Goal: Task Accomplishment & Management: Use online tool/utility

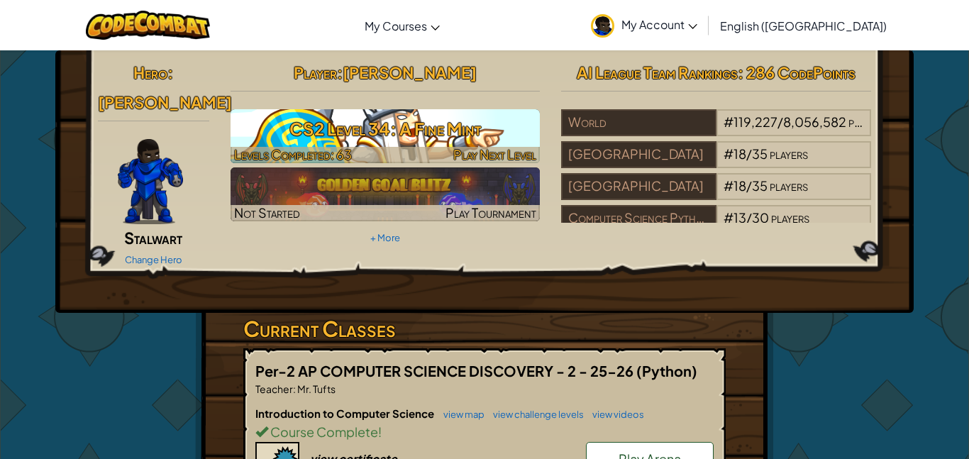
click at [465, 130] on h3 "CS2 Level 34: A Fine Mint" at bounding box center [385, 129] width 310 height 32
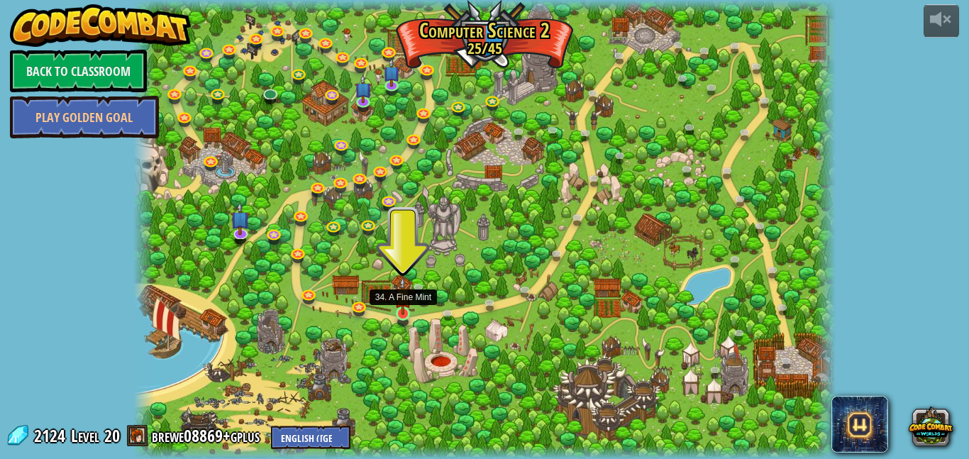
click at [403, 312] on img at bounding box center [402, 296] width 16 height 38
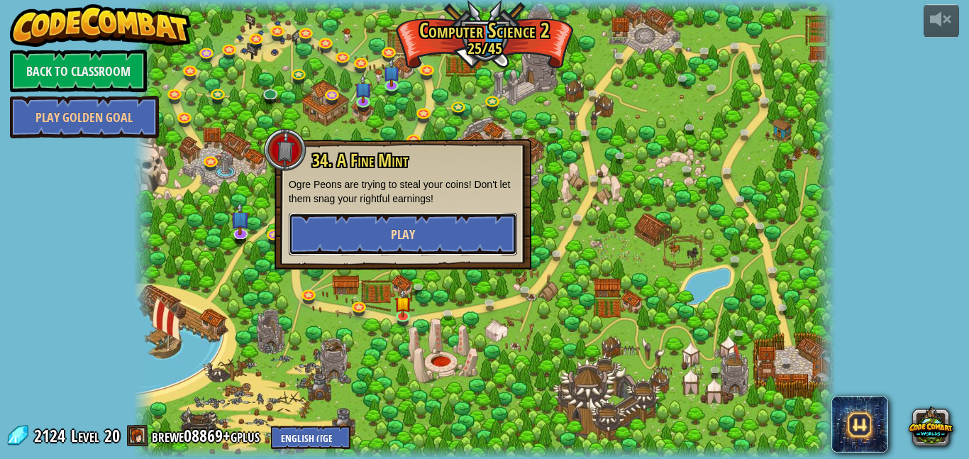
click at [425, 226] on button "Play" at bounding box center [403, 234] width 228 height 43
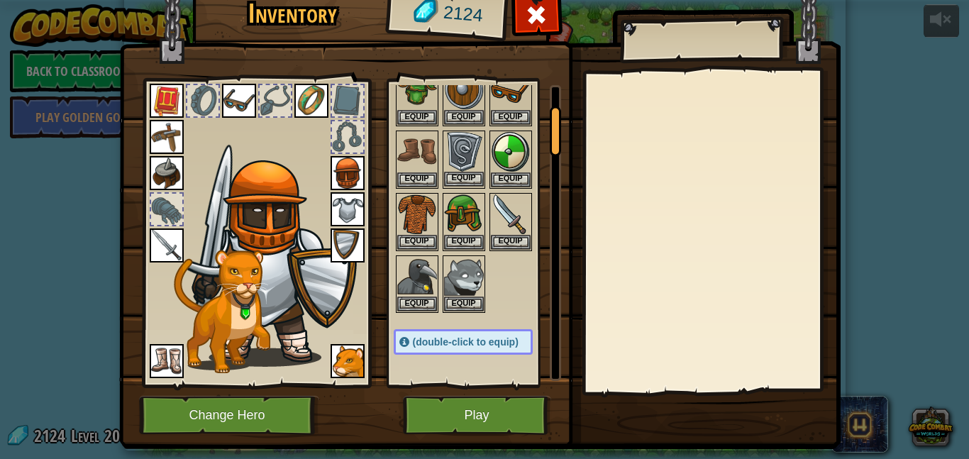
scroll to position [140, 0]
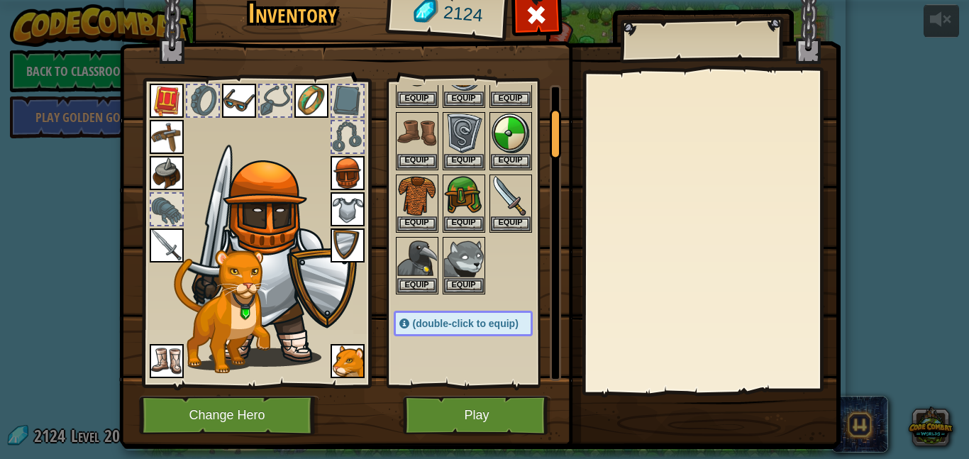
click at [161, 241] on img at bounding box center [167, 245] width 34 height 34
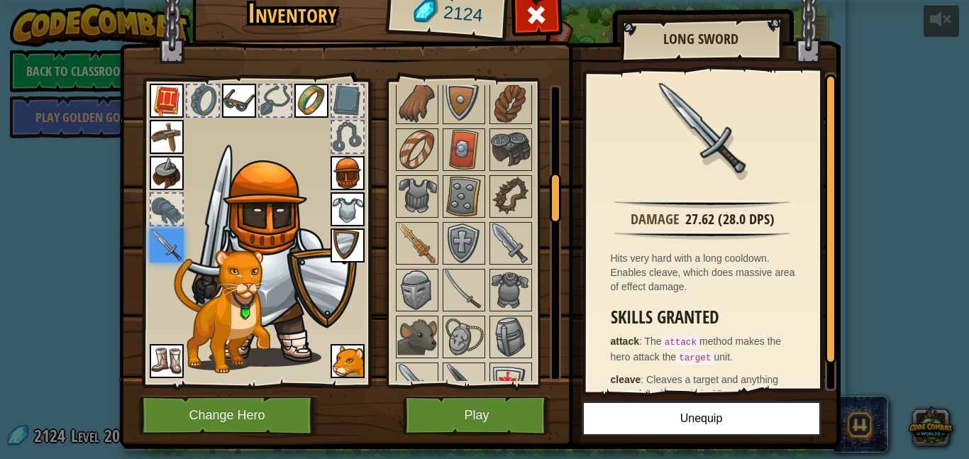
scroll to position [557, 0]
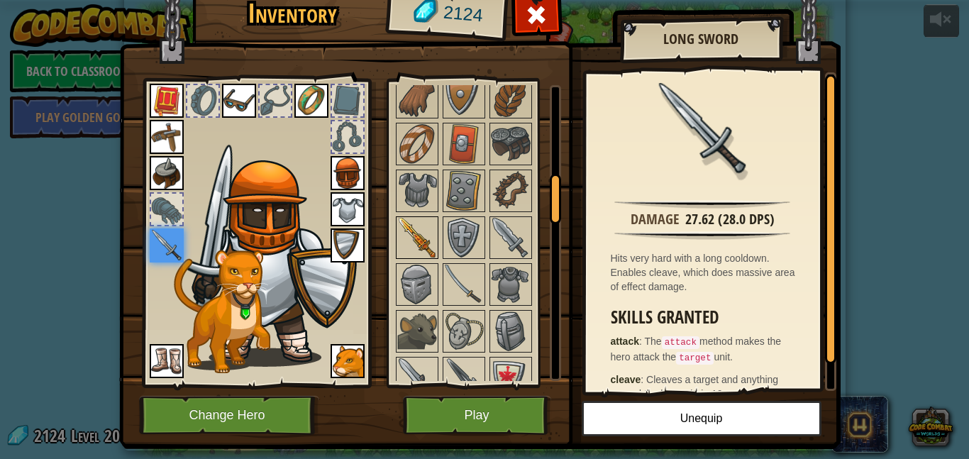
click at [423, 241] on img at bounding box center [417, 238] width 40 height 40
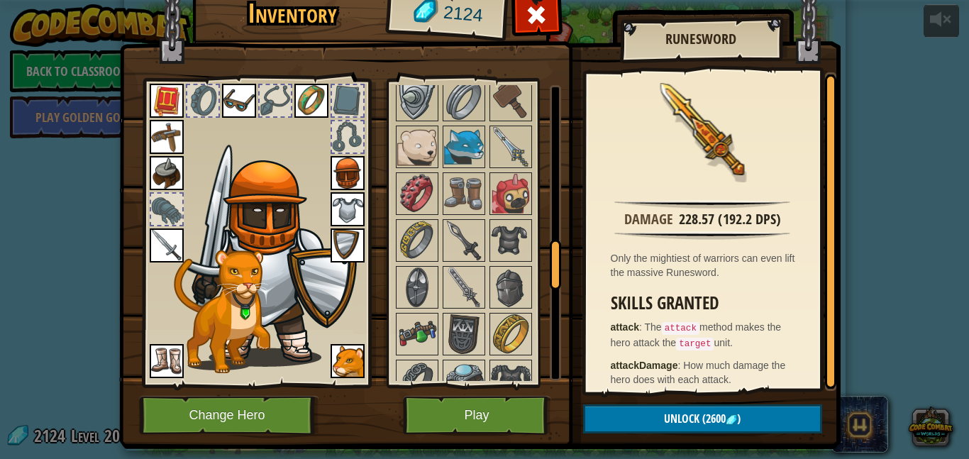
scroll to position [1026, 0]
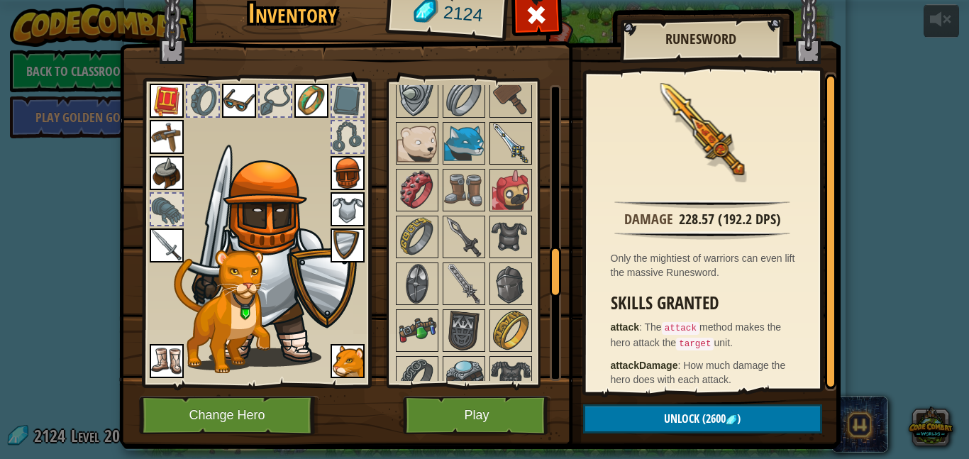
click at [517, 149] on img at bounding box center [511, 143] width 40 height 40
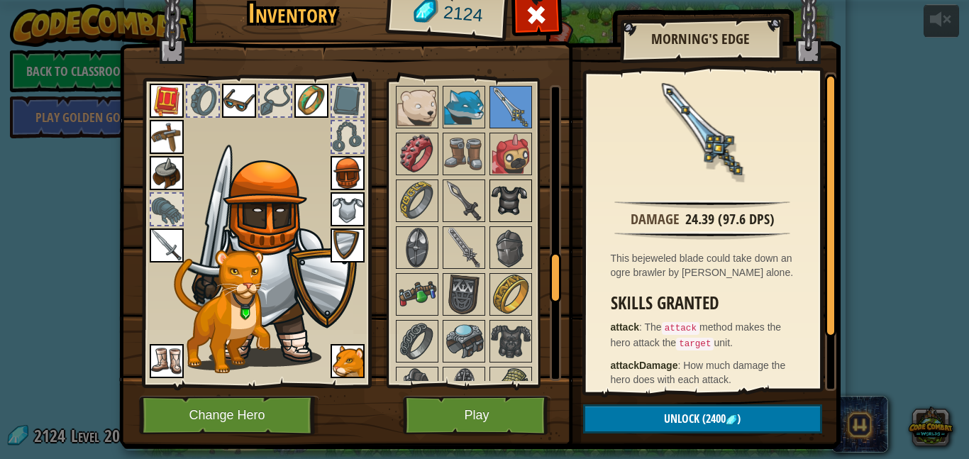
scroll to position [1065, 0]
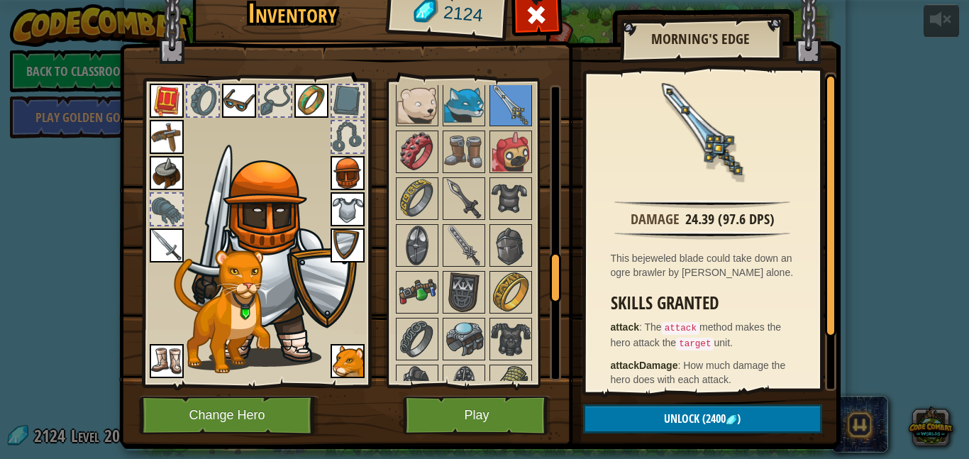
click at [171, 245] on img at bounding box center [167, 245] width 34 height 34
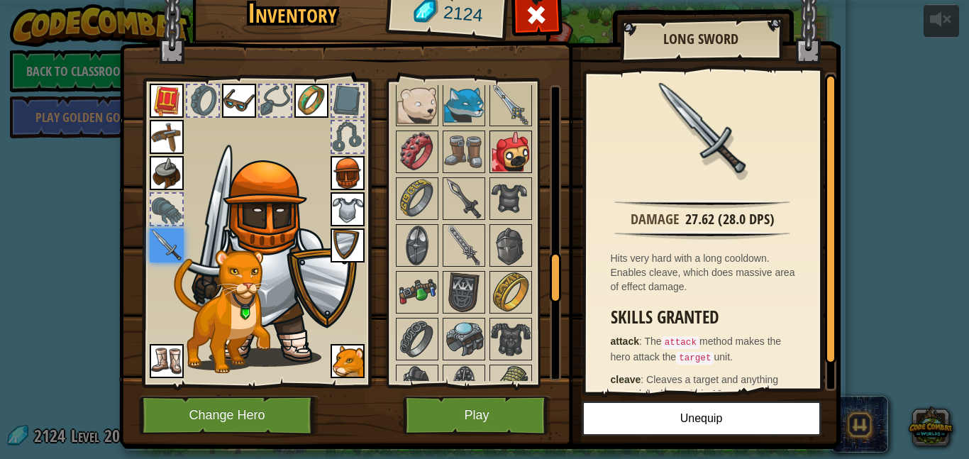
click at [504, 153] on img at bounding box center [511, 152] width 40 height 40
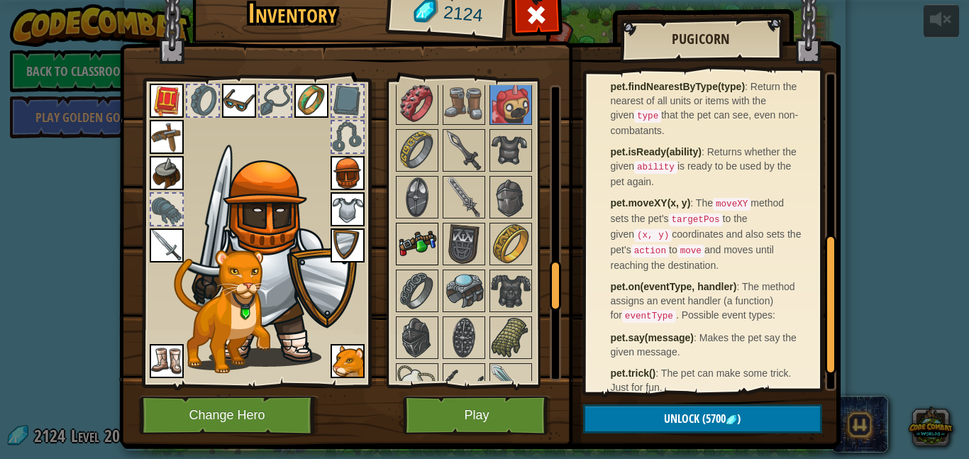
scroll to position [1120, 0]
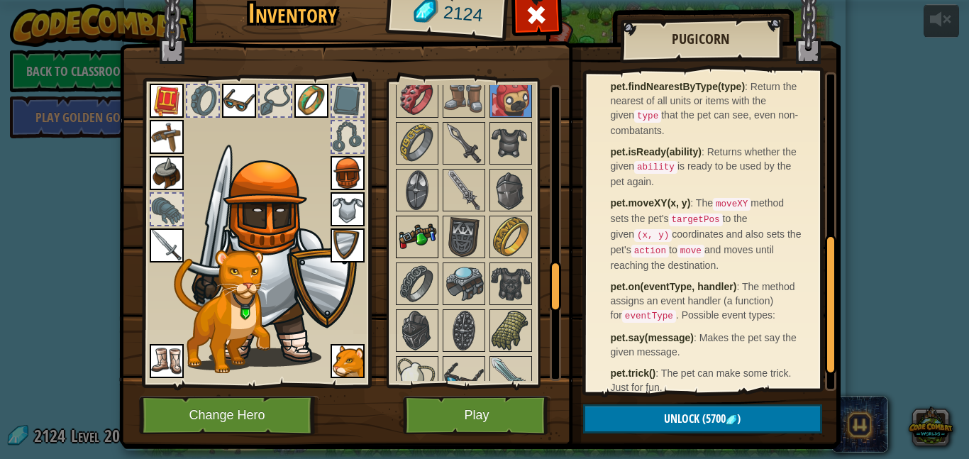
click at [414, 247] on img at bounding box center [417, 237] width 40 height 40
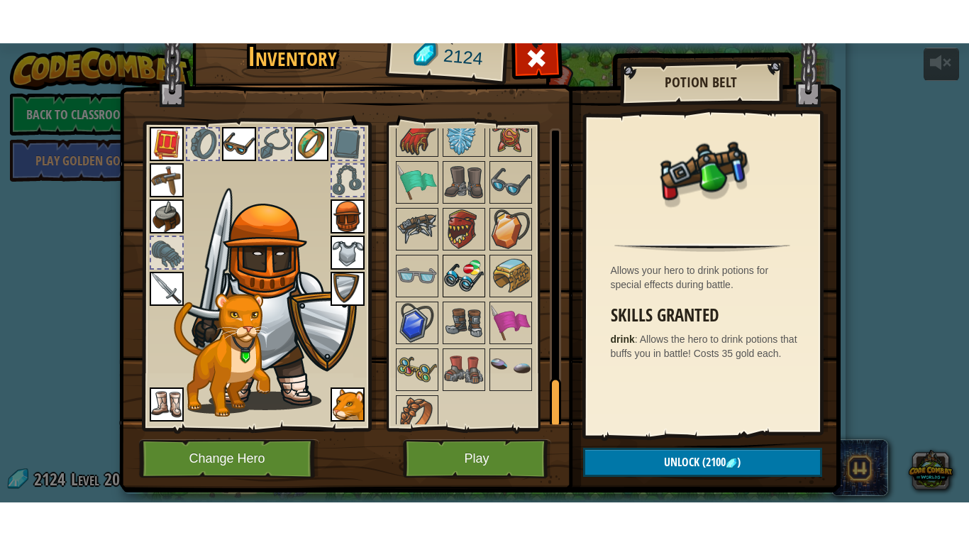
scroll to position [1598, 0]
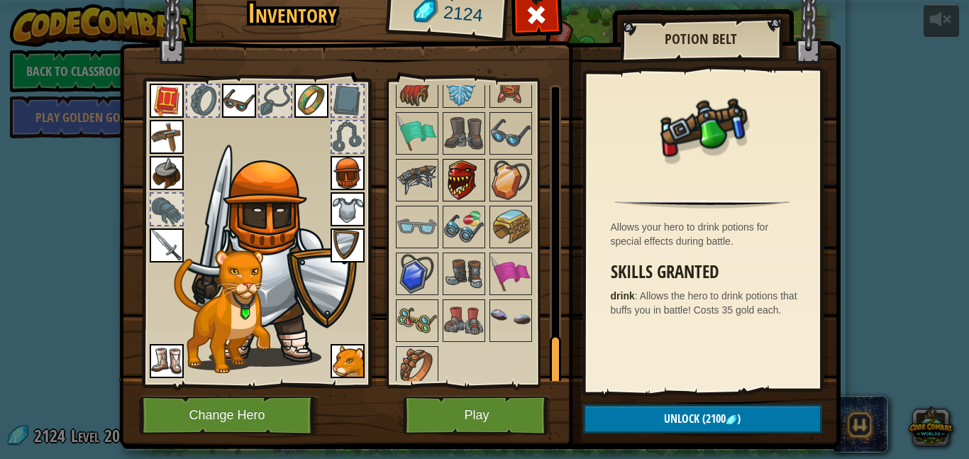
click at [470, 196] on img at bounding box center [464, 180] width 40 height 40
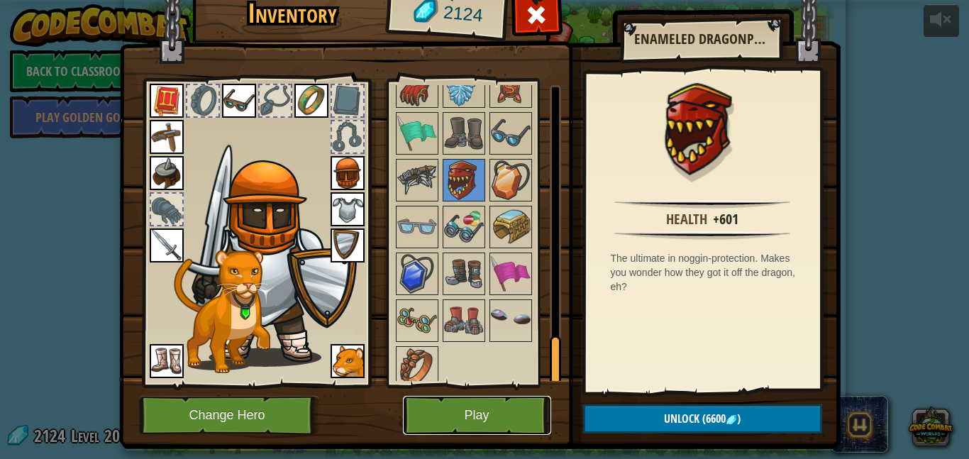
click at [495, 402] on button "Play" at bounding box center [477, 415] width 148 height 39
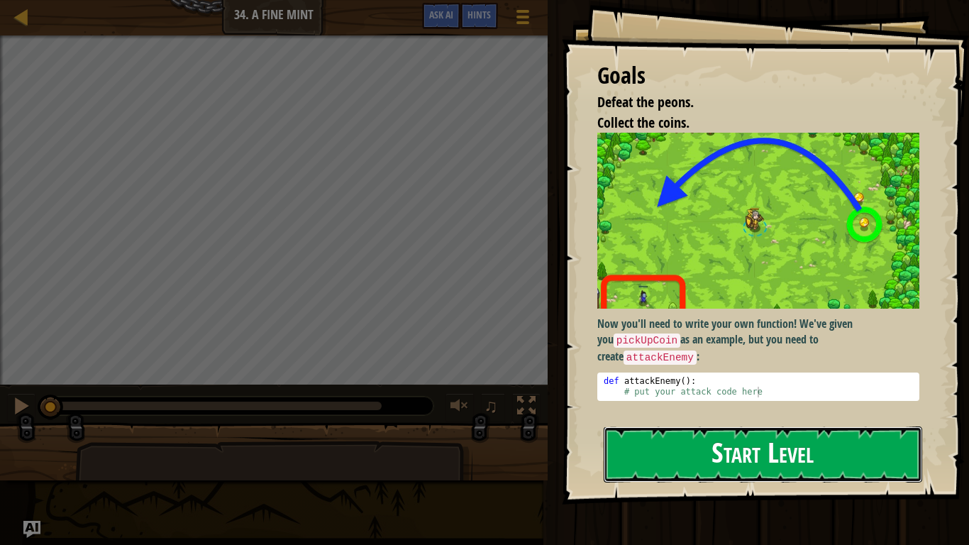
click at [692, 456] on button "Start Level" at bounding box center [763, 454] width 318 height 56
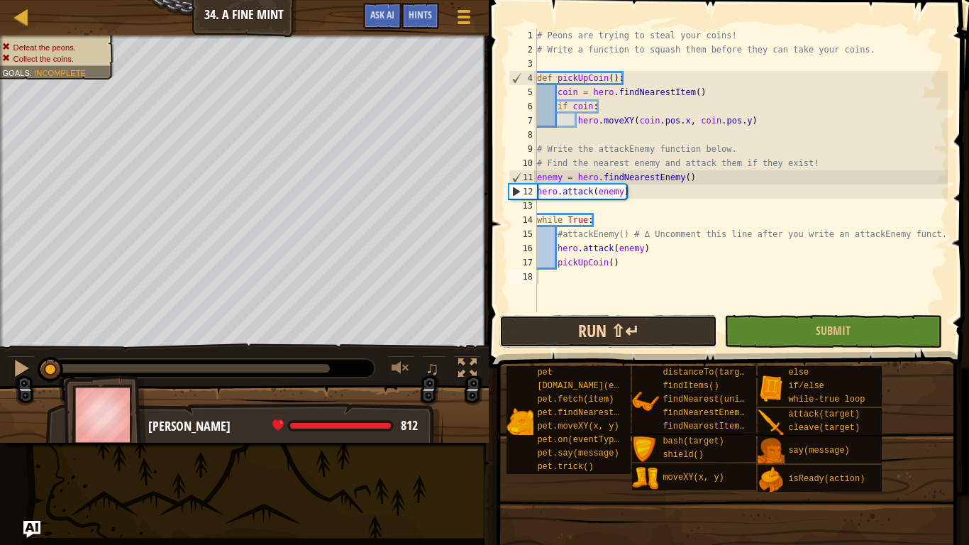
click at [638, 323] on button "Run ⇧↵" at bounding box center [608, 331] width 218 height 33
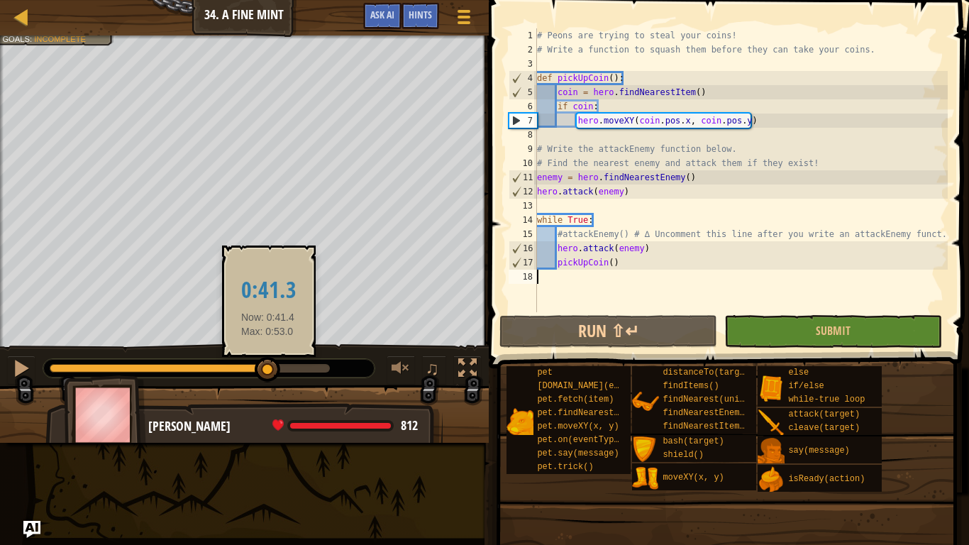
drag, startPoint x: 80, startPoint y: 364, endPoint x: 271, endPoint y: 359, distance: 190.8
click at [271, 359] on div at bounding box center [268, 370] width 26 height 26
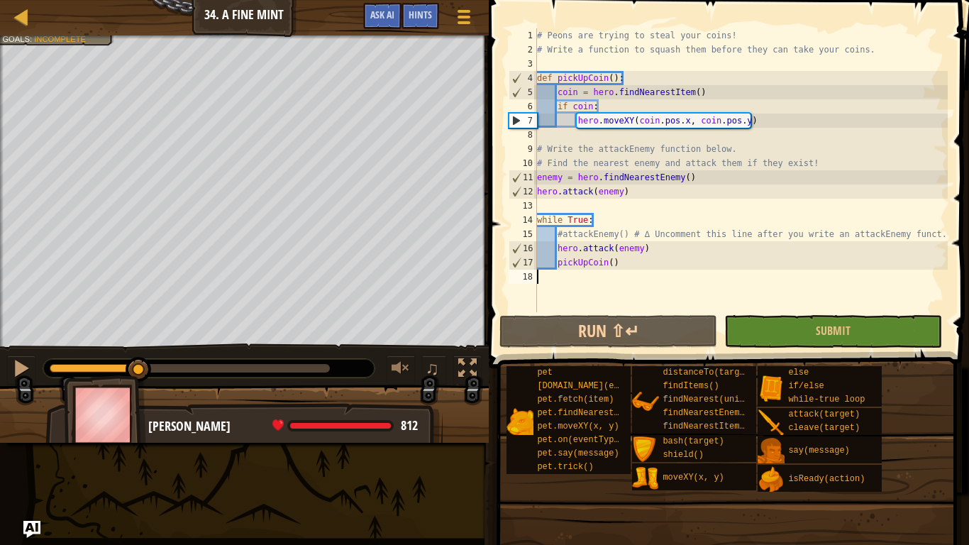
click at [139, 341] on div "Defeat the peons. Collect the coins. Goals : Incomplete ♫ [PERSON_NAME] 812 x: …" at bounding box center [484, 238] width 969 height 407
click at [17, 370] on div at bounding box center [21, 368] width 18 height 18
click at [779, 331] on button "Submit" at bounding box center [833, 331] width 218 height 33
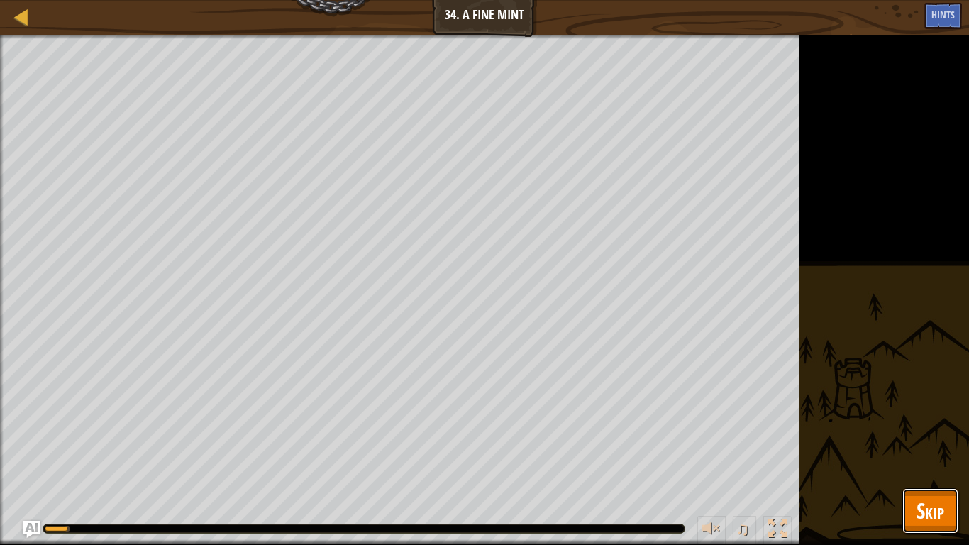
click at [946, 458] on button "Skip" at bounding box center [930, 510] width 56 height 45
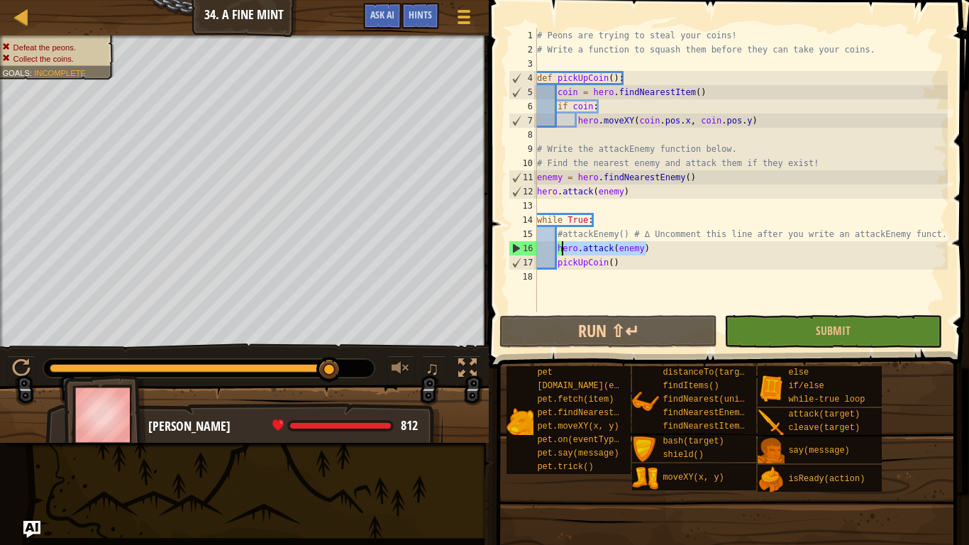
drag, startPoint x: 650, startPoint y: 249, endPoint x: 563, endPoint y: 247, distance: 86.6
click at [563, 247] on div "# Peons are trying to steal your coins! # Write a function to squash them befor…" at bounding box center [740, 184] width 413 height 312
type textarea "h"
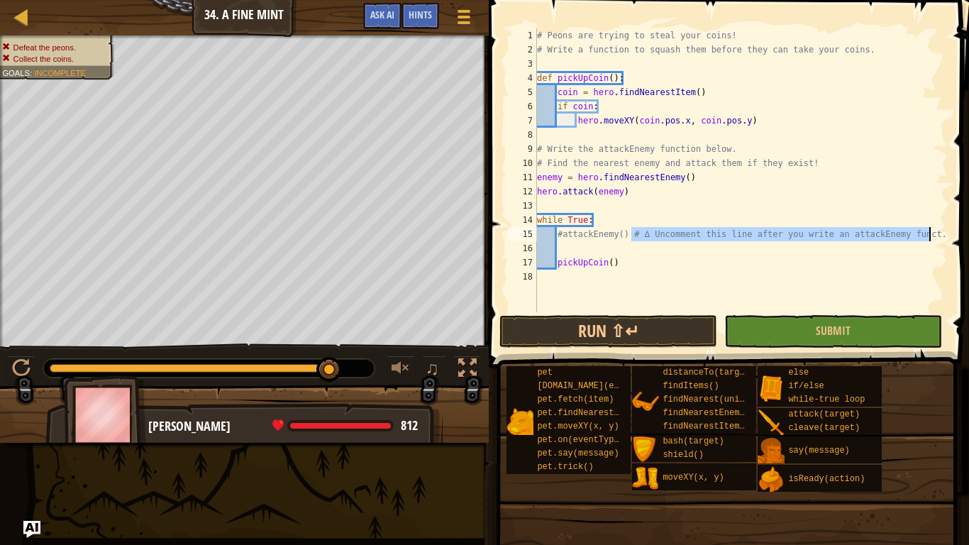
drag, startPoint x: 631, startPoint y: 228, endPoint x: 930, endPoint y: 231, distance: 299.3
click at [930, 231] on div "# Peons are trying to steal your coins! # Write a function to squash them befor…" at bounding box center [740, 184] width 413 height 312
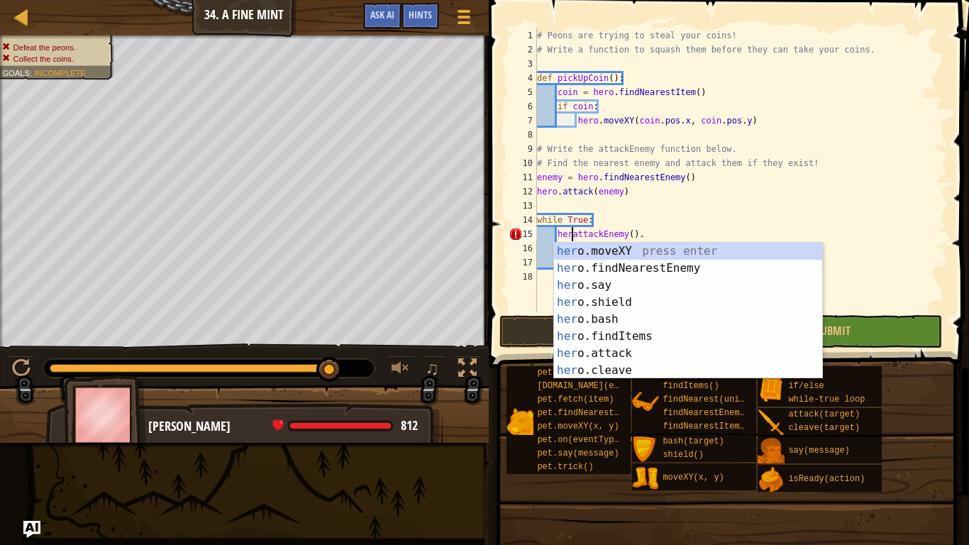
scroll to position [6, 6]
type textarea "hero.attackEnemy() ."
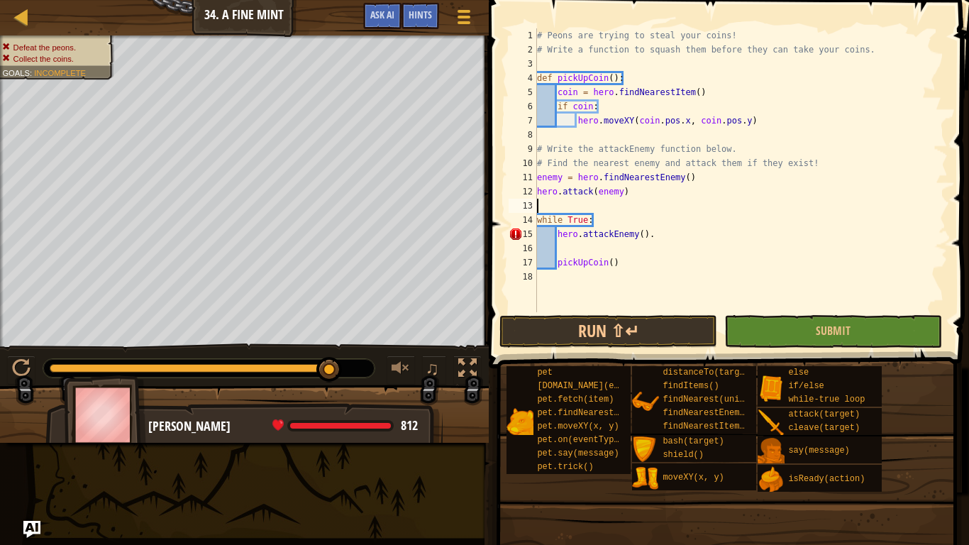
click at [882, 206] on div "# Peons are trying to steal your coins! # Write a function to squash them befor…" at bounding box center [740, 184] width 413 height 312
click at [842, 220] on div "# Peons are trying to steal your coins! # Write a function to squash them befor…" at bounding box center [740, 184] width 413 height 312
click at [838, 226] on div "# Peons are trying to steal your coins! # Write a function to squash them befor…" at bounding box center [740, 184] width 413 height 312
click at [665, 240] on div "# Peons are trying to steal your coins! # Write a function to squash them befor…" at bounding box center [740, 184] width 413 height 312
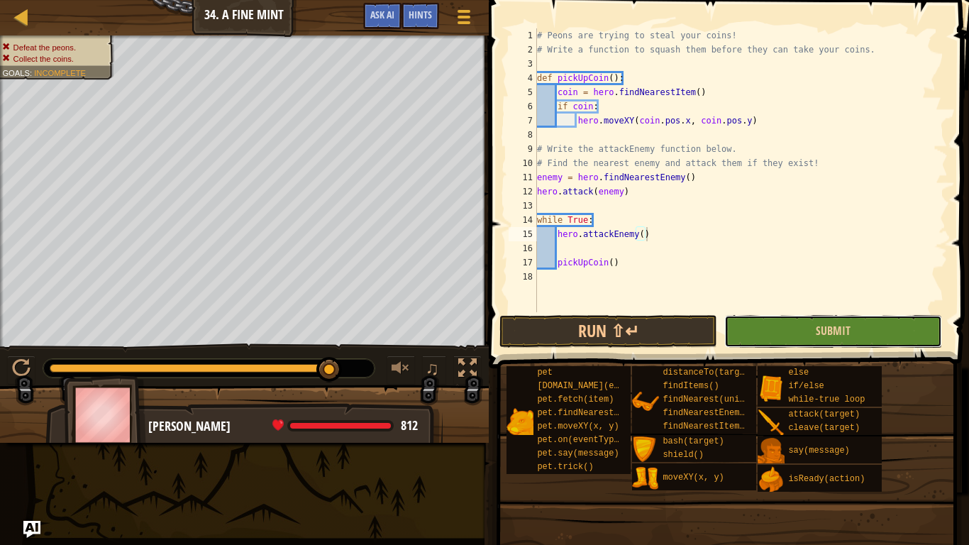
click at [745, 319] on button "Submit" at bounding box center [833, 331] width 218 height 33
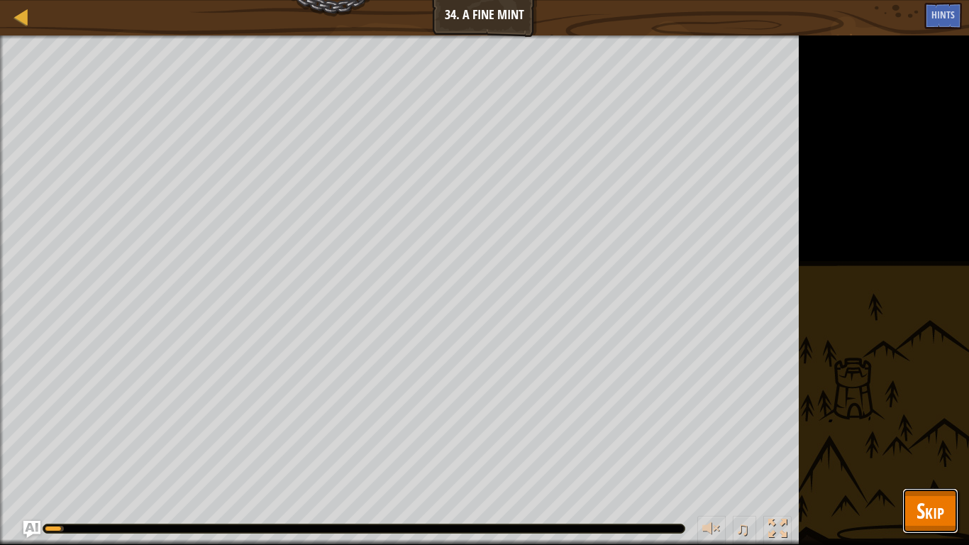
click at [955, 458] on button "Skip" at bounding box center [930, 510] width 56 height 45
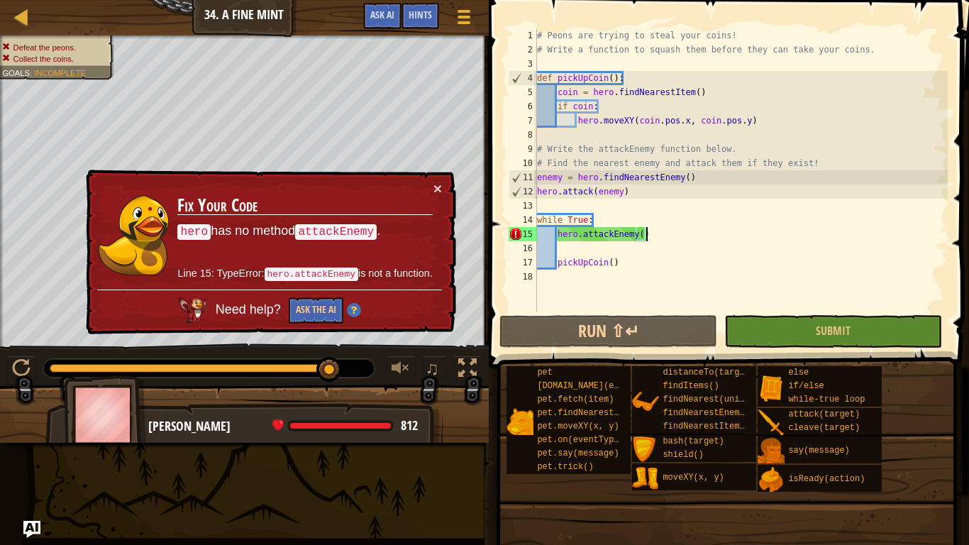
click at [650, 233] on div "# Peons are trying to steal your coins! # Write a function to squash them befor…" at bounding box center [740, 184] width 413 height 312
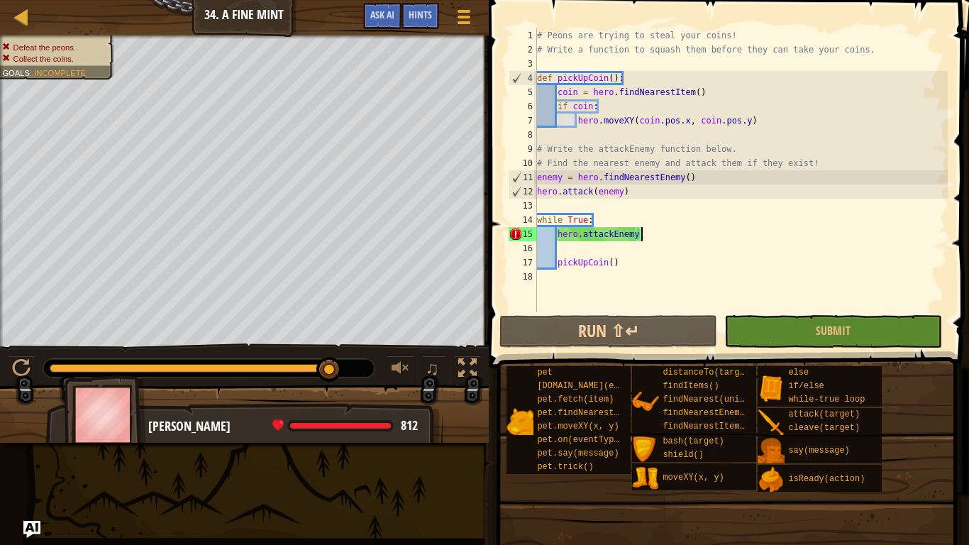
type textarea "hero.attackEnemy"
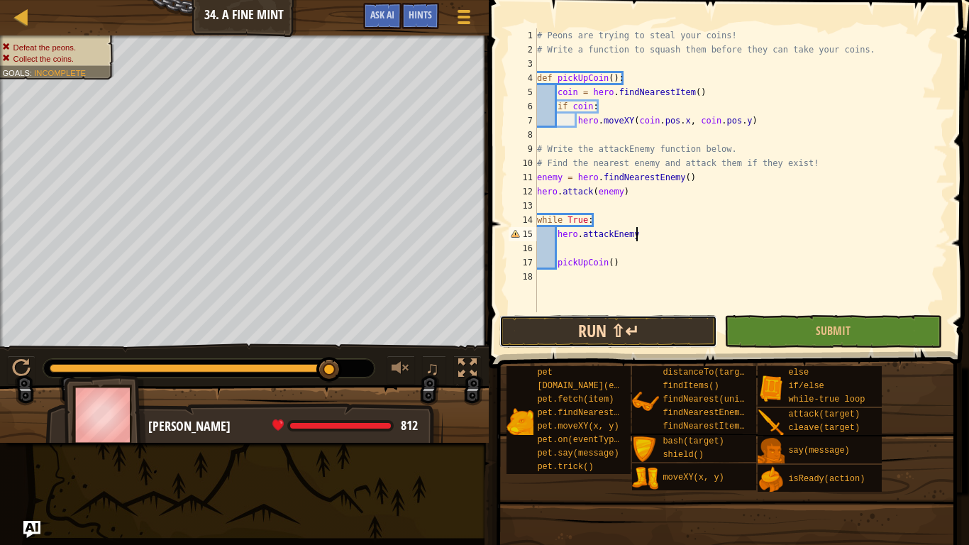
click at [638, 328] on button "Run ⇧↵" at bounding box center [608, 331] width 218 height 33
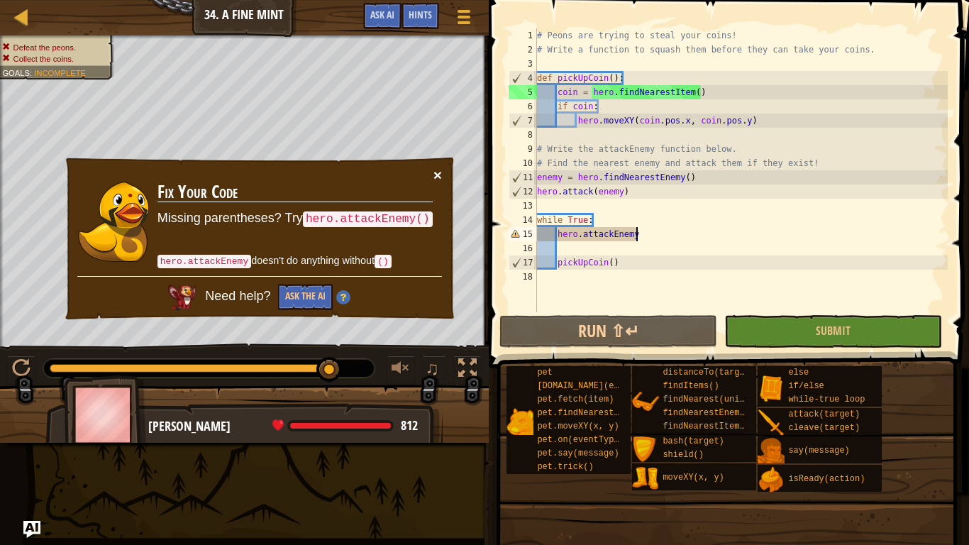
click at [438, 176] on button "×" at bounding box center [437, 174] width 9 height 15
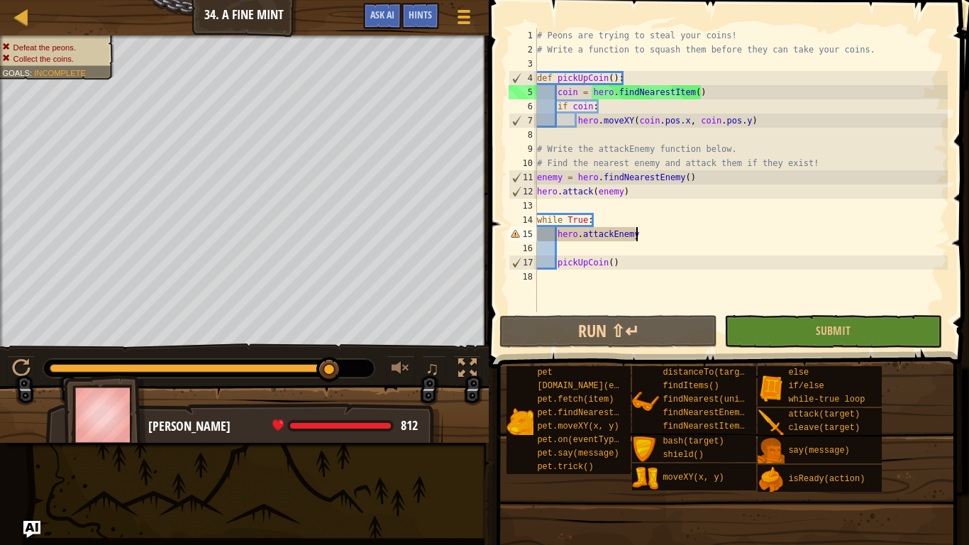
click at [598, 60] on div "# Peons are trying to steal your coins! # Write a function to squash them befor…" at bounding box center [740, 184] width 413 height 312
click at [818, 156] on div "# Peons are trying to steal your coins! # Write a function to squash them befor…" at bounding box center [740, 184] width 413 height 312
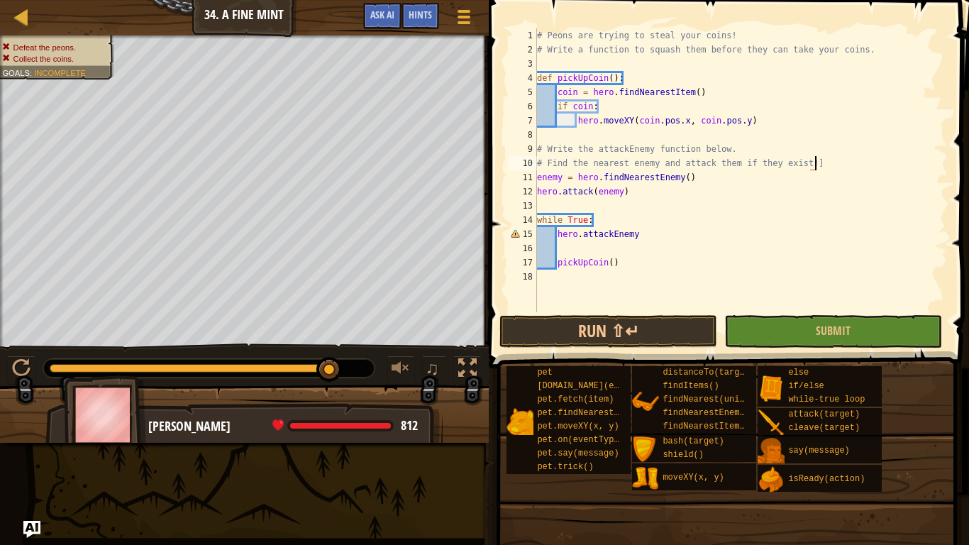
type textarea "# Find the nearest enemy and attack them if they exist!"
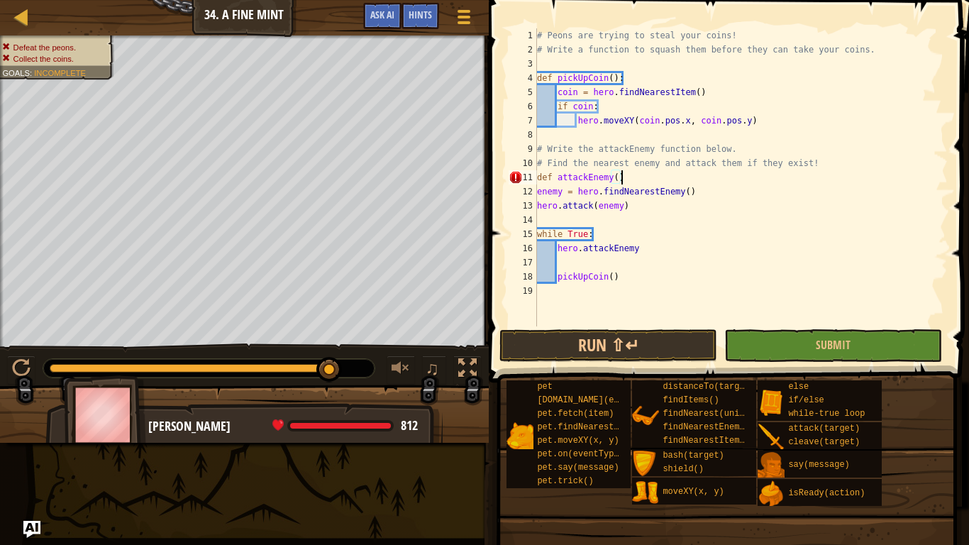
scroll to position [6, 11]
click at [754, 189] on div "# Peons are trying to steal your coins! # Write a function to squash them befor…" at bounding box center [740, 191] width 413 height 326
click at [660, 183] on div "# Peons are trying to steal your coins! # Write a function to squash them befor…" at bounding box center [740, 191] width 413 height 326
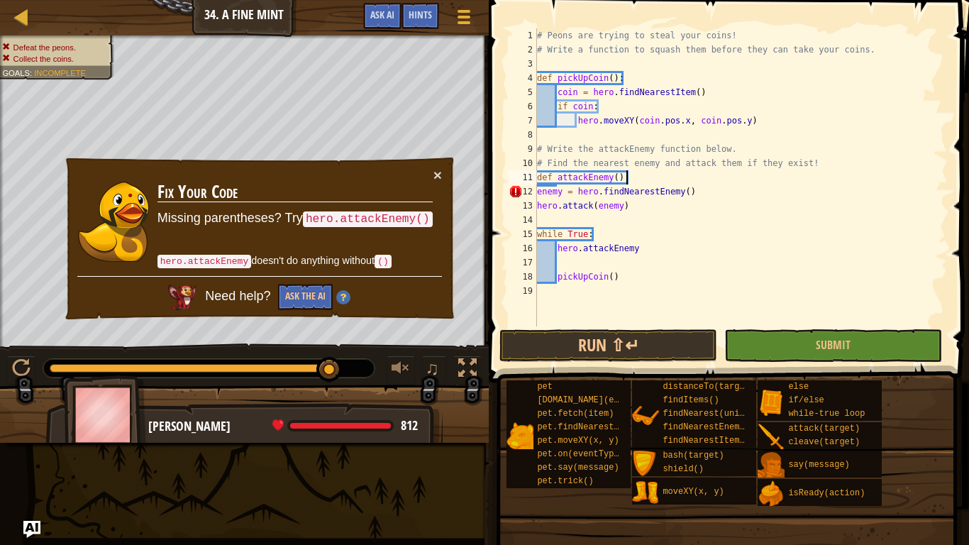
click at [535, 192] on div "12" at bounding box center [523, 191] width 28 height 14
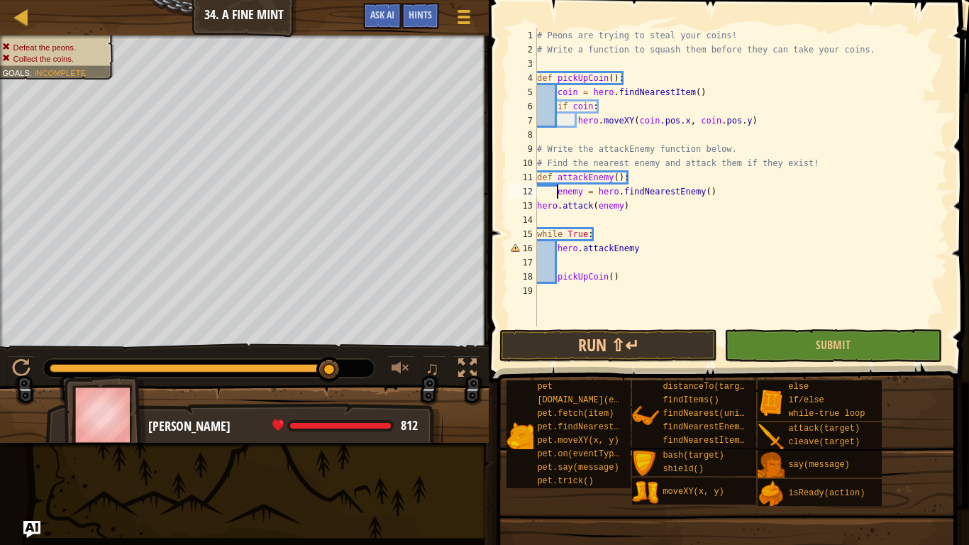
click at [538, 200] on div "# Peons are trying to steal your coins! # Write a function to squash them befor…" at bounding box center [740, 191] width 413 height 326
click at [582, 251] on div "# Peons are trying to steal your coins! # Write a function to squash them befor…" at bounding box center [740, 191] width 413 height 326
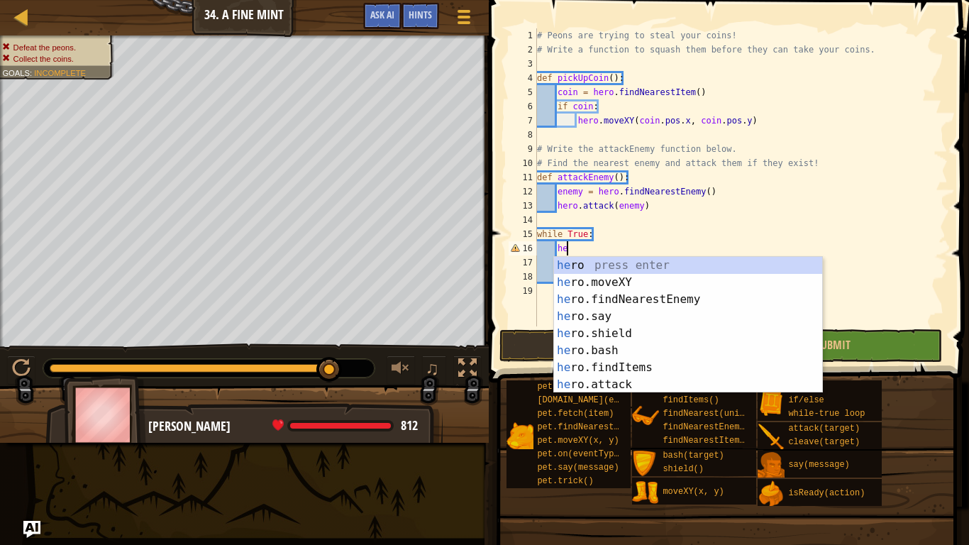
type textarea "h"
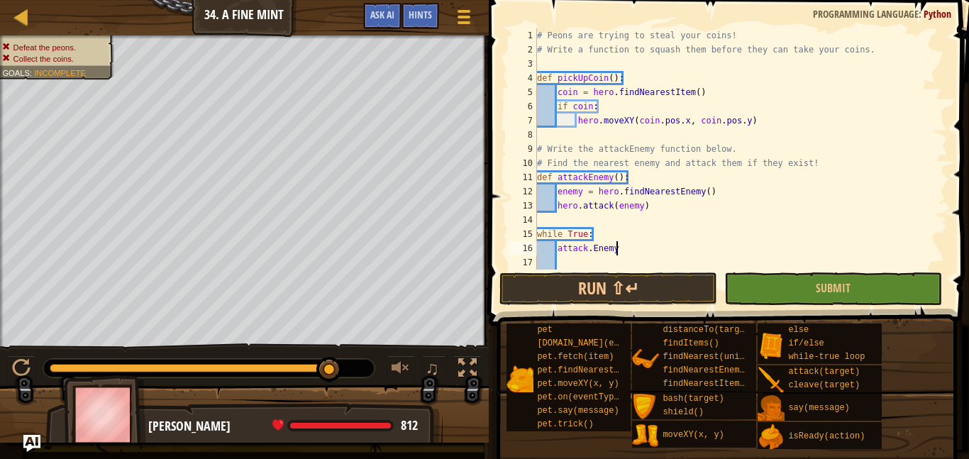
scroll to position [28, 0]
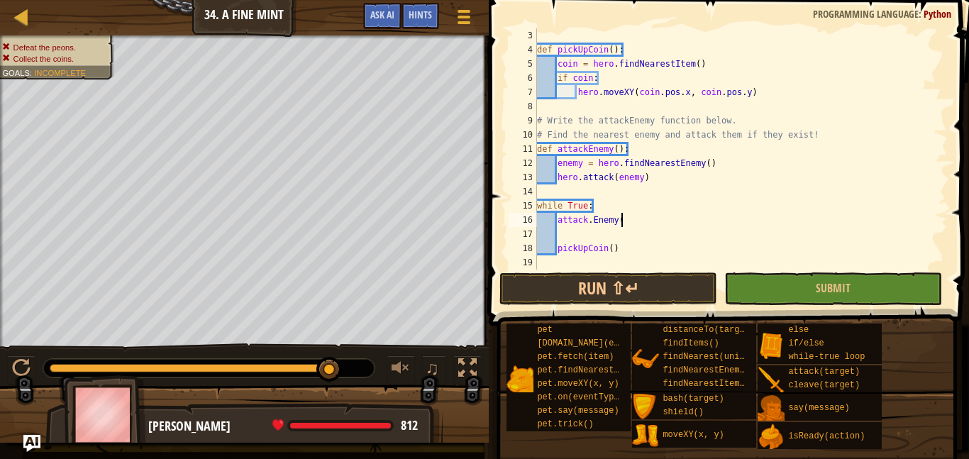
type textarea "attack.Enemy()"
click at [567, 237] on div "def pickUpCoin ( ) : coin = hero . findNearestItem ( ) if coin : hero . moveXY …" at bounding box center [740, 163] width 413 height 270
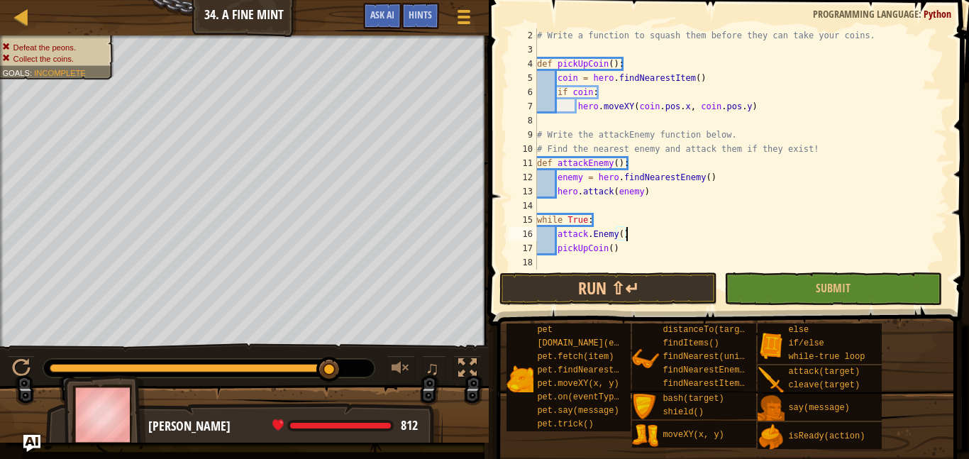
scroll to position [14, 0]
click at [591, 286] on button "Run ⇧↵" at bounding box center [608, 288] width 218 height 33
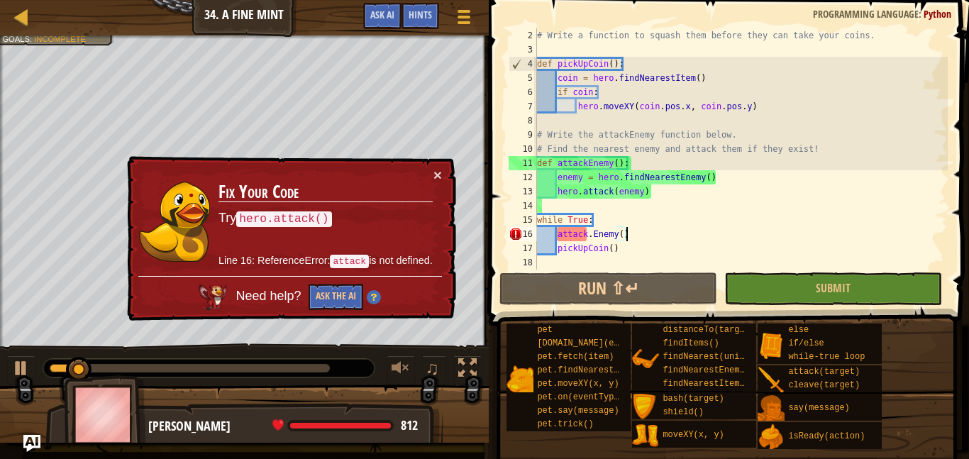
click at [591, 231] on div "# Write a function to squash them before they can take your coins. def pickUpCo…" at bounding box center [740, 163] width 413 height 270
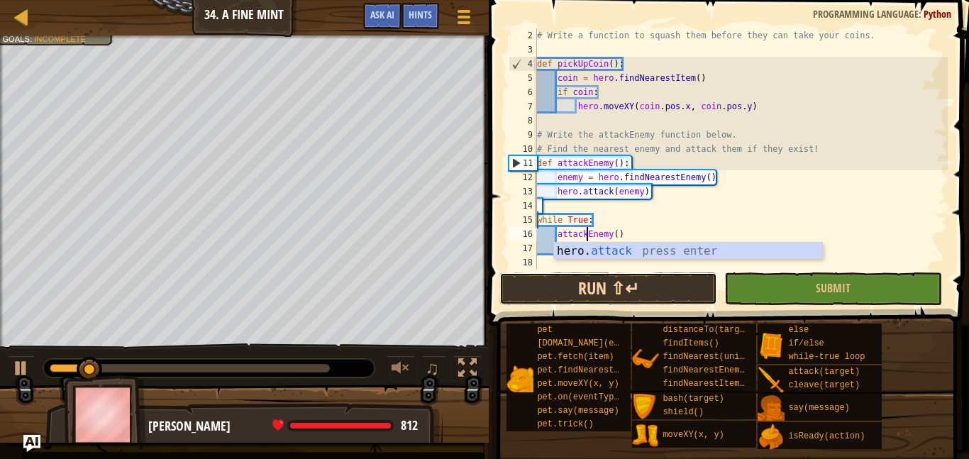
click at [579, 299] on button "Run ⇧↵" at bounding box center [608, 288] width 218 height 33
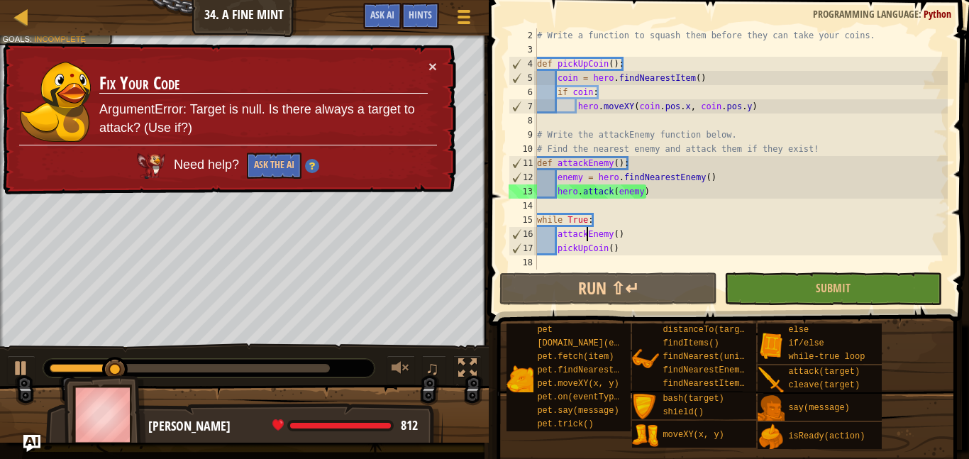
click at [710, 179] on div "# Write a function to squash them before they can take your coins. def pickUpCo…" at bounding box center [740, 163] width 413 height 270
type textarea "enemy = hero.findNearestEnemy()"
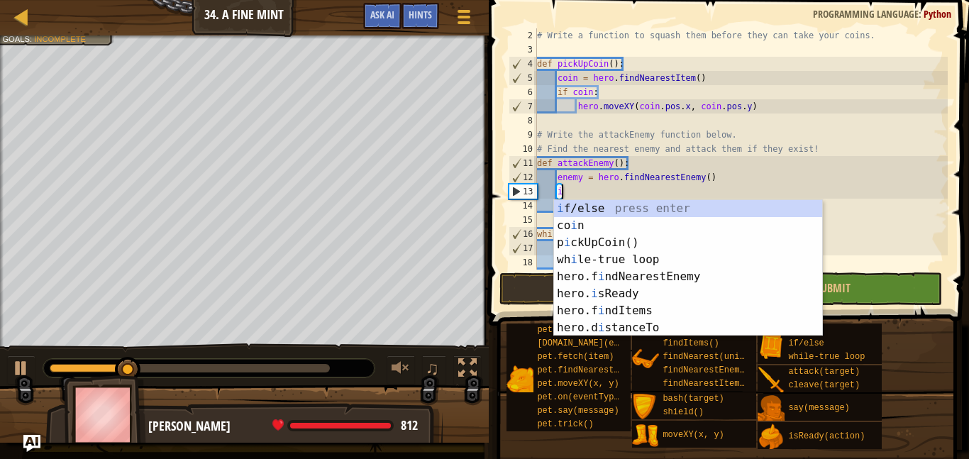
scroll to position [6, 4]
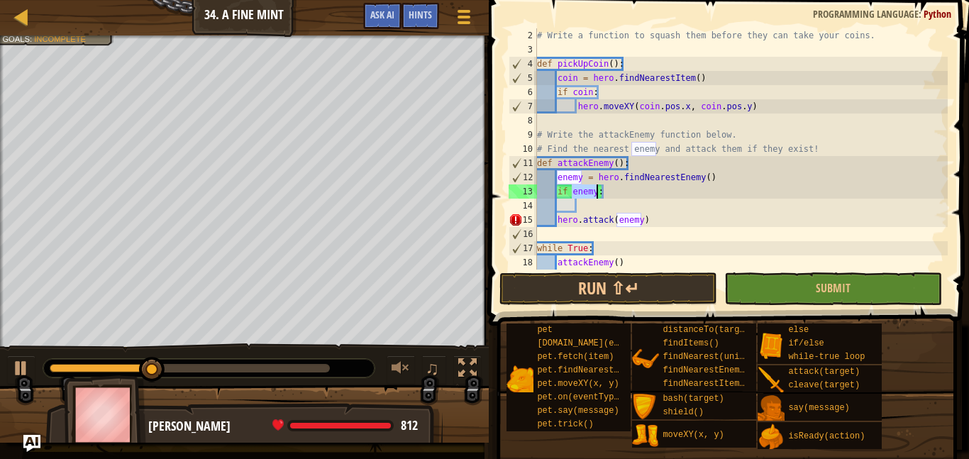
click at [557, 219] on div "# Write a function to squash them before they can take your coins. def pickUpCo…" at bounding box center [740, 163] width 413 height 270
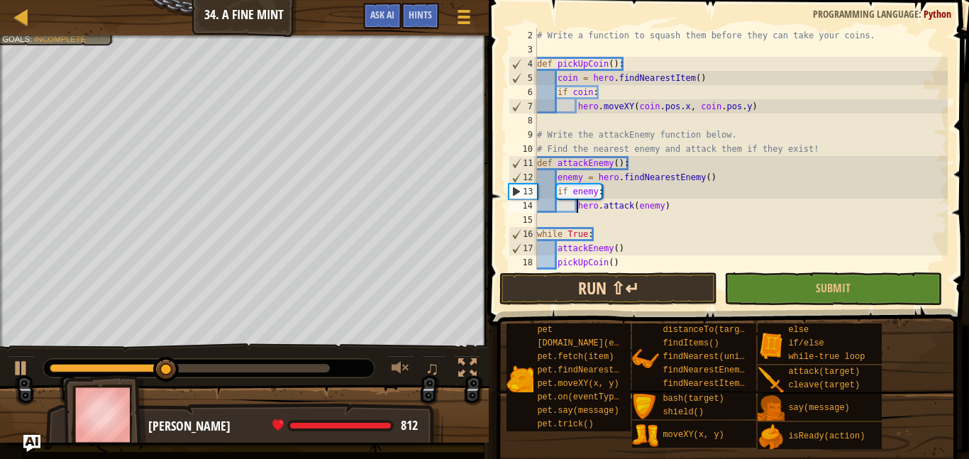
type textarea "hero.attack(enemy)"
click at [635, 274] on button "Run ⇧↵" at bounding box center [608, 288] width 218 height 33
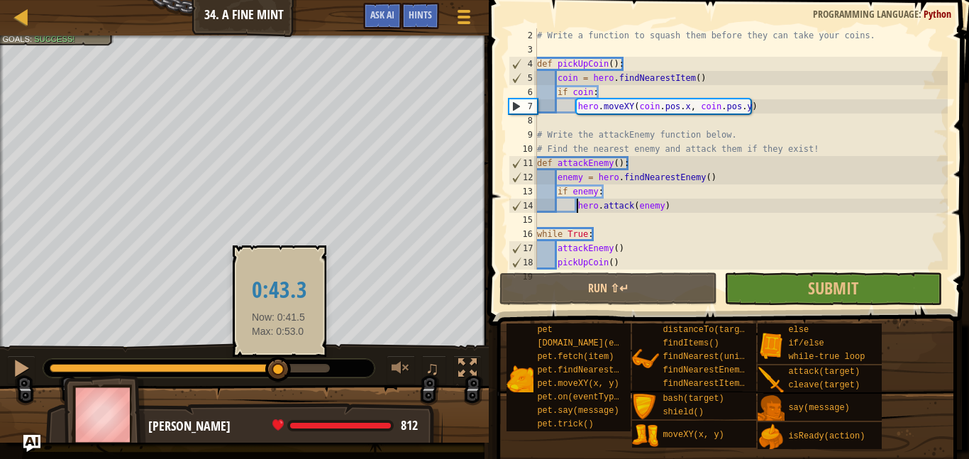
drag, startPoint x: 84, startPoint y: 365, endPoint x: 319, endPoint y: 369, distance: 234.8
click at [291, 369] on div at bounding box center [278, 370] width 26 height 26
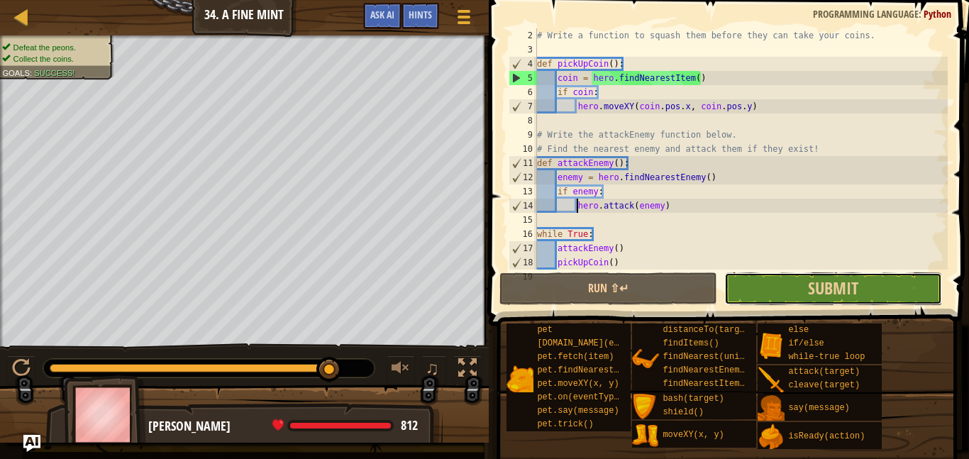
click at [799, 292] on button "Submit" at bounding box center [833, 288] width 218 height 33
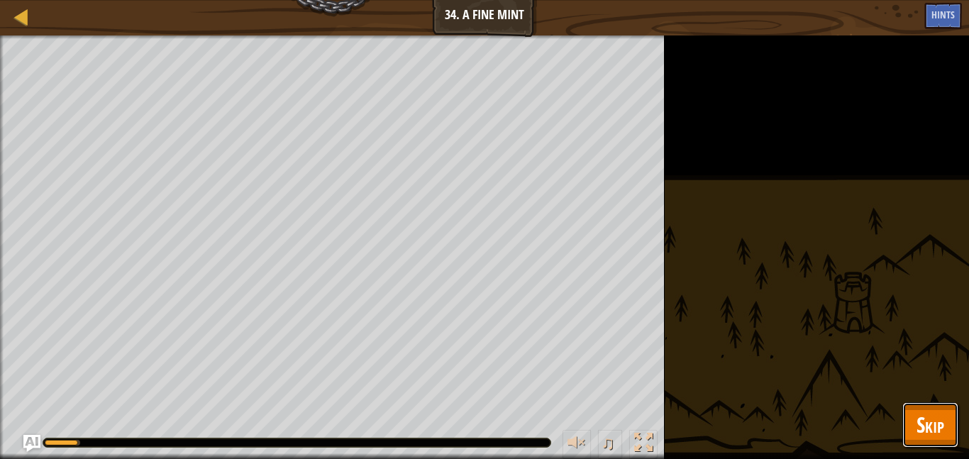
click at [944, 416] on button "Skip" at bounding box center [930, 424] width 56 height 45
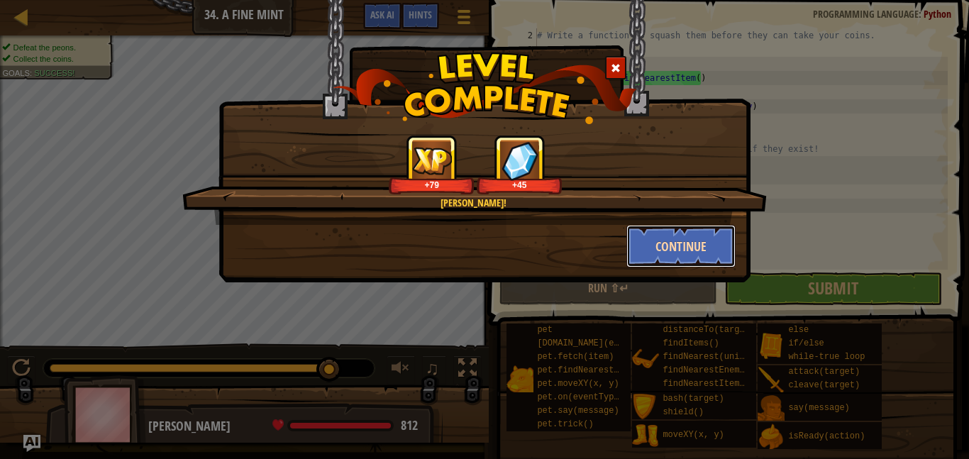
click at [665, 242] on button "Continue" at bounding box center [681, 246] width 110 height 43
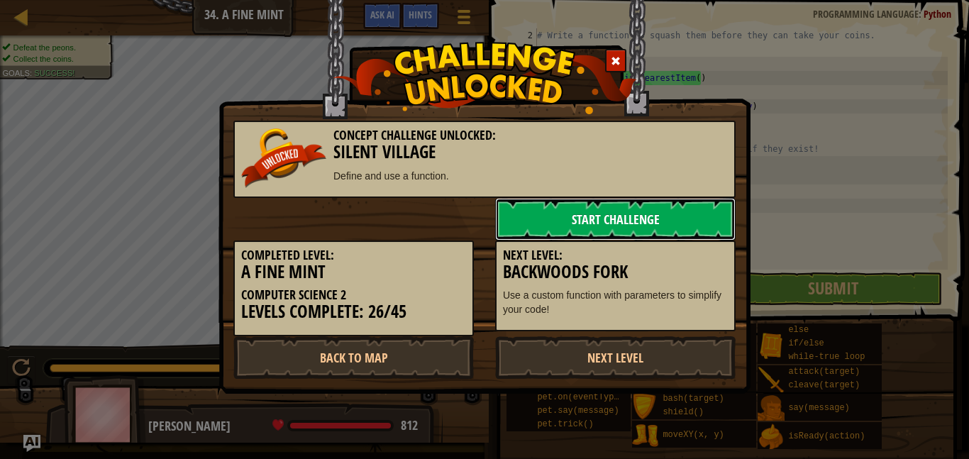
click at [609, 211] on link "Start Challenge" at bounding box center [615, 219] width 240 height 43
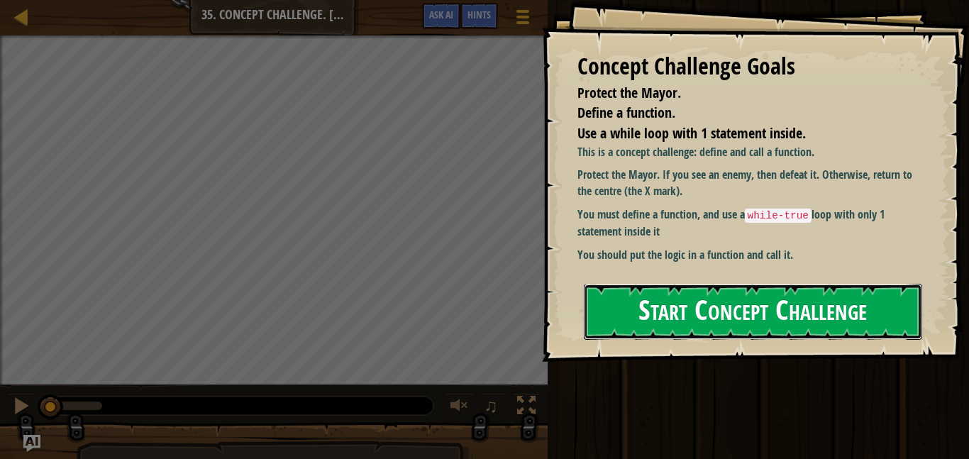
click at [655, 294] on button "Start Concept Challenge" at bounding box center [753, 312] width 338 height 56
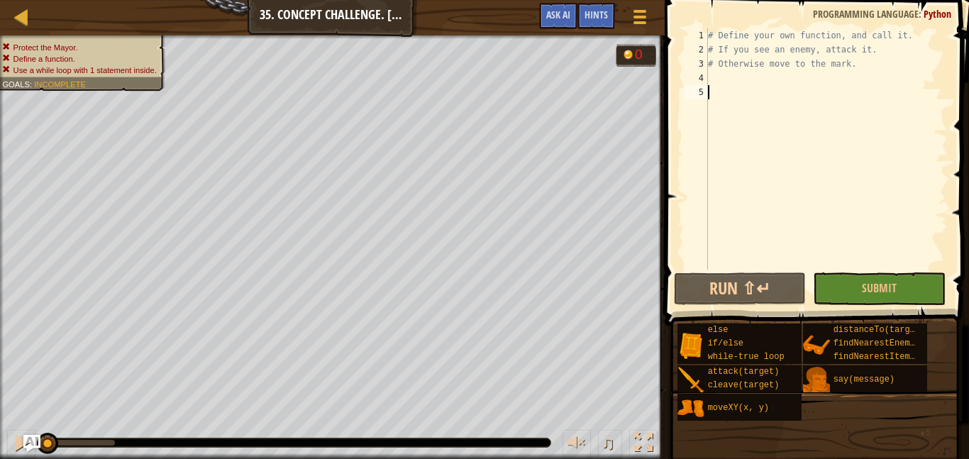
click at [720, 76] on div "# Define your own function, and call it. # If you see an enemy, attack it. # Ot…" at bounding box center [826, 163] width 243 height 270
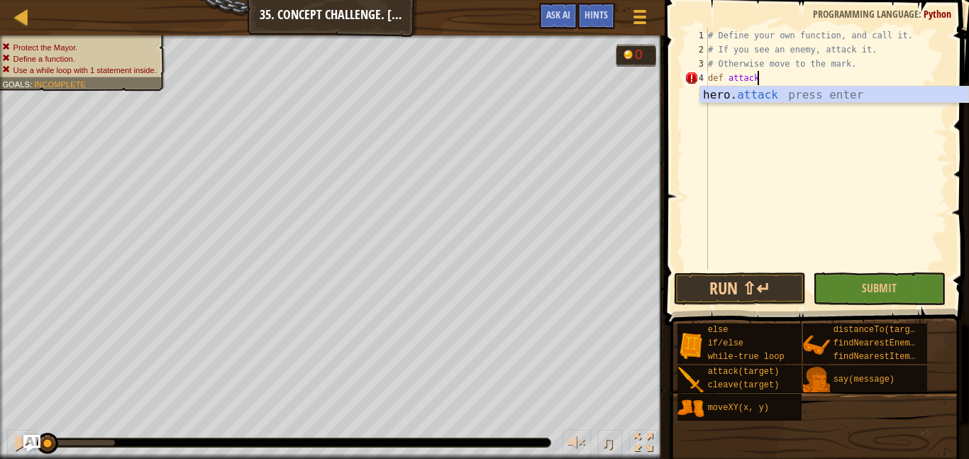
scroll to position [6, 6]
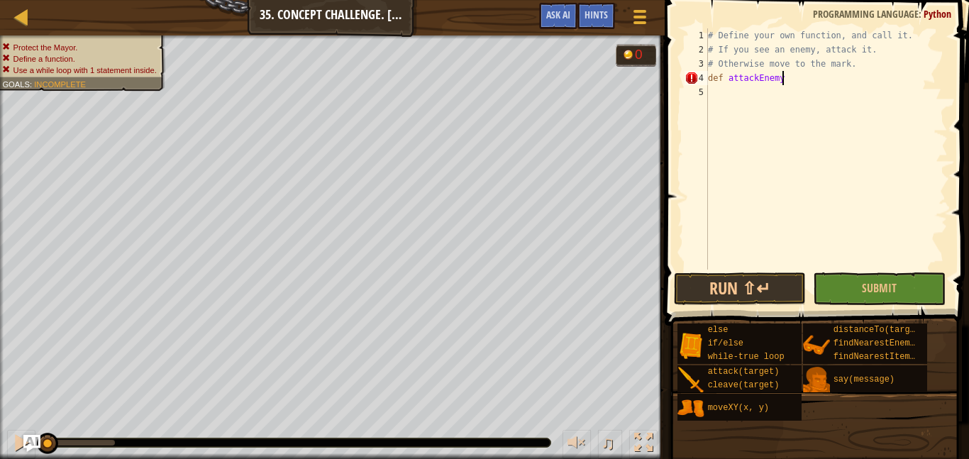
type textarea "def attackEnemy()"
click at [710, 80] on div "# Define your own function, and call it. # If you see an enemy, attack it. # Ot…" at bounding box center [826, 163] width 243 height 270
click at [796, 82] on div "# Define your own function, and call it. # If you see an enemy, attack it. # Ot…" at bounding box center [826, 163] width 243 height 270
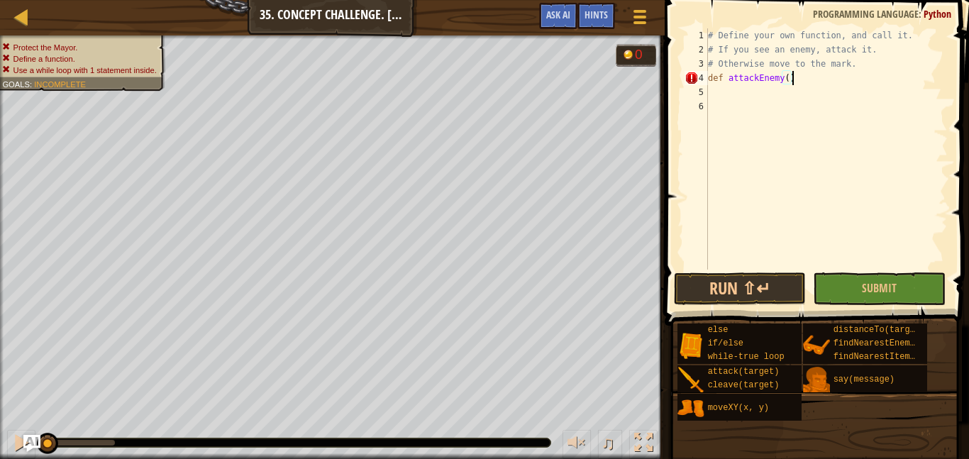
click at [792, 79] on div "# Define your own function, and call it. # If you see an enemy, attack it. # Ot…" at bounding box center [826, 163] width 243 height 270
click at [711, 79] on div "# Define your own function, and call it. # If you see an enemy, attack it. # Ot…" at bounding box center [826, 163] width 243 height 270
click at [707, 79] on div "4" at bounding box center [695, 78] width 23 height 14
click at [801, 79] on div "# Define your own function, and call it. # If you see an enemy, attack it. # Ot…" at bounding box center [826, 163] width 243 height 270
type textarea "def attackEnemy()"
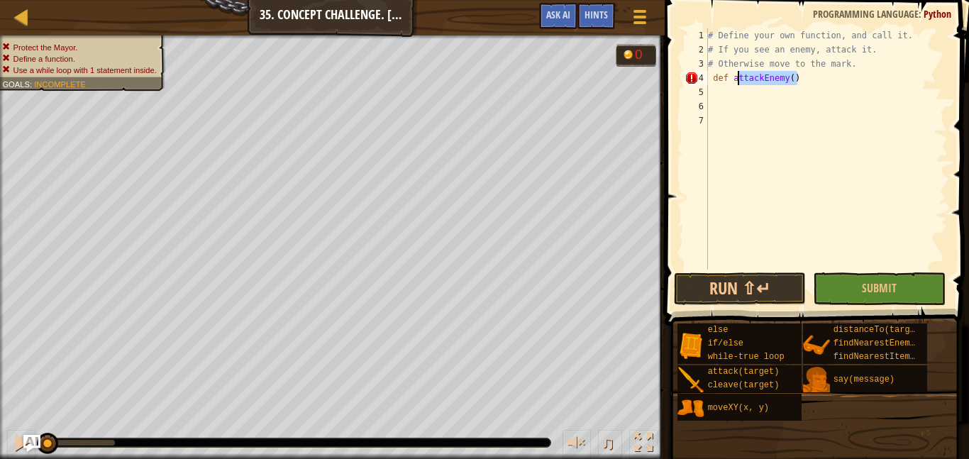
drag, startPoint x: 804, startPoint y: 74, endPoint x: 735, endPoint y: 77, distance: 68.9
click at [735, 77] on div "# Define your own function, and call it. # If you see an enemy, attack it. # Ot…" at bounding box center [826, 163] width 243 height 270
click at [607, 12] on span "Hints" at bounding box center [595, 14] width 23 height 13
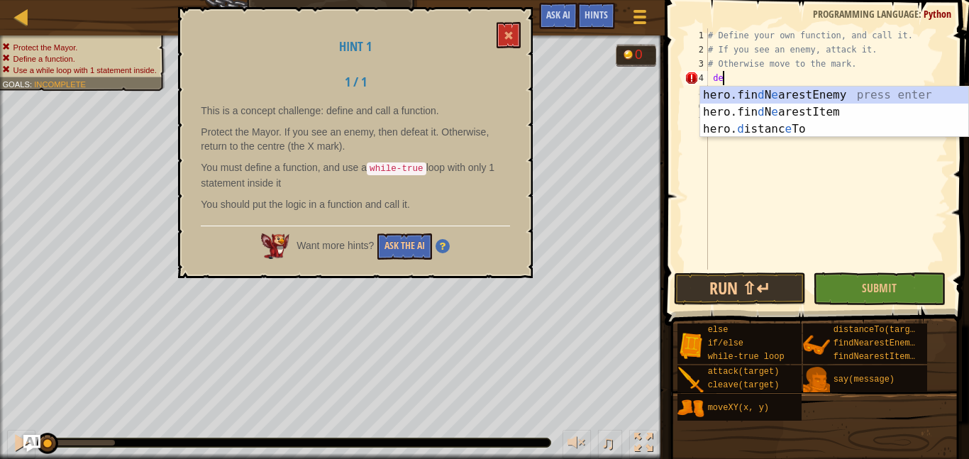
type textarea "d"
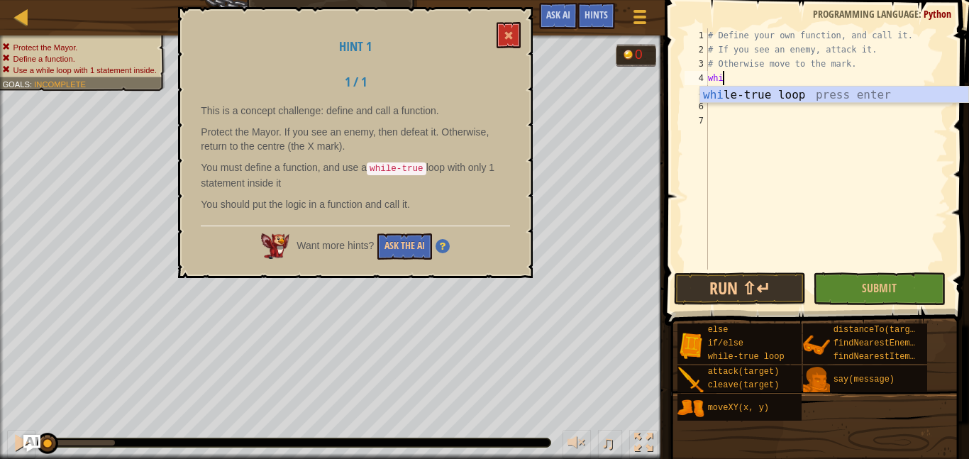
type textarea "while"
click at [779, 99] on div "while -true loop press enter" at bounding box center [834, 112] width 268 height 51
click at [779, 99] on div "# Define your own function, and call it. # If you see an enemy, attack it. # Ot…" at bounding box center [826, 163] width 243 height 270
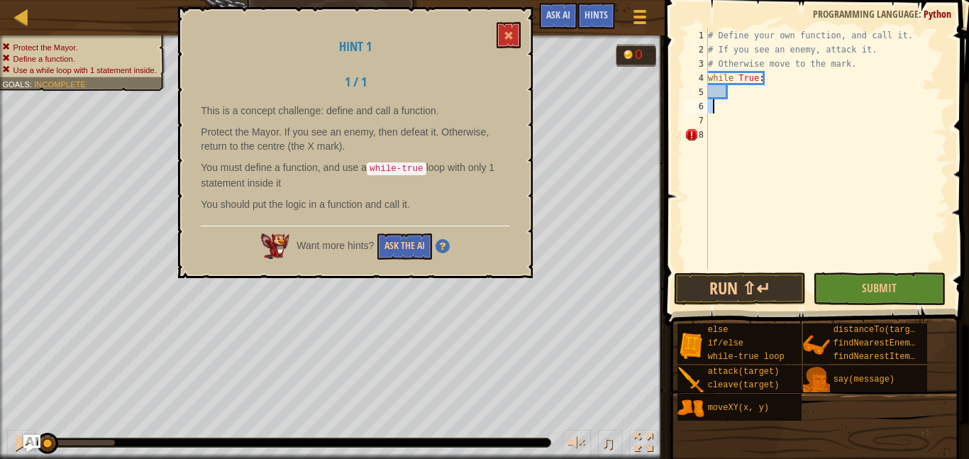
click at [743, 94] on div "# Define your own function, and call it. # If you see an enemy, attack it. # Ot…" at bounding box center [826, 163] width 243 height 270
click at [513, 33] on button at bounding box center [508, 35] width 24 height 26
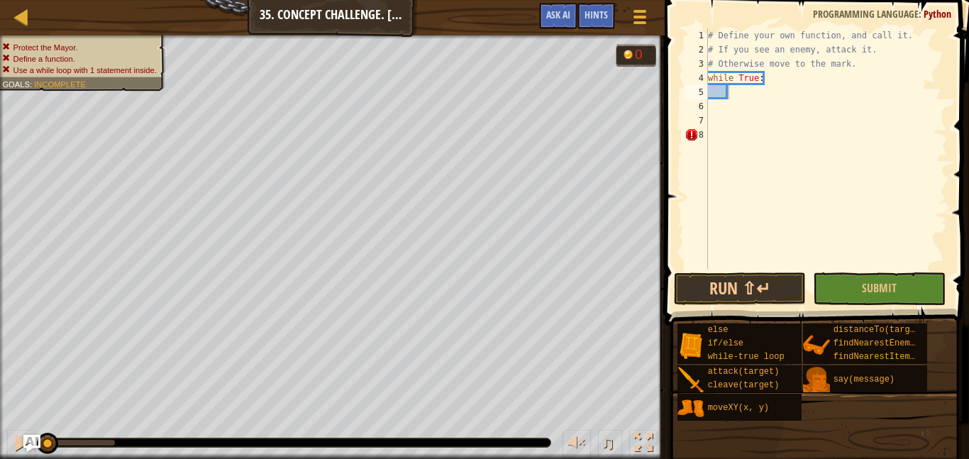
click at [672, 166] on span at bounding box center [818, 142] width 316 height 367
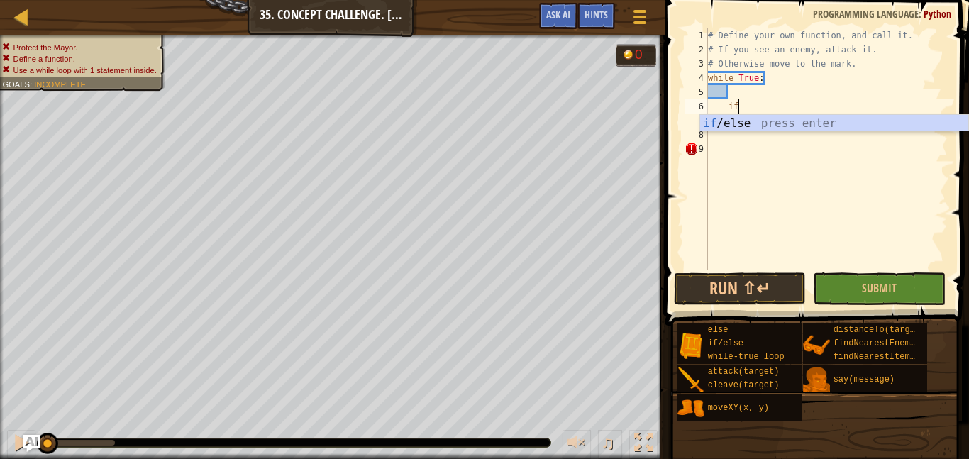
scroll to position [6, 4]
click at [728, 0] on body "Map Computer Science 2 35. Concept Challenge. Silent Village Game Menu Done Hin…" at bounding box center [484, 0] width 969 height 0
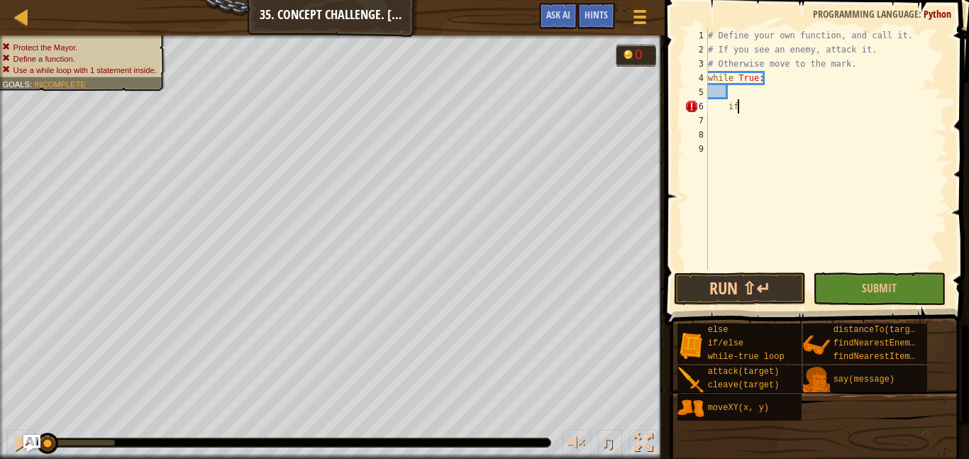
click at [740, 105] on div "# Define your own function, and call it. # If you see an enemy, attack it. # Ot…" at bounding box center [826, 163] width 243 height 270
type textarea "i"
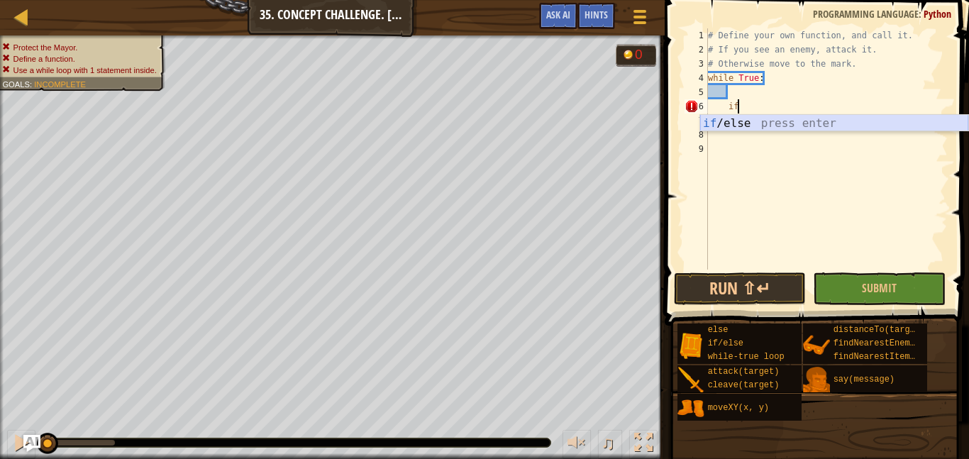
click at [738, 121] on div "if /else press enter" at bounding box center [834, 140] width 268 height 51
type textarea "if enemy:"
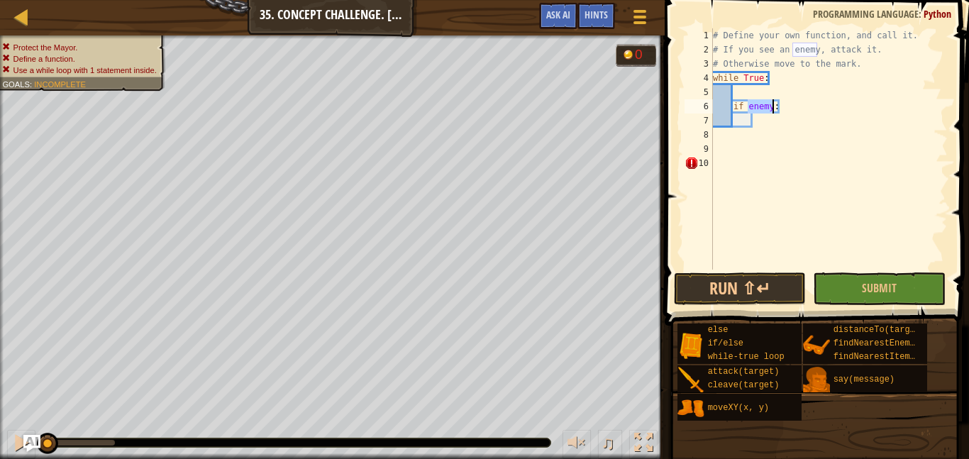
click at [750, 118] on div "# Define your own function, and call it. # If you see an enemy, attack it. # Ot…" at bounding box center [829, 163] width 238 height 270
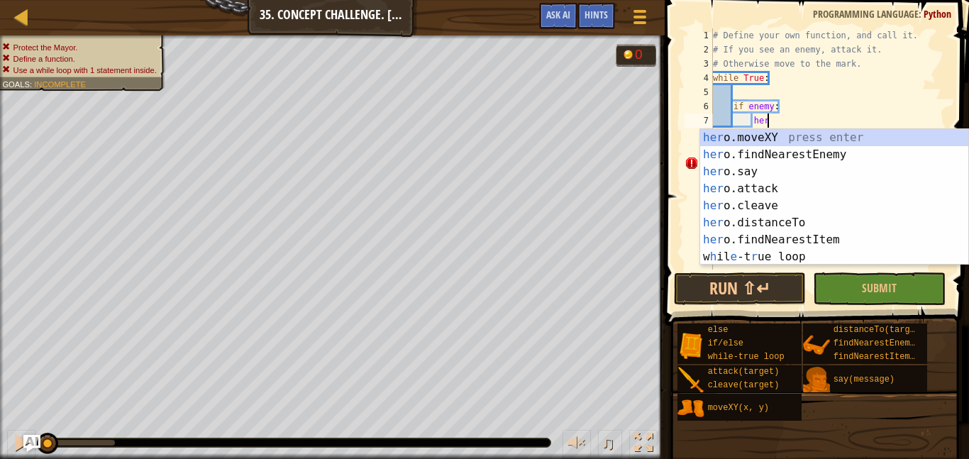
scroll to position [6, 8]
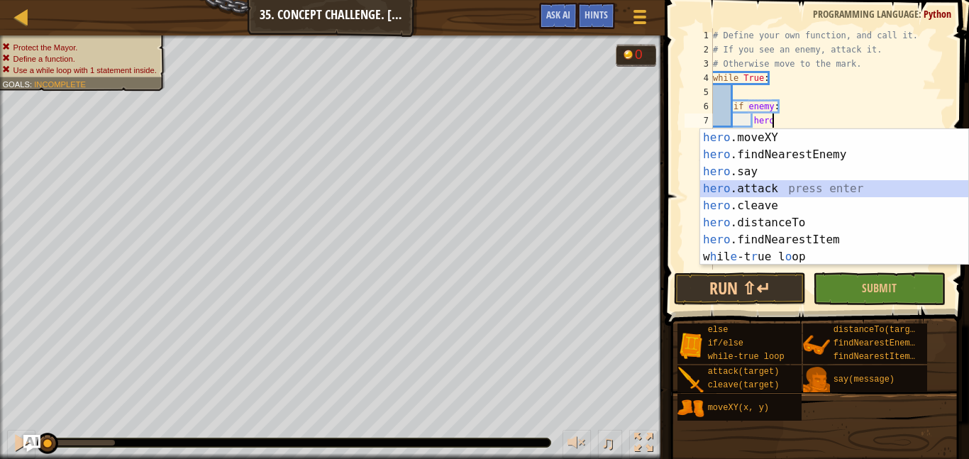
click at [764, 184] on div "hero .moveXY press enter hero .findNearestEnemy press enter hero .say press ent…" at bounding box center [834, 214] width 268 height 170
type textarea "hero.attack(enemy)"
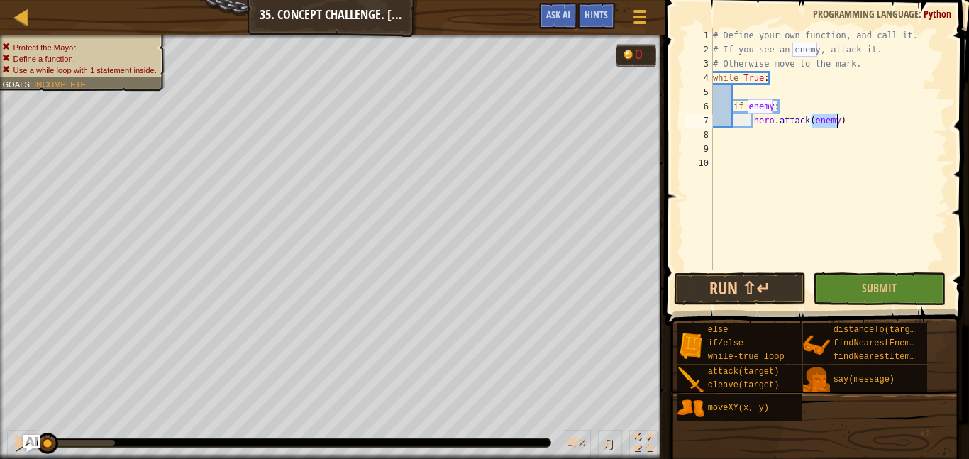
click at [841, 118] on div "# Define your own function, and call it. # If you see an enemy, attack it. # Ot…" at bounding box center [829, 163] width 238 height 270
click at [846, 120] on div "# Define your own function, and call it. # If you see an enemy, attack it. # Ot…" at bounding box center [829, 163] width 238 height 270
type textarea "hero.attack(enemy)"
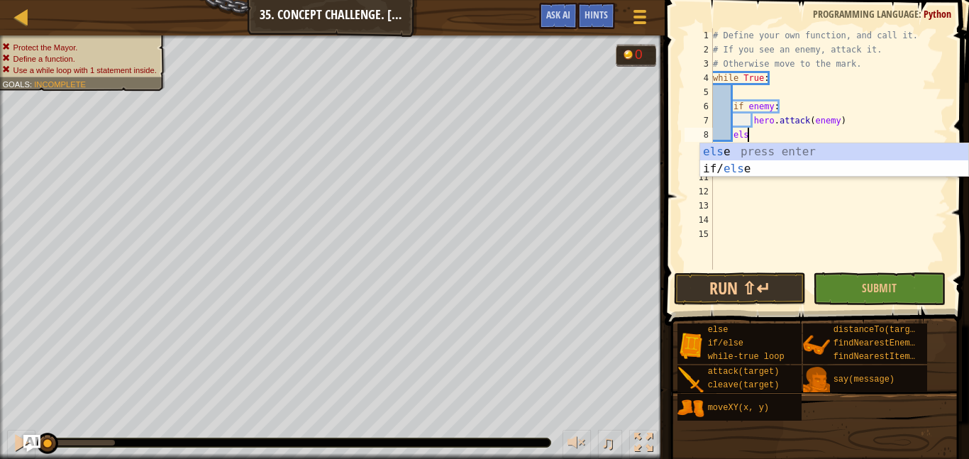
type textarea "else"
click at [823, 145] on div "else press enter if/ else press enter" at bounding box center [834, 177] width 268 height 68
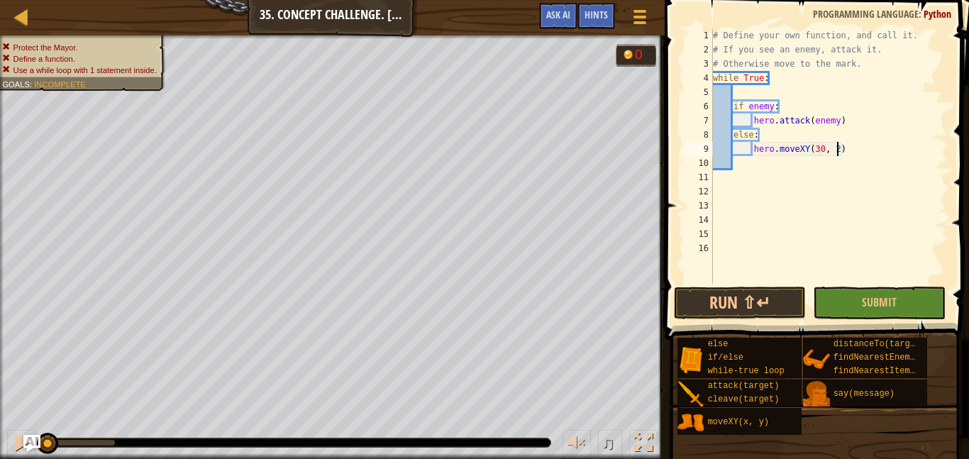
scroll to position [6, 18]
type textarea "hero.moveXY(30, 26)"
click at [756, 308] on button "Run ⇧↵" at bounding box center [740, 303] width 133 height 33
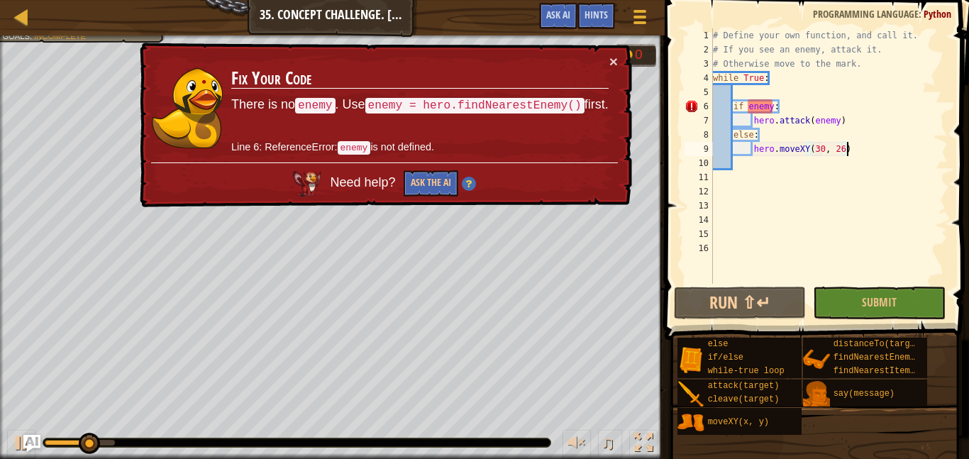
click at [757, 90] on div "# Define your own function, and call it. # If you see an enemy, attack it. # Ot…" at bounding box center [829, 170] width 238 height 284
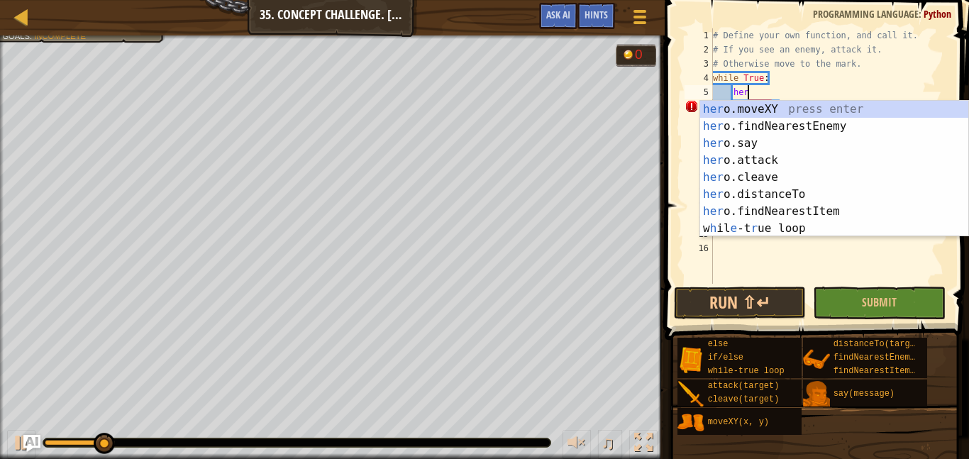
type textarea "hero"
click at [789, 125] on div "hero .moveXY press enter hero .findNearestEnemy press enter hero .say press ent…" at bounding box center [834, 186] width 268 height 170
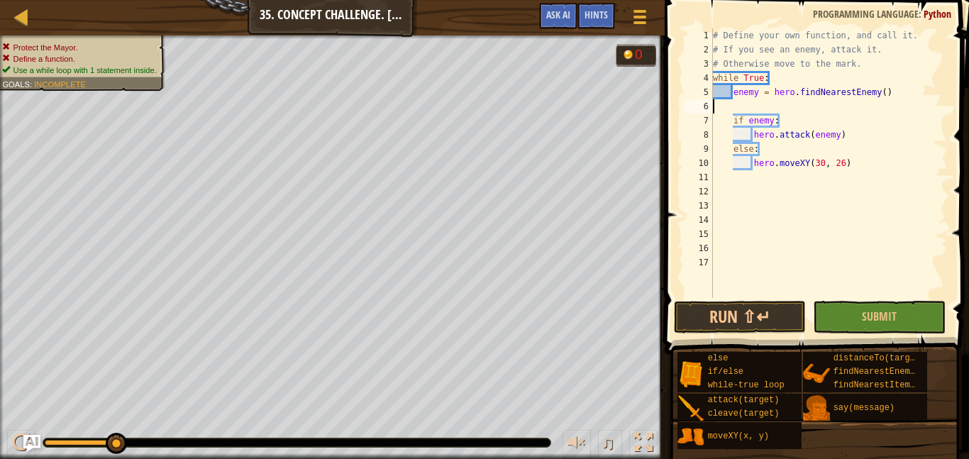
scroll to position [6, 0]
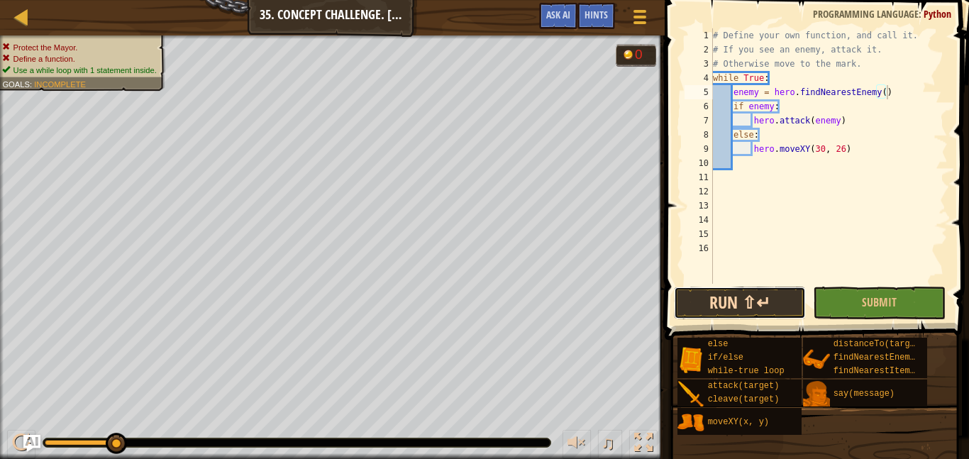
click at [760, 290] on button "Run ⇧↵" at bounding box center [740, 303] width 133 height 33
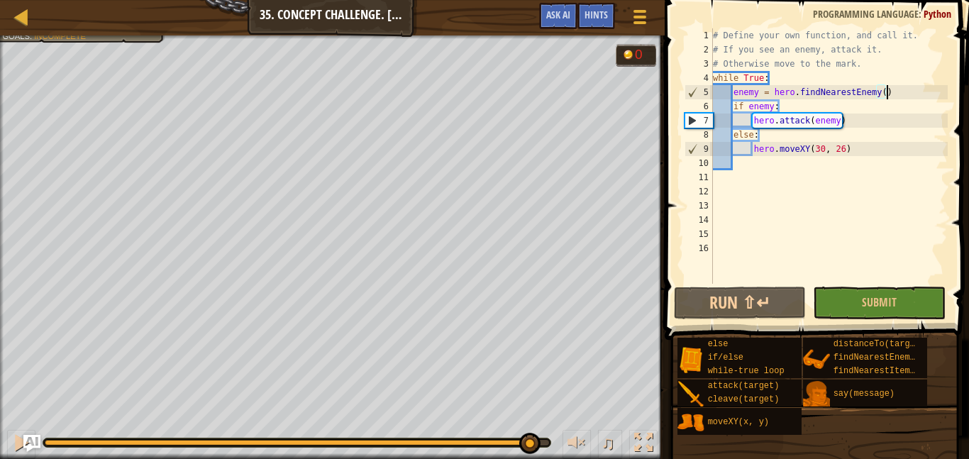
click at [535, 416] on div "Protect the Mayor. Define a function. Use a while loop with 1 statement inside.…" at bounding box center [484, 246] width 969 height 423
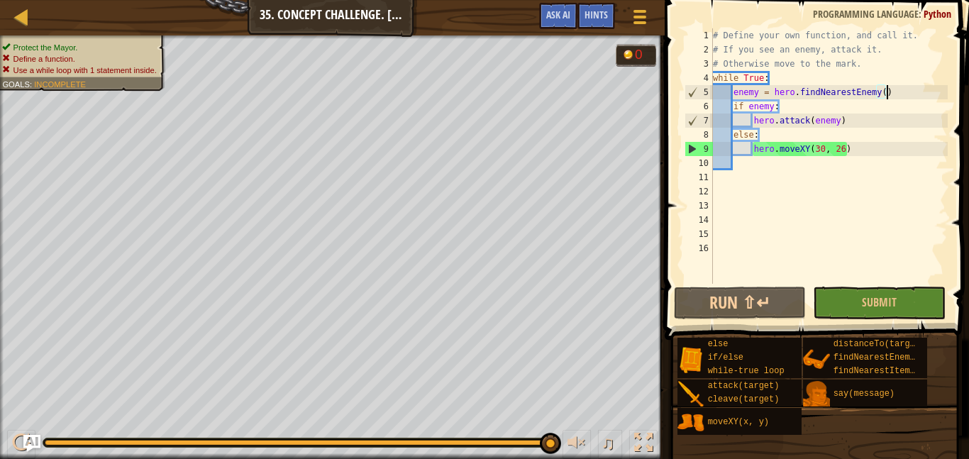
click at [860, 64] on div "# Define your own function, and call it. # If you see an enemy, attack it. # Ot…" at bounding box center [829, 170] width 238 height 284
type textarea "# Otherwise move to the mark."
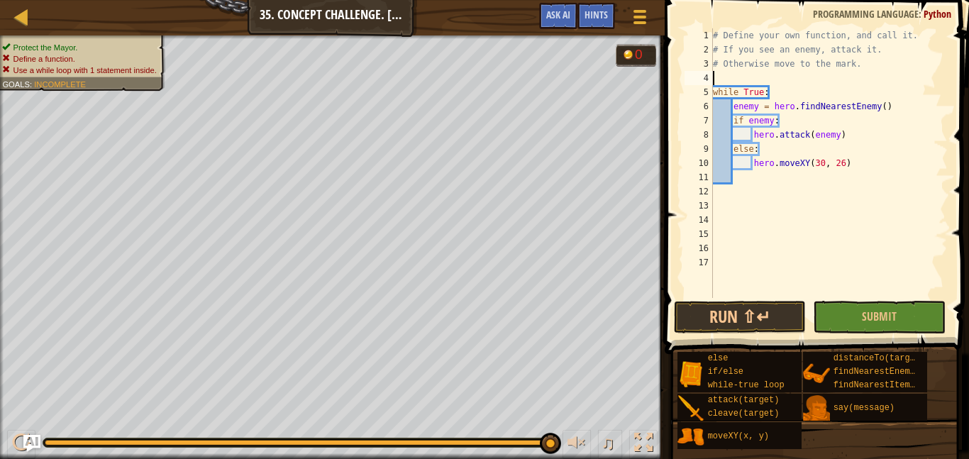
type textarea "# Otherwise move to the mark."
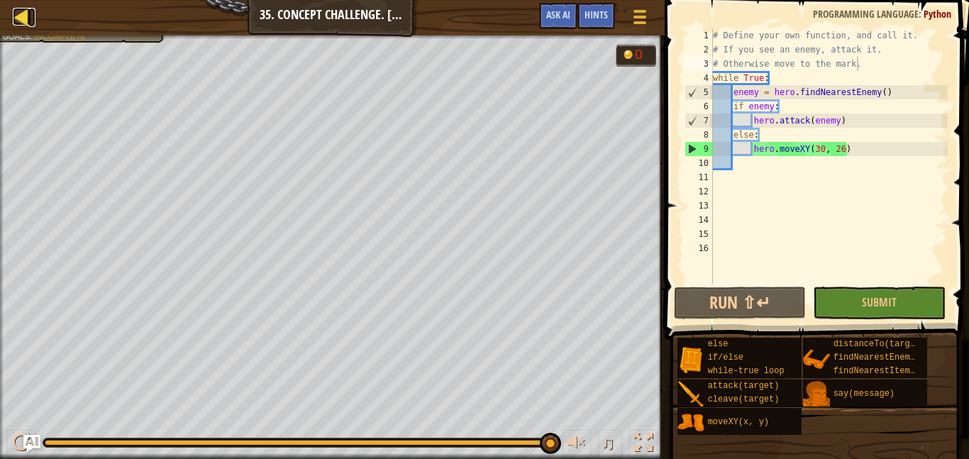
click at [21, 20] on div at bounding box center [22, 17] width 18 height 18
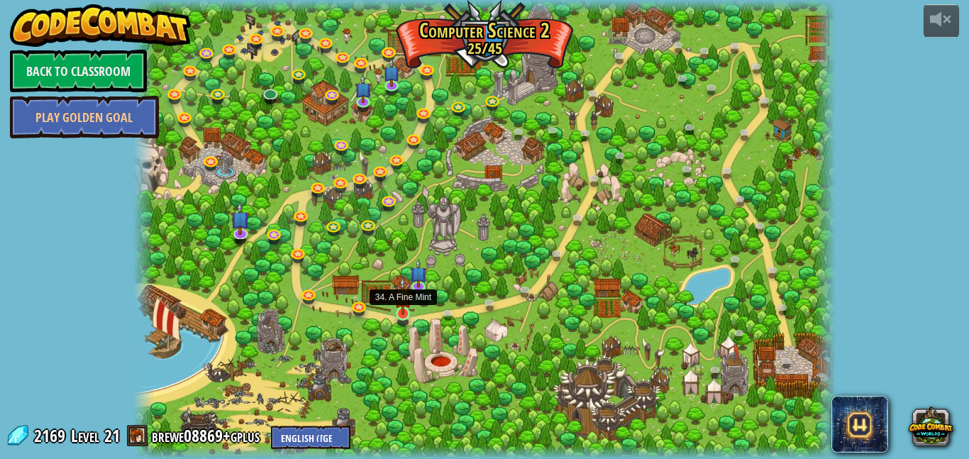
click at [400, 307] on img at bounding box center [402, 296] width 16 height 38
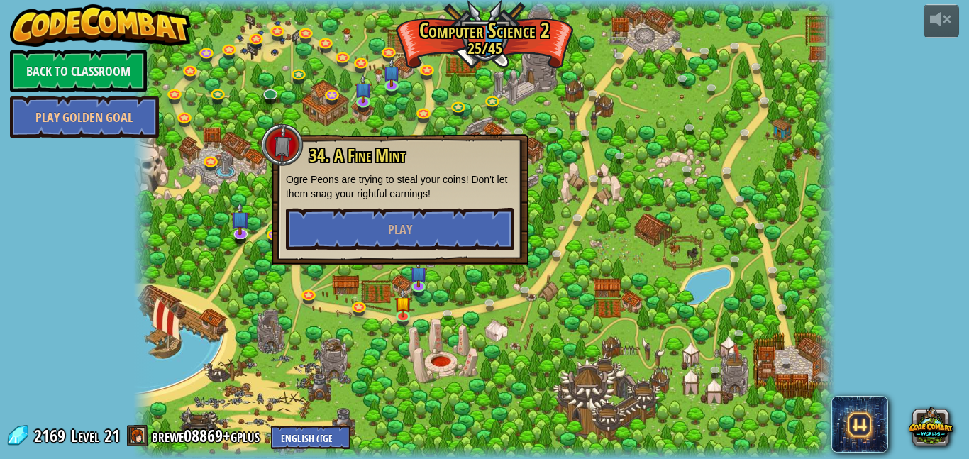
click at [446, 284] on div at bounding box center [484, 229] width 702 height 459
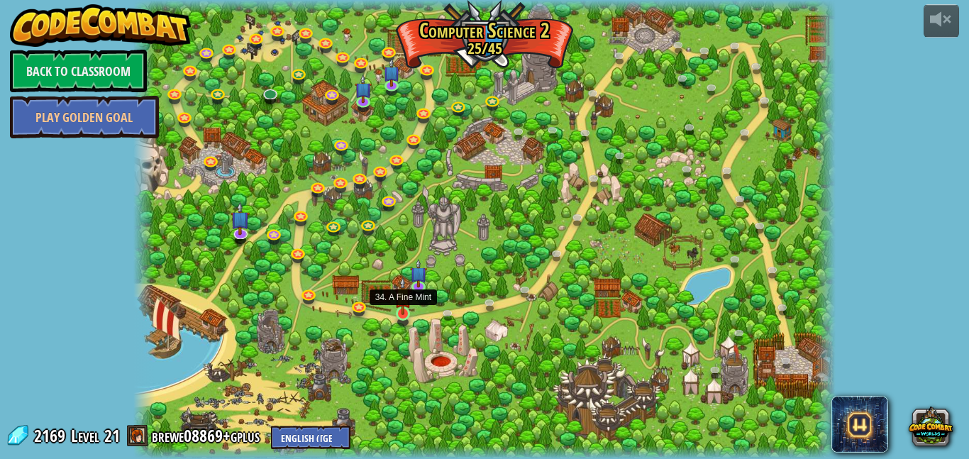
click at [402, 299] on img at bounding box center [402, 296] width 16 height 38
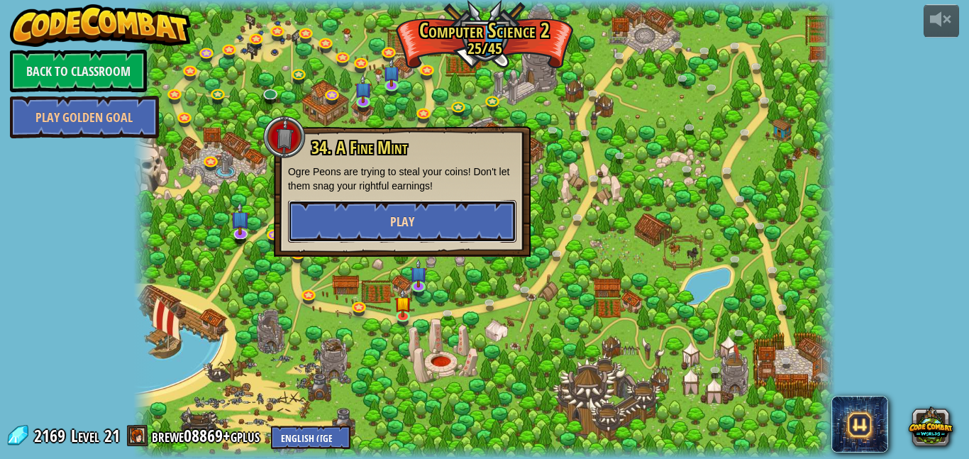
click at [415, 222] on button "Play" at bounding box center [402, 221] width 228 height 43
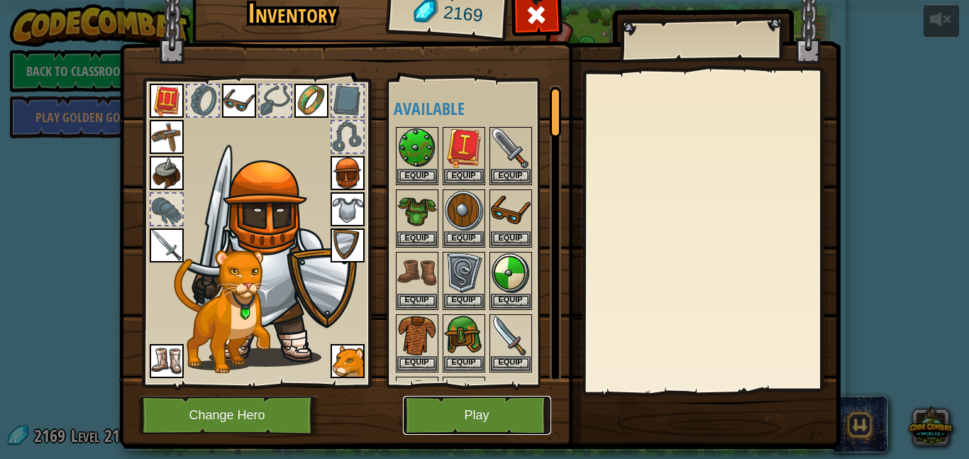
click at [458, 406] on button "Play" at bounding box center [477, 415] width 148 height 39
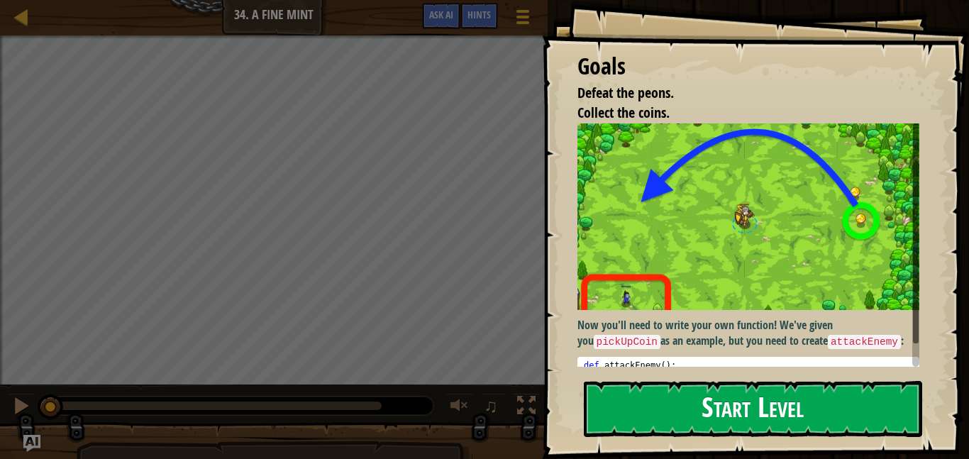
click at [689, 399] on div "Goals Defeat the peons. Collect the coins. Now you'll need to write your own fu…" at bounding box center [484, 229] width 969 height 459
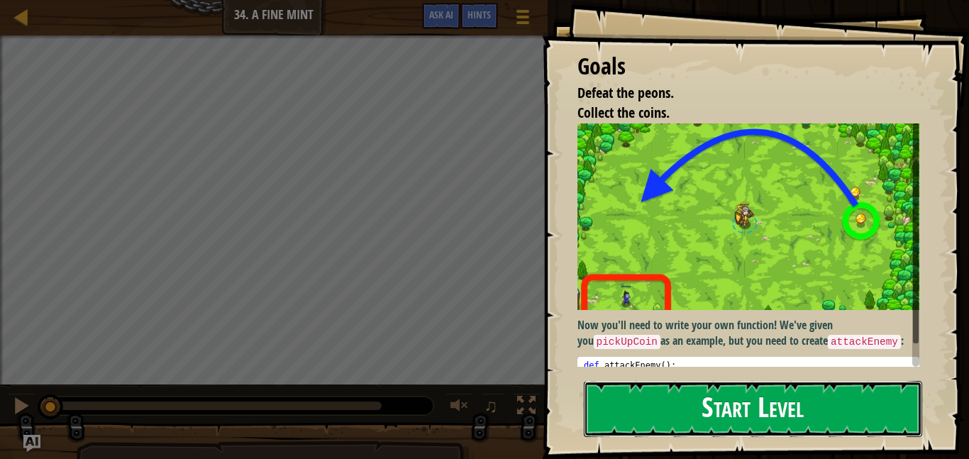
click at [662, 407] on button "Start Level" at bounding box center [753, 409] width 338 height 56
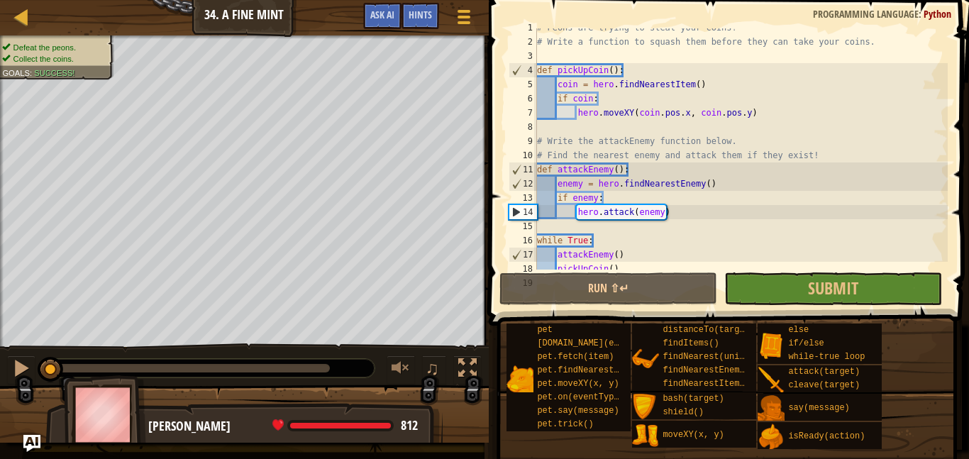
scroll to position [28, 0]
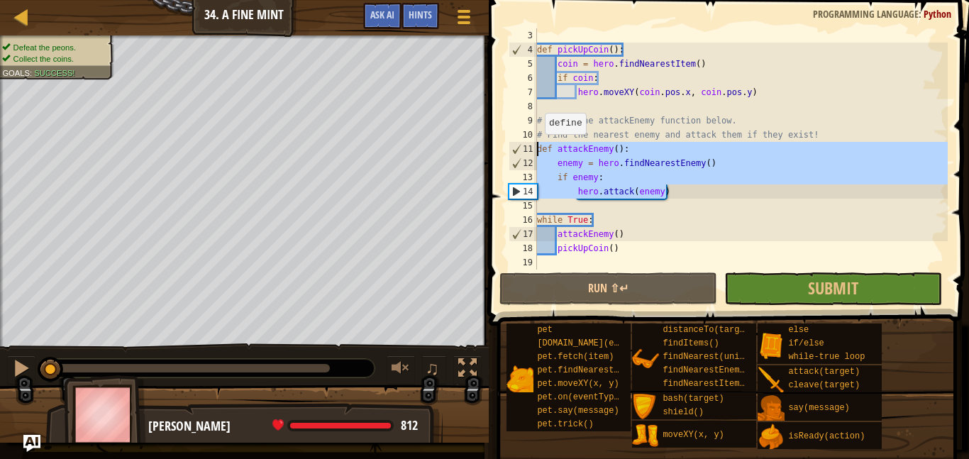
drag, startPoint x: 666, startPoint y: 194, endPoint x: 535, endPoint y: 148, distance: 138.8
click at [535, 148] on div "3 4 5 6 7 8 9 10 11 12 13 14 15 16 17 18 19 def pickUpCoin ( ) : coin = hero . …" at bounding box center [727, 148] width 442 height 241
type textarea "def attackEnemy(): enemy = hero.findNearestEnemy()"
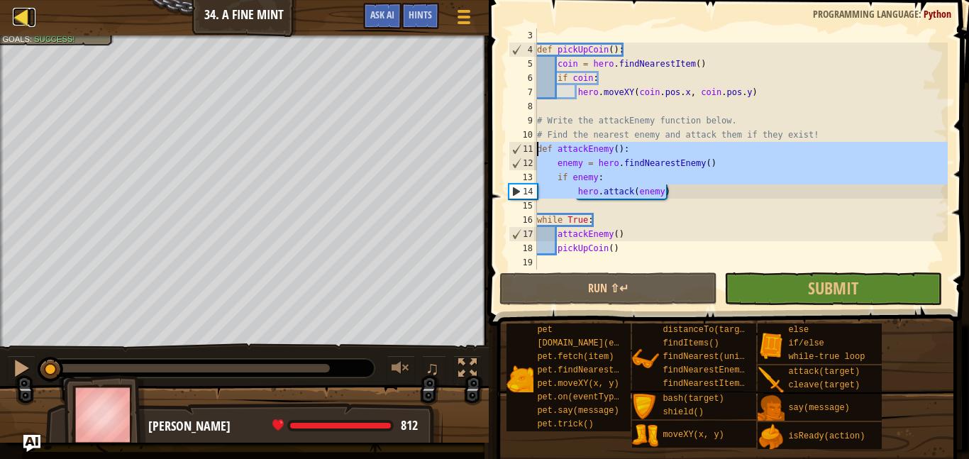
click at [24, 11] on div at bounding box center [22, 17] width 18 height 18
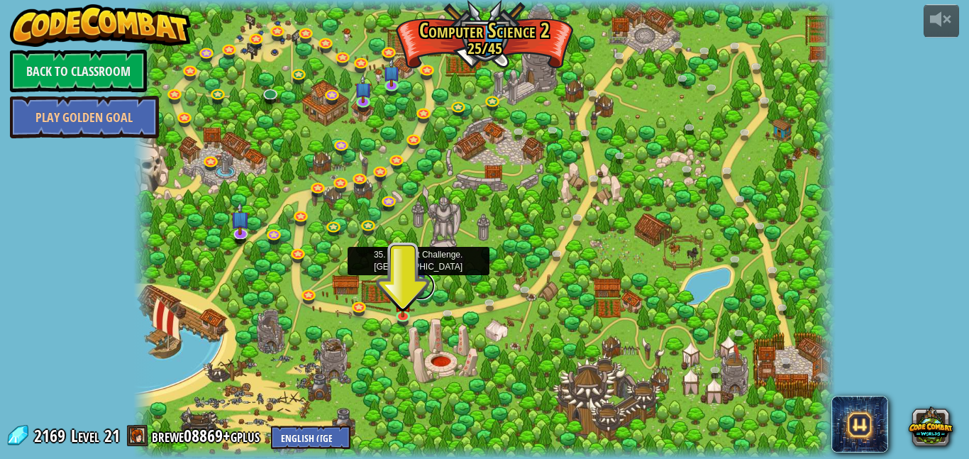
click at [418, 287] on link at bounding box center [420, 286] width 28 height 28
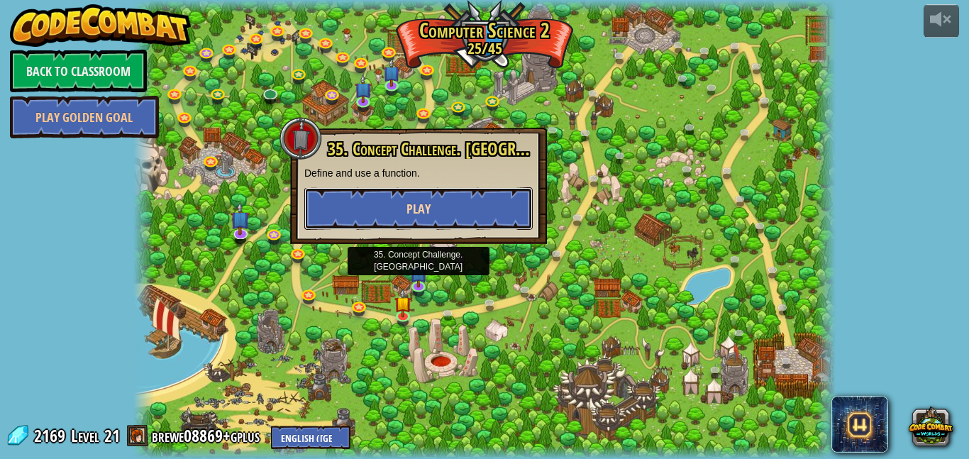
click at [416, 218] on button "Play" at bounding box center [418, 208] width 228 height 43
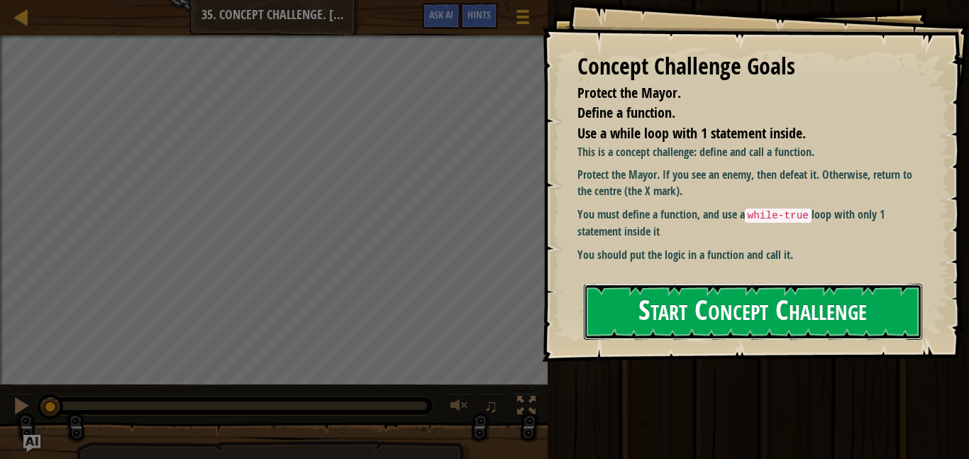
click at [739, 329] on button "Start Concept Challenge" at bounding box center [753, 312] width 338 height 56
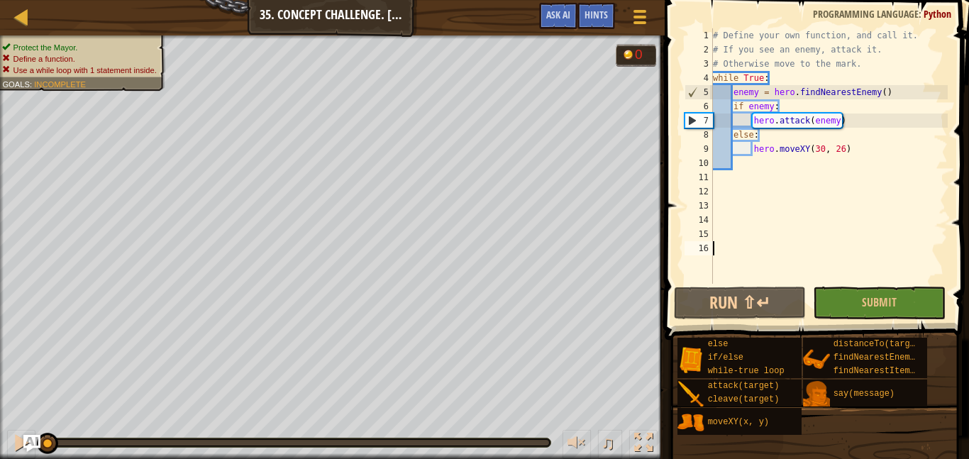
click at [858, 69] on div "# Define your own function, and call it. # If you see an enemy, attack it. # Ot…" at bounding box center [829, 170] width 238 height 284
type textarea "# Otherwise move to the mark."
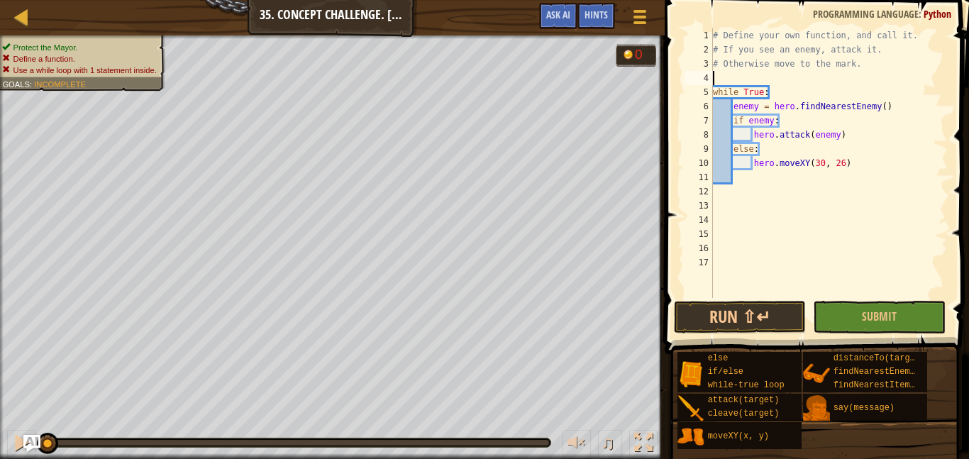
type textarea "hero.attack(enemy)"
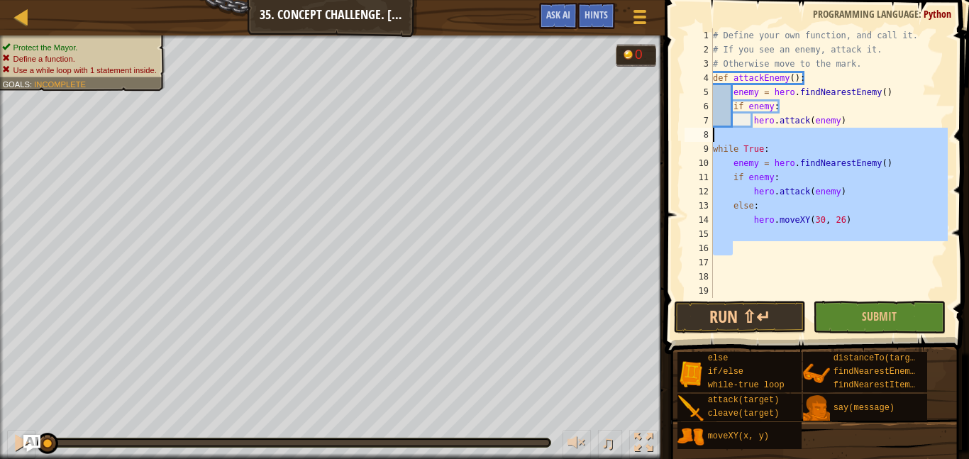
drag, startPoint x: 789, startPoint y: 249, endPoint x: 711, endPoint y: 141, distance: 132.7
click at [711, 141] on div "1 2 3 4 5 6 7 8 9 10 11 12 13 14 15 16 17 18 19 20 # Define your own function, …" at bounding box center [815, 163] width 266 height 270
type textarea "while True:"
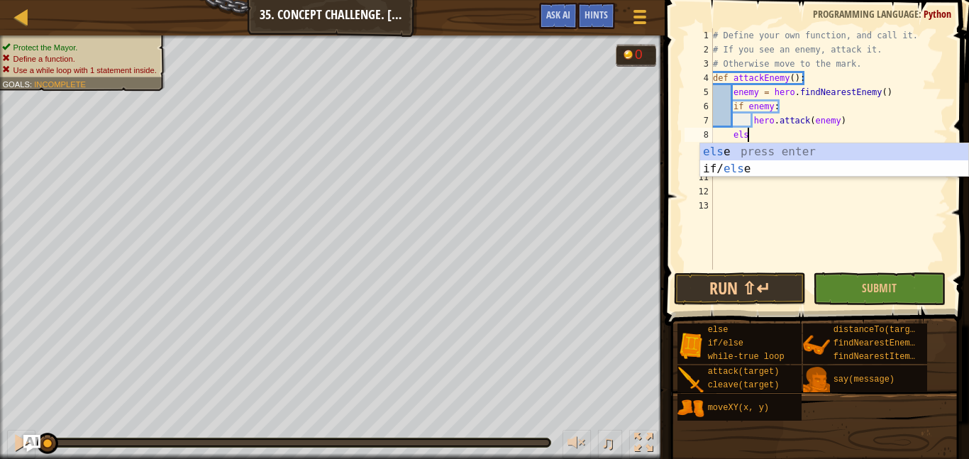
type textarea "else"
click at [781, 146] on div "else press enter if/ else press enter" at bounding box center [834, 177] width 268 height 68
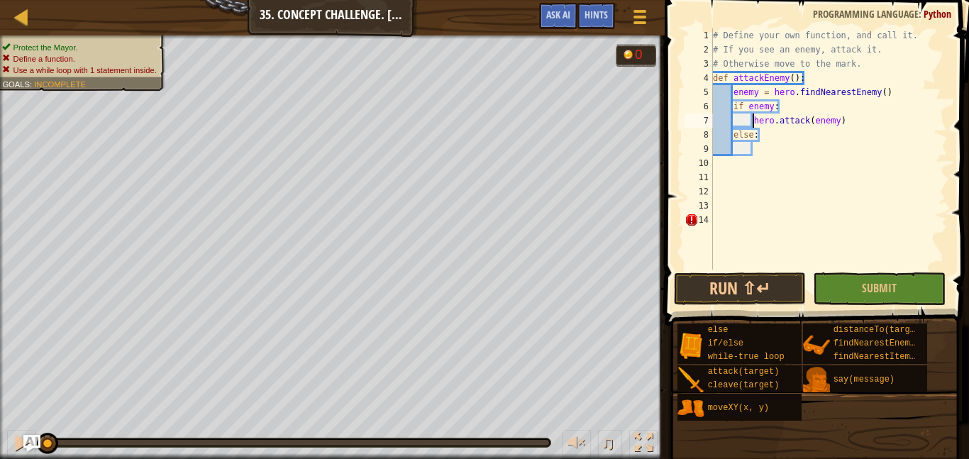
click at [753, 122] on div "# Define your own function, and call it. # If you see an enemy, attack it. # Ot…" at bounding box center [829, 163] width 238 height 270
type textarea "hero.attack(enemy)"
click at [860, 121] on div "# Define your own function, and call it. # If you see an enemy, attack it. # Ot…" at bounding box center [829, 163] width 238 height 270
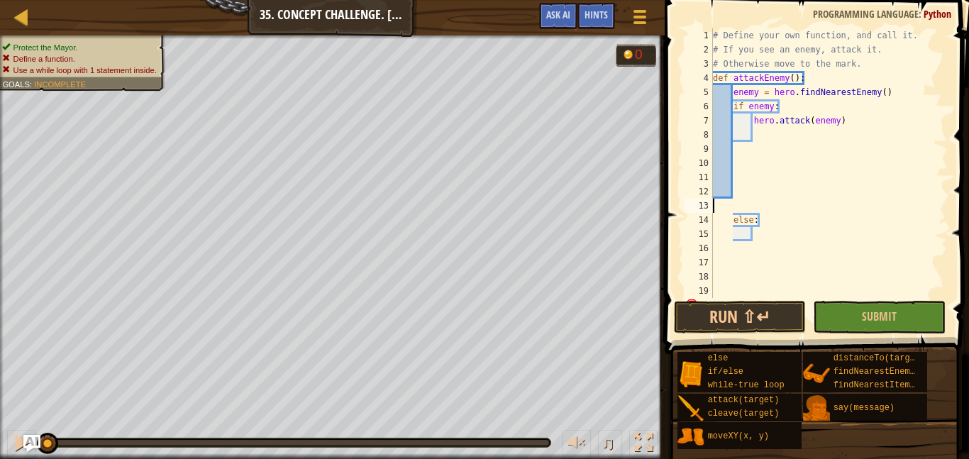
scroll to position [6, 0]
click at [733, 222] on div "# Define your own function, and call it. # If you see an enemy, attack it. # Ot…" at bounding box center [829, 177] width 238 height 298
type textarea "else:"
click at [755, 209] on div "# Define your own function, and call it. # If you see an enemy, attack it. # Ot…" at bounding box center [829, 177] width 238 height 298
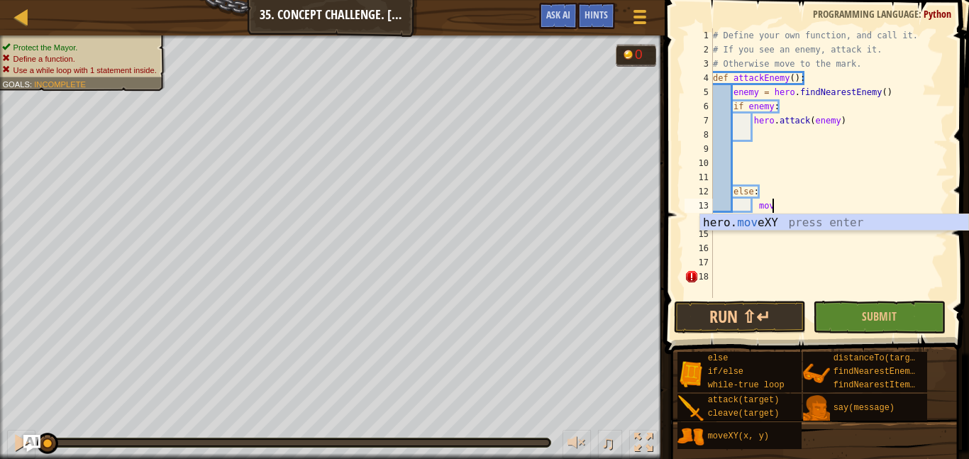
scroll to position [6, 9]
click at [765, 226] on div "hero. move XY press enter" at bounding box center [834, 239] width 268 height 51
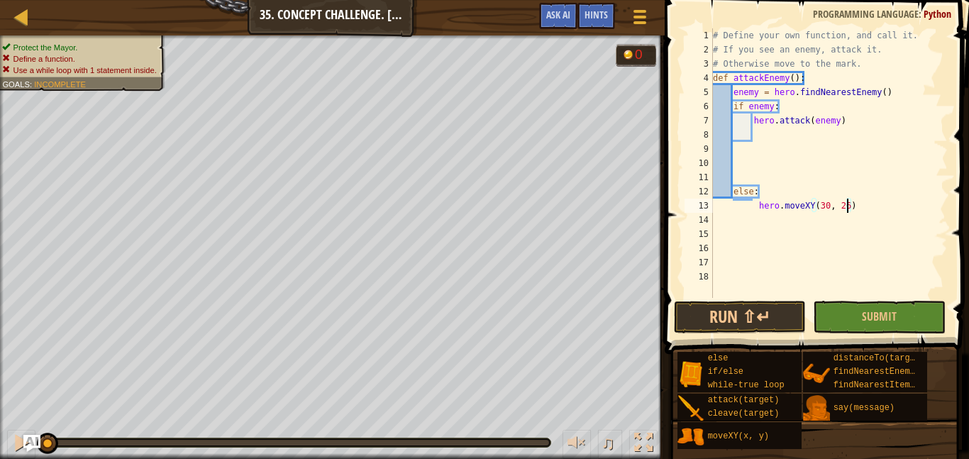
scroll to position [6, 19]
click at [756, 210] on div "# Define your own function, and call it. # If you see an enemy, attack it. # Ot…" at bounding box center [829, 177] width 238 height 298
click at [755, 304] on button "Run ⇧↵" at bounding box center [740, 317] width 133 height 33
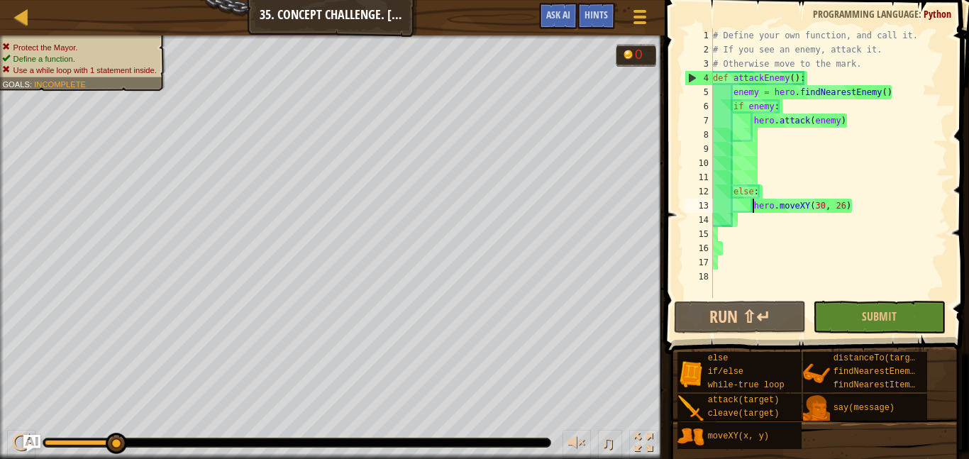
click at [863, 62] on div "# Define your own function, and call it. # If you see an enemy, attack it. # Ot…" at bounding box center [829, 177] width 238 height 298
click at [713, 75] on div "# Define your own function, and call it. # If you see an enemy, attack it. # Ot…" at bounding box center [829, 177] width 238 height 298
click at [857, 62] on div "# Define your own function, and call it. # If you see an enemy, attack it. # Ot…" at bounding box center [829, 177] width 238 height 298
type textarea "# Otherwise move to the mark."
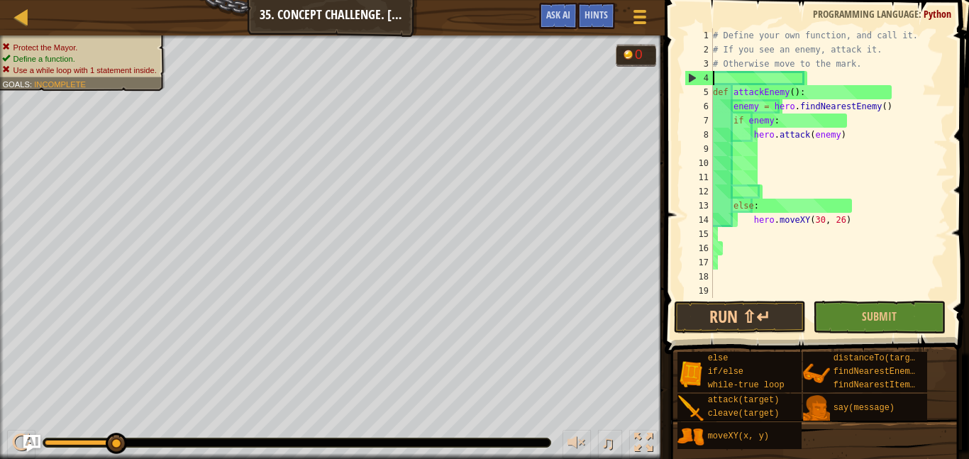
scroll to position [6, 0]
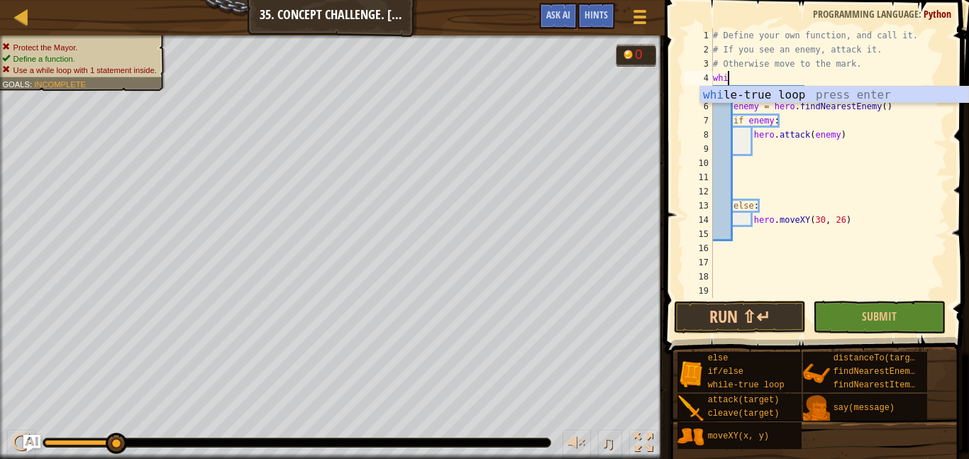
type textarea "while"
click at [822, 91] on div "while -true loop press enter" at bounding box center [834, 112] width 268 height 51
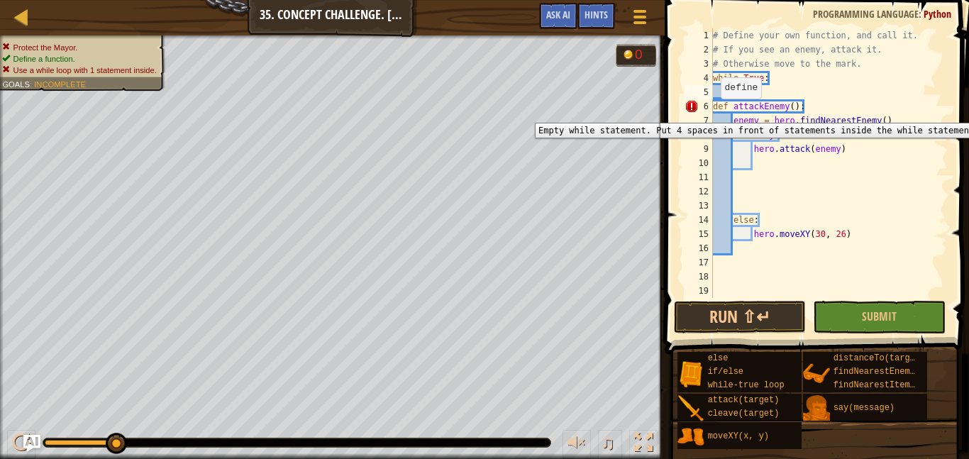
click at [711, 112] on div "6" at bounding box center [698, 106] width 28 height 14
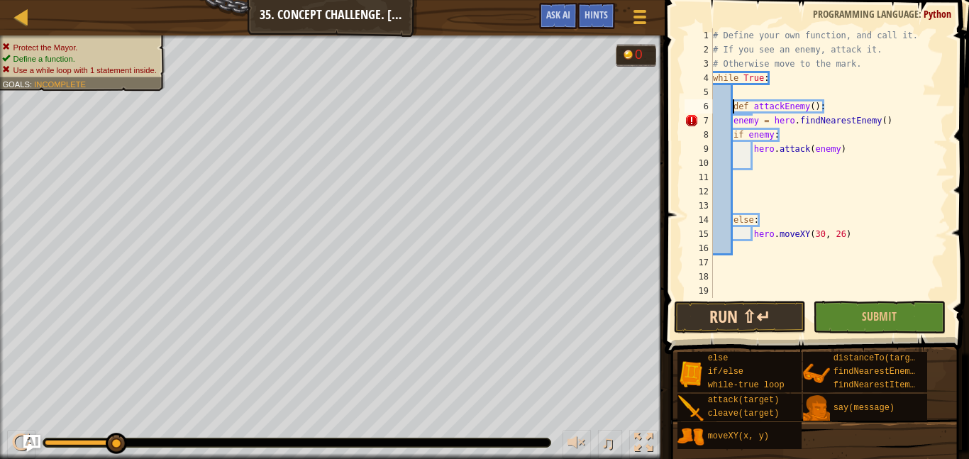
type textarea "def attackEnemy():"
click at [713, 301] on button "Run ⇧↵" at bounding box center [740, 317] width 133 height 33
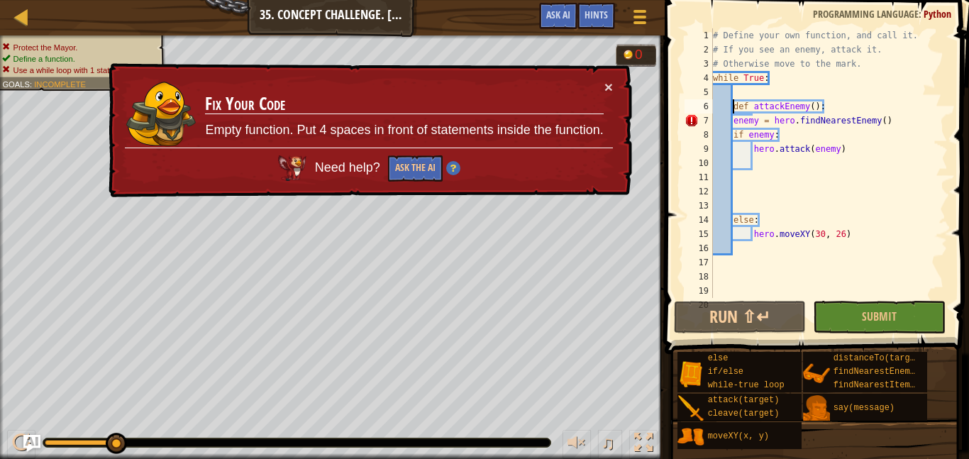
click at [786, 92] on div "# Define your own function, and call it. # If you see an enemy, attack it. # Ot…" at bounding box center [829, 177] width 238 height 298
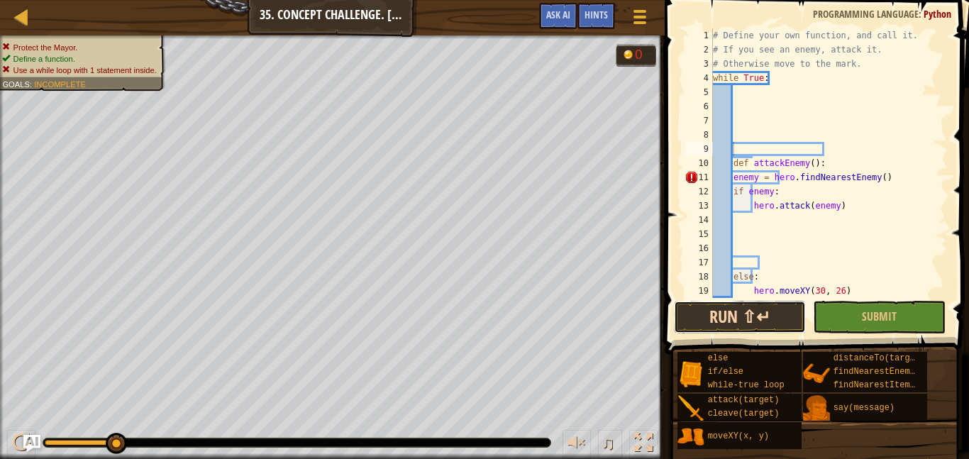
click at [743, 309] on button "Run ⇧↵" at bounding box center [740, 317] width 133 height 33
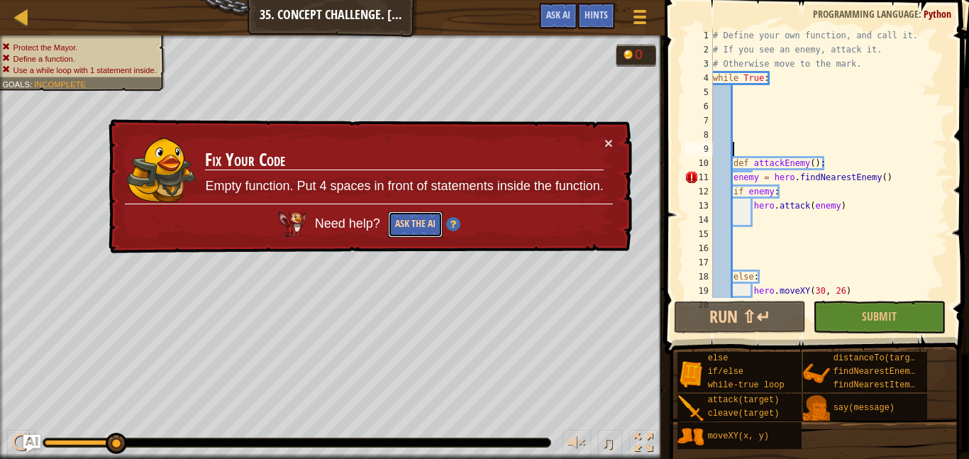
click at [409, 222] on button "Ask the AI" at bounding box center [415, 224] width 55 height 26
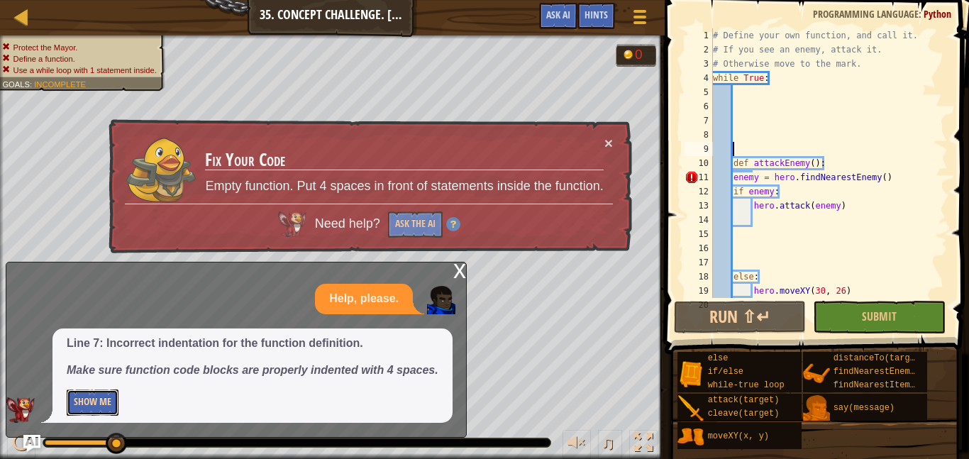
click at [107, 401] on button "Show Me" at bounding box center [93, 402] width 52 height 26
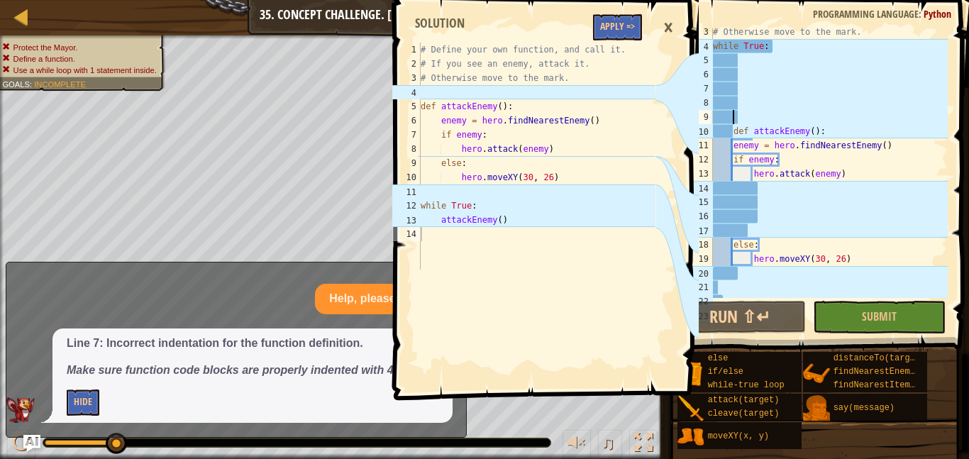
scroll to position [33, 0]
click at [614, 23] on button "Apply =>" at bounding box center [617, 27] width 49 height 26
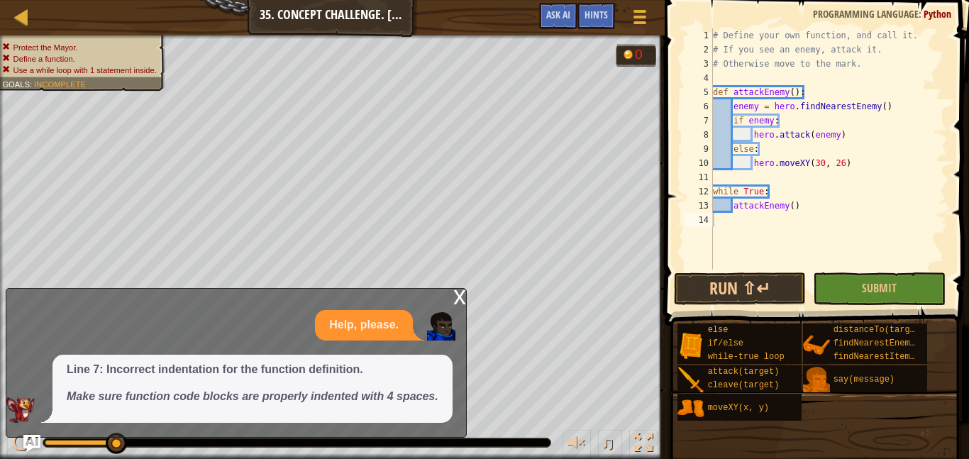
type textarea "attackEnemy()"
click at [799, 208] on div "# Define your own function, and call it. # If you see an enemy, attack it. # Ot…" at bounding box center [829, 163] width 238 height 270
click at [760, 290] on button "Run ⇧↵" at bounding box center [740, 288] width 133 height 33
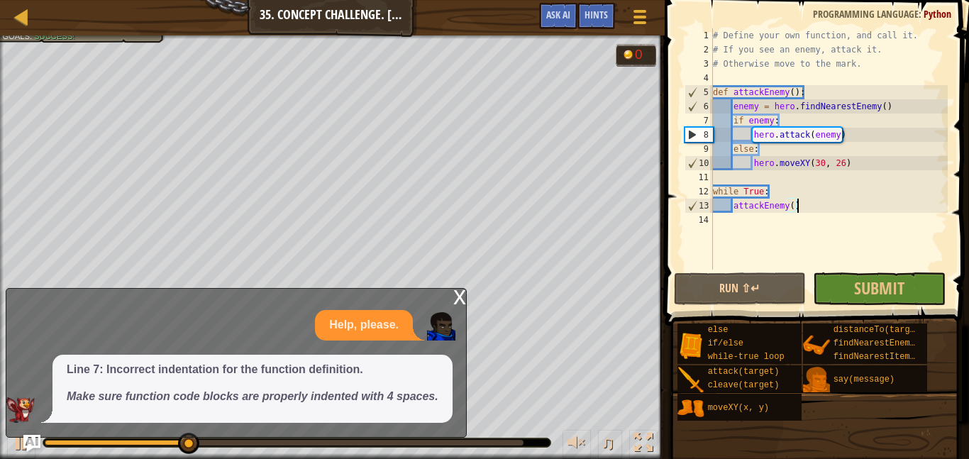
click at [453, 289] on div "x" at bounding box center [459, 296] width 13 height 14
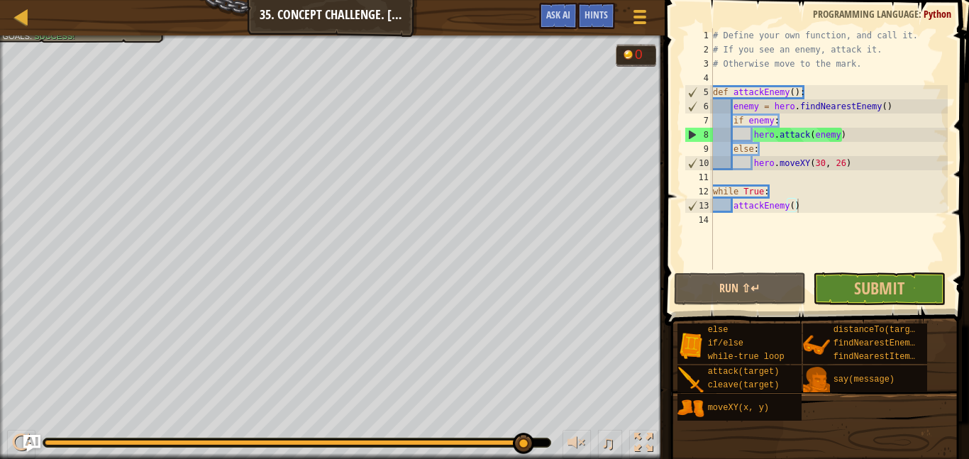
drag, startPoint x: 255, startPoint y: 439, endPoint x: 523, endPoint y: 425, distance: 267.8
click at [523, 425] on div "♫" at bounding box center [332, 439] width 665 height 43
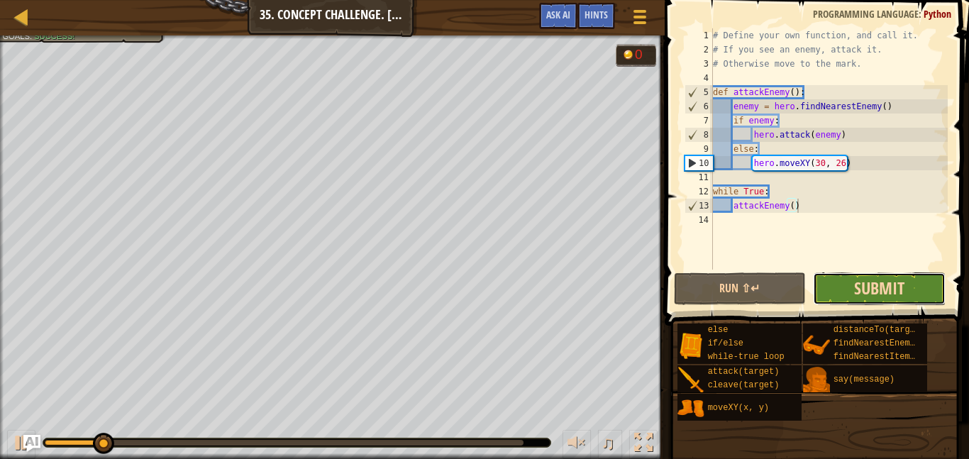
click at [877, 284] on span "Submit" at bounding box center [879, 288] width 50 height 23
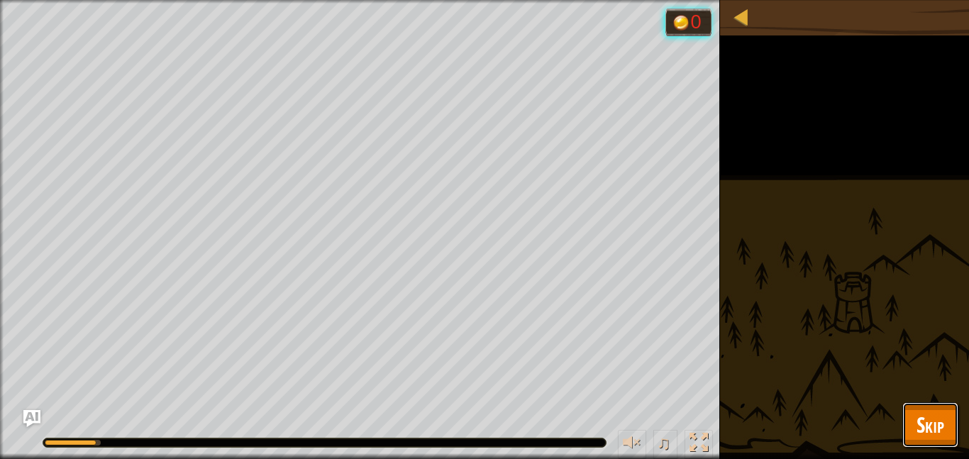
click at [928, 418] on span "Skip" at bounding box center [930, 424] width 28 height 29
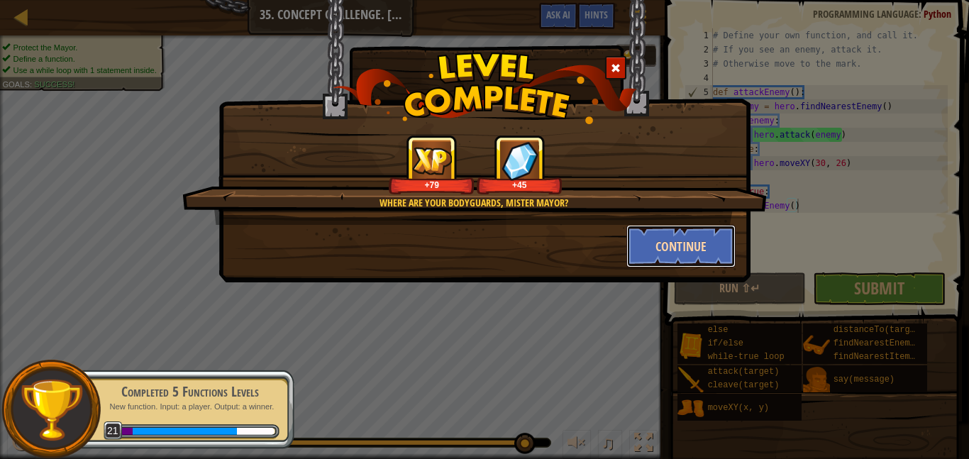
click at [678, 246] on button "Continue" at bounding box center [681, 246] width 110 height 43
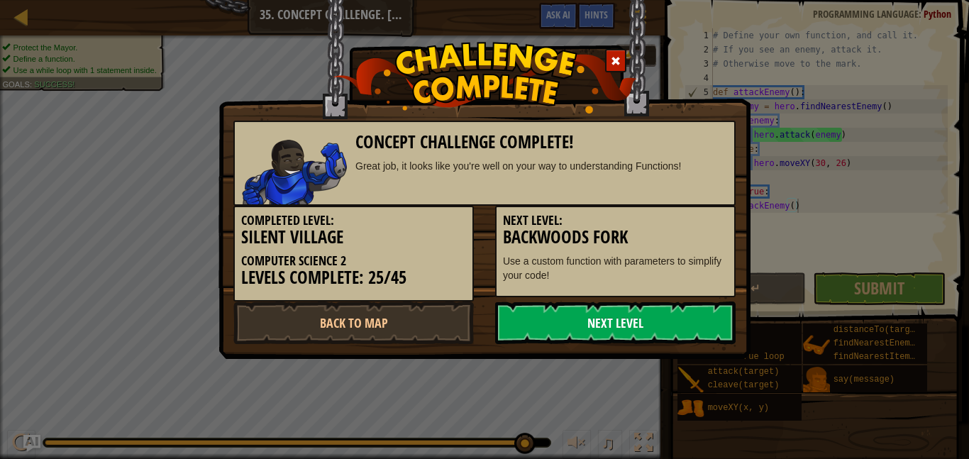
click at [617, 325] on link "Next Level" at bounding box center [615, 322] width 240 height 43
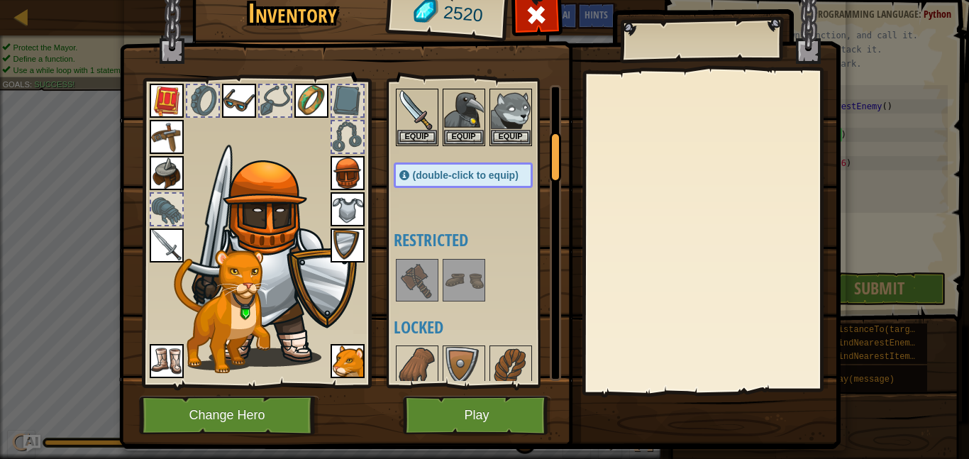
scroll to position [290, 0]
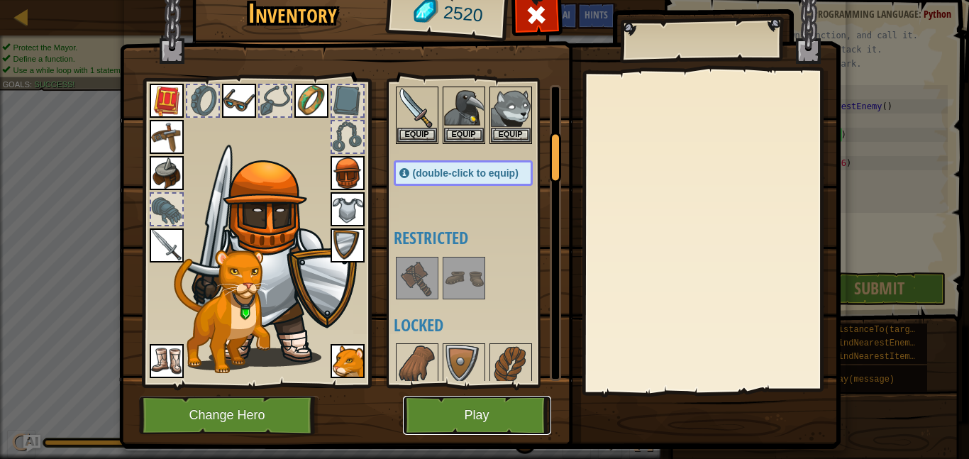
click at [470, 415] on button "Play" at bounding box center [477, 415] width 148 height 39
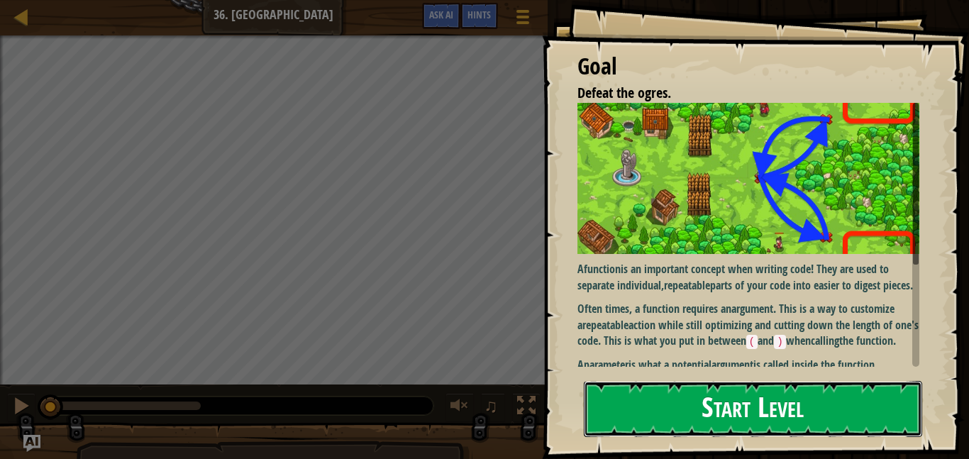
click at [692, 398] on button "Start Level" at bounding box center [753, 409] width 338 height 56
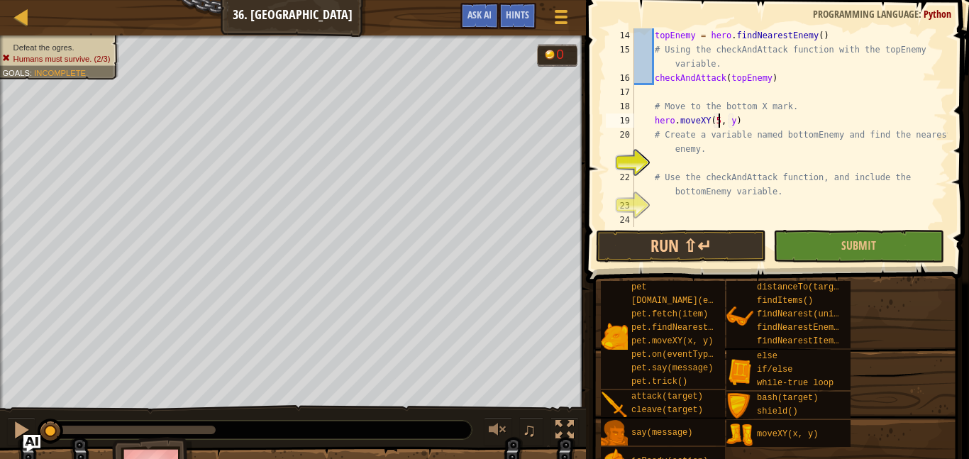
scroll to position [6, 13]
type textarea "hero.moveXY(58, 16)"
click at [666, 160] on div "topEnemy = hero . findNearestEnemy ( ) # Using the checkAndAttack function with…" at bounding box center [789, 141] width 316 height 227
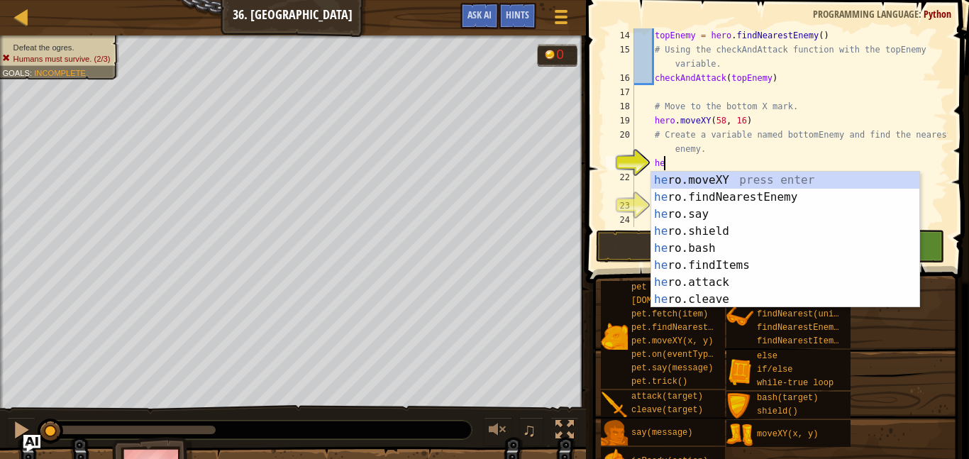
type textarea "hero"
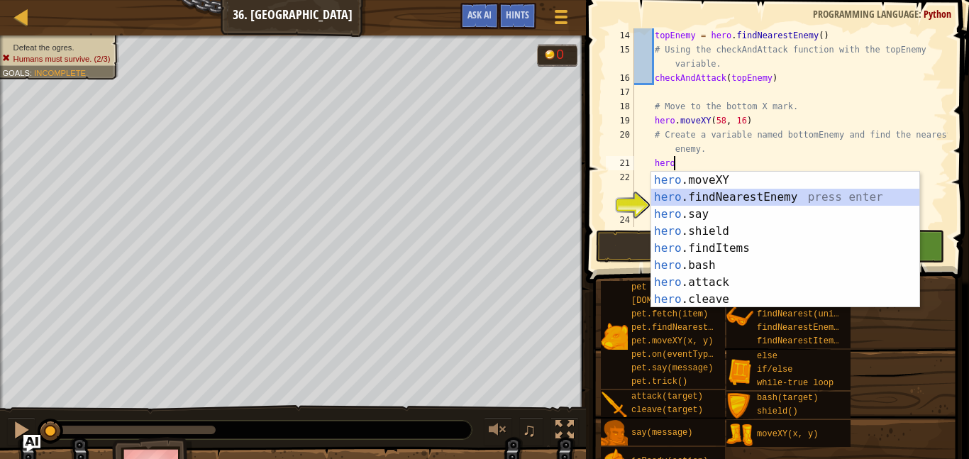
click at [718, 192] on div "hero .moveXY press enter hero .findNearestEnemy press enter hero .say press ent…" at bounding box center [785, 257] width 268 height 170
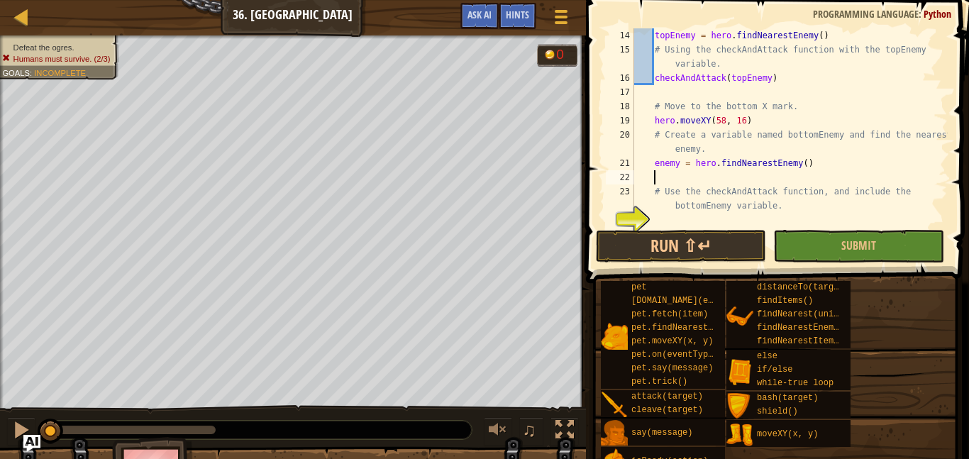
scroll to position [6, 0]
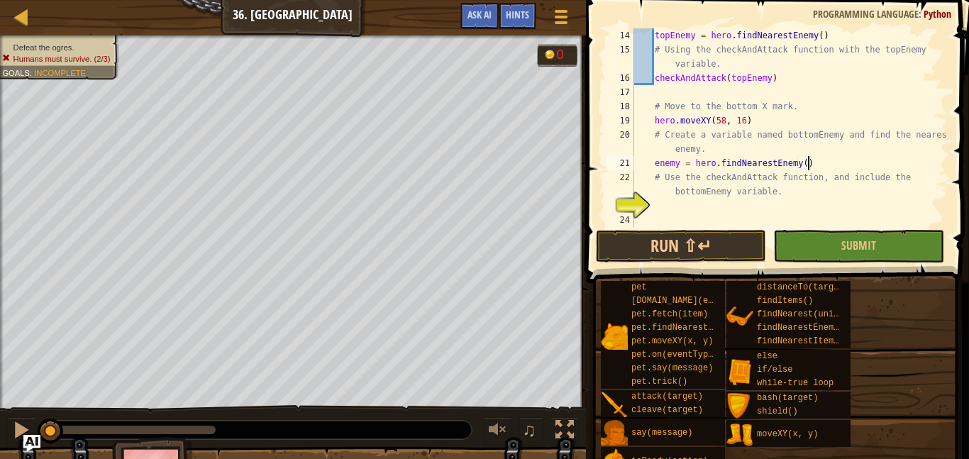
click at [803, 164] on div "topEnemy = hero . findNearestEnemy ( ) # Using the checkAndAttack function with…" at bounding box center [789, 141] width 316 height 227
click at [683, 162] on div "topEnemy = hero . findNearestEnemy ( ) # Using the checkAndAttack function with…" at bounding box center [789, 141] width 316 height 227
type textarea "bottomenemy = hero.findNearestEnemy()"
click at [688, 206] on div "topEnemy = hero . findNearestEnemy ( ) # Using the checkAndAttack function with…" at bounding box center [789, 141] width 316 height 227
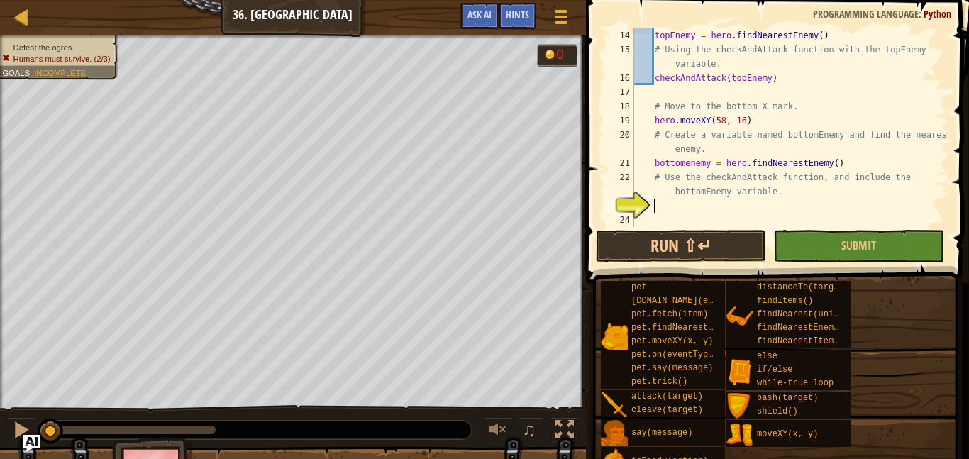
scroll to position [6, 2]
type textarea "C"
click at [654, 245] on button "Run ⇧↵" at bounding box center [681, 246] width 170 height 33
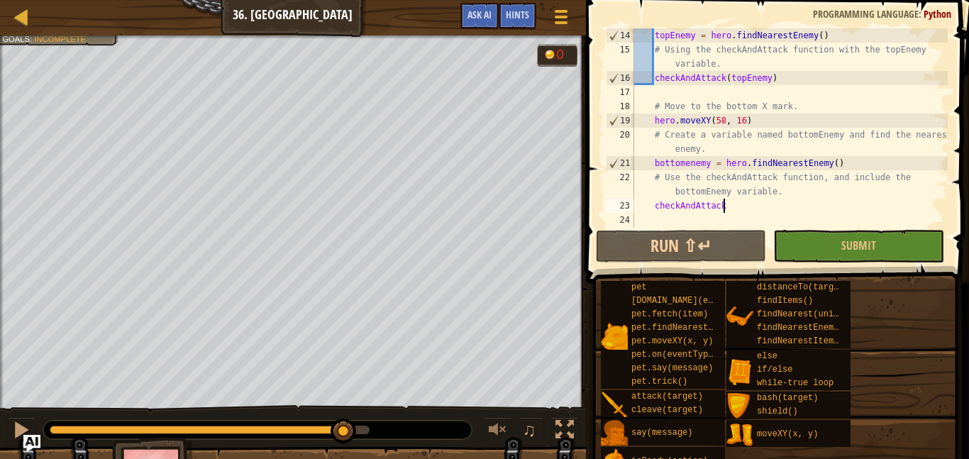
drag, startPoint x: 112, startPoint y: 421, endPoint x: 349, endPoint y: 417, distance: 236.9
click at [349, 417] on div "♫" at bounding box center [293, 426] width 586 height 43
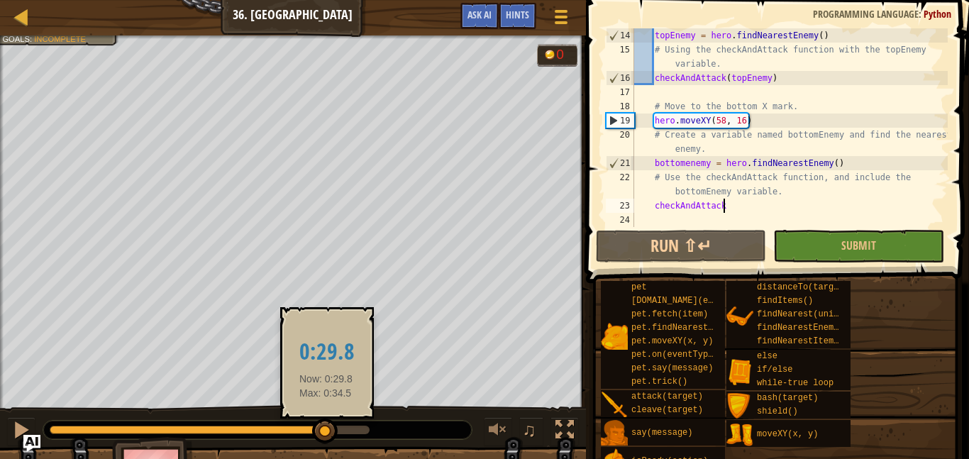
drag, startPoint x: 374, startPoint y: 427, endPoint x: 324, endPoint y: 430, distance: 50.4
click at [324, 430] on div at bounding box center [325, 431] width 26 height 26
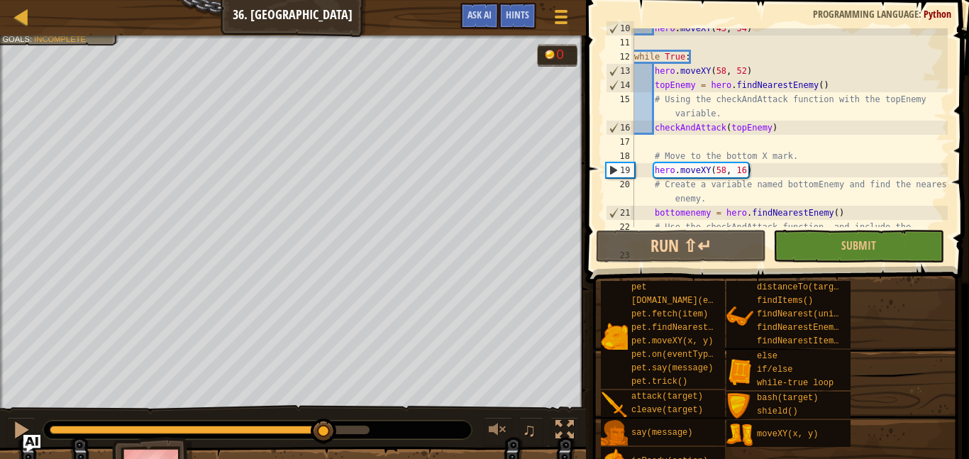
scroll to position [213, 0]
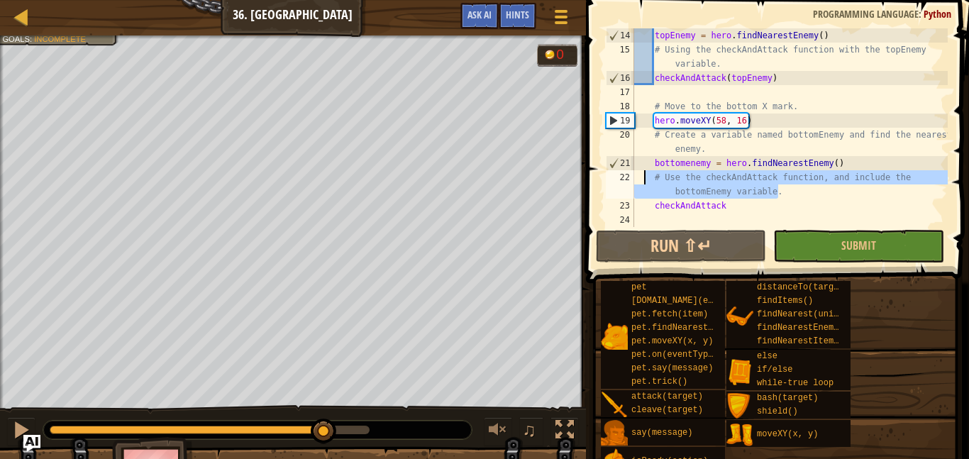
drag, startPoint x: 778, startPoint y: 196, endPoint x: 645, endPoint y: 172, distance: 134.9
click at [645, 172] on div "topEnemy = hero . findNearestEnemy ( ) # Using the checkAndAttack function with…" at bounding box center [789, 141] width 316 height 227
type textarea "# Use the checkAndAttack function, and include the bottomEnemy variable."
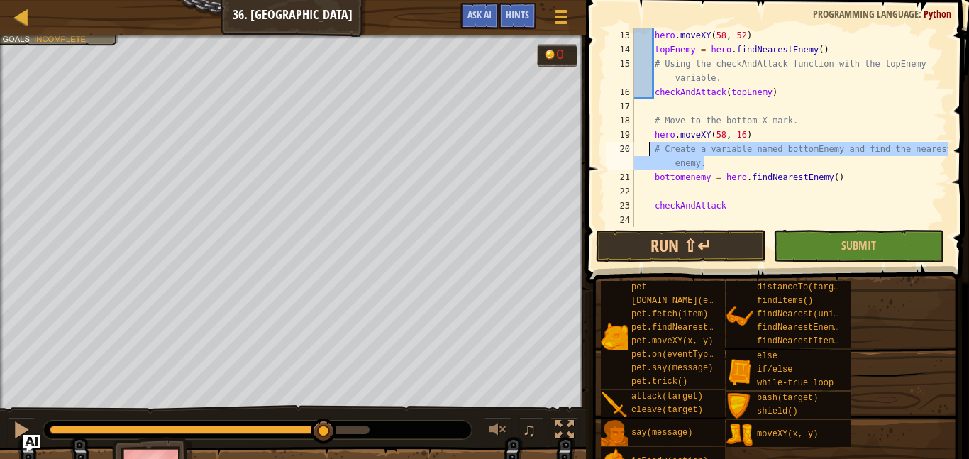
drag, startPoint x: 709, startPoint y: 167, endPoint x: 648, endPoint y: 147, distance: 64.1
click at [648, 147] on div "hero . moveXY ( 58 , 52 ) topEnemy = hero . findNearestEnemy ( ) # Using the ch…" at bounding box center [789, 141] width 316 height 227
type textarea "# Create a variable named bottomEnemy and find the nearest enemy."
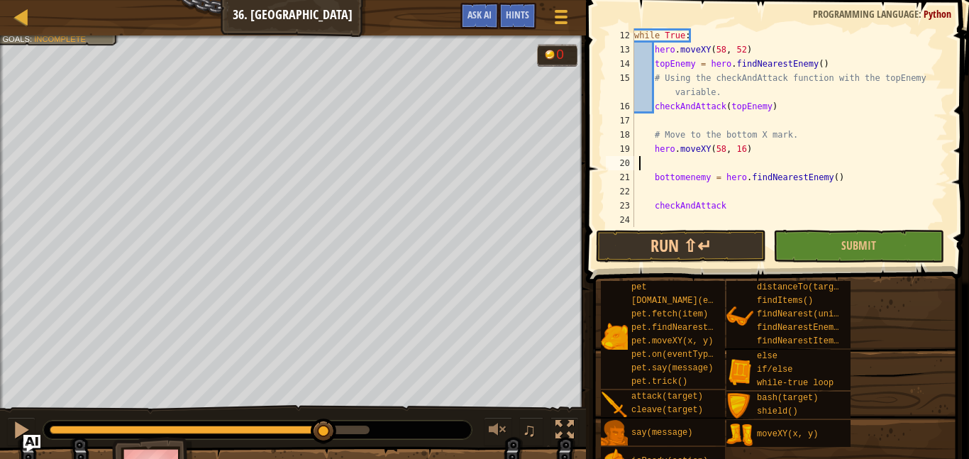
scroll to position [6, 0]
click at [654, 150] on div "while True : hero . moveXY ( 58 , 52 ) topEnemy = hero . findNearestEnemy ( ) #…" at bounding box center [789, 141] width 316 height 227
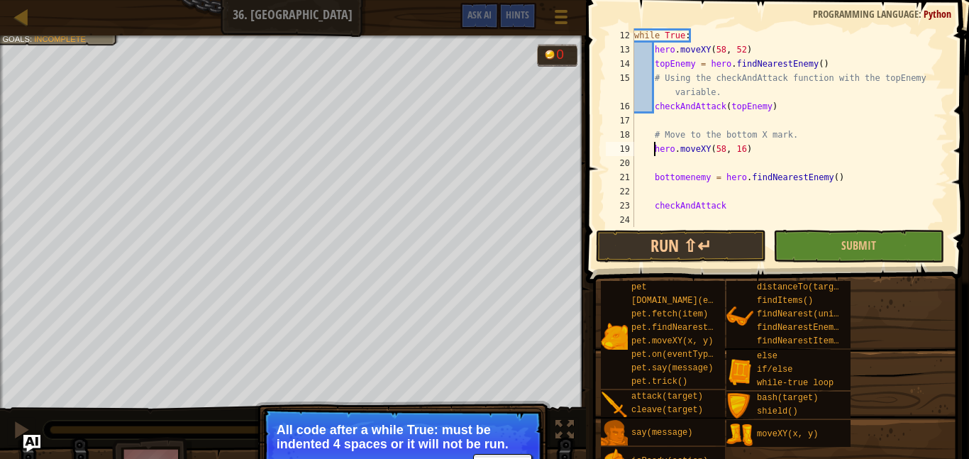
click at [655, 178] on div "while True : hero . moveXY ( 58 , 52 ) topEnemy = hero . findNearestEnemy ( ) #…" at bounding box center [789, 141] width 316 height 227
click at [653, 207] on div "while True : hero . moveXY ( 58 , 52 ) topEnemy = hero . findNearestEnemy ( ) #…" at bounding box center [789, 141] width 316 height 227
click at [653, 179] on div "while True : hero . moveXY ( 58 , 52 ) topEnemy = hero . findNearestEnemy ( ) #…" at bounding box center [789, 141] width 316 height 227
click at [657, 145] on div "while True : hero . moveXY ( 58 , 52 ) topEnemy = hero . findNearestEnemy ( ) #…" at bounding box center [789, 141] width 316 height 227
click at [652, 147] on div "while True : hero . moveXY ( 58 , 52 ) topEnemy = hero . findNearestEnemy ( ) #…" at bounding box center [789, 141] width 316 height 227
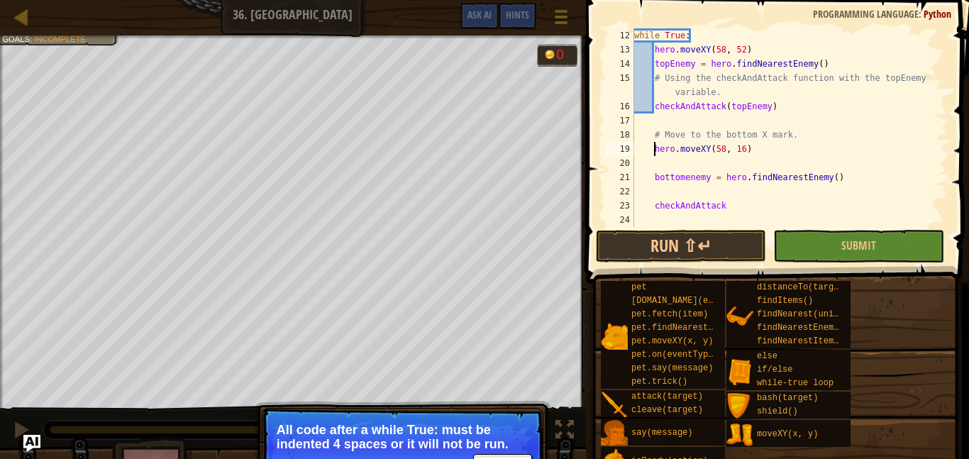
scroll to position [6, 4]
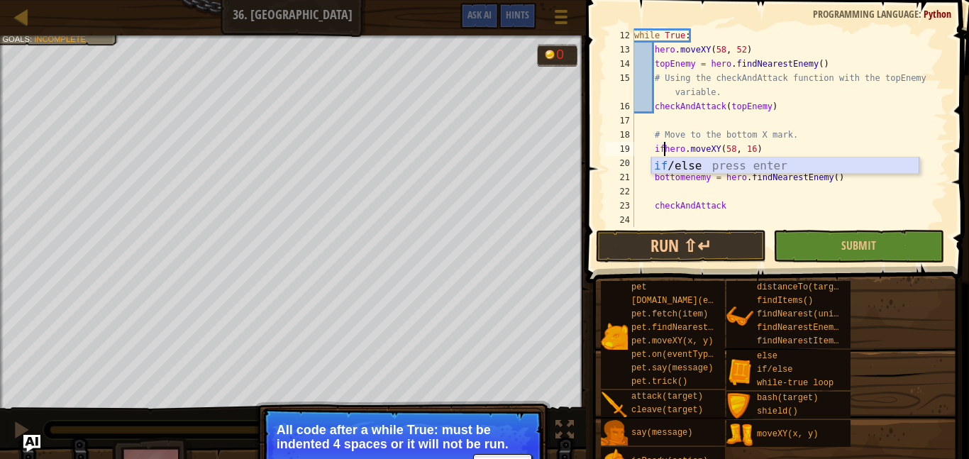
click at [693, 170] on div "if /else press enter" at bounding box center [785, 182] width 268 height 51
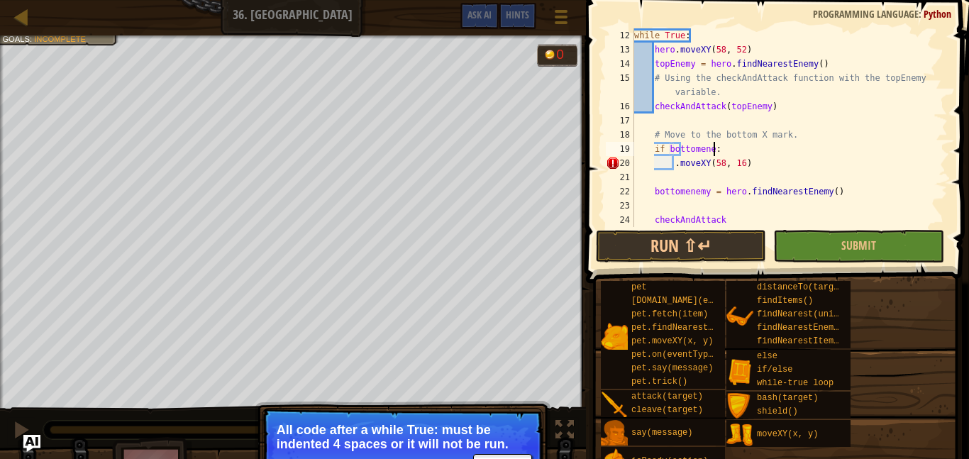
scroll to position [6, 13]
click at [677, 167] on div "while True : hero . moveXY ( 58 , 52 ) topEnemy = hero . findNearestEnemy ( ) #…" at bounding box center [789, 141] width 316 height 227
click at [672, 167] on div "while True : hero . moveXY ( 58 , 52 ) topEnemy = hero . findNearestEnemy ( ) #…" at bounding box center [789, 141] width 316 height 227
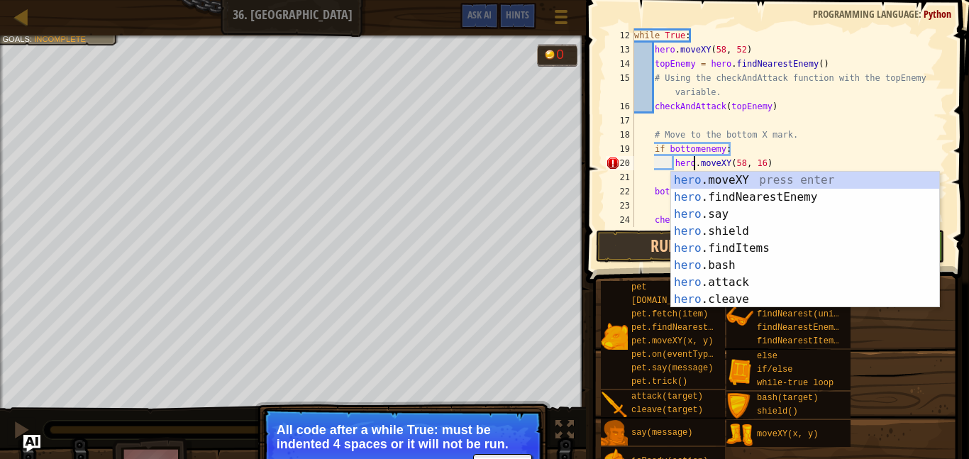
scroll to position [6, 9]
click at [704, 182] on div "hero .moveXY press enter hero .findNearestEnemy press enter hero .say press ent…" at bounding box center [805, 257] width 268 height 170
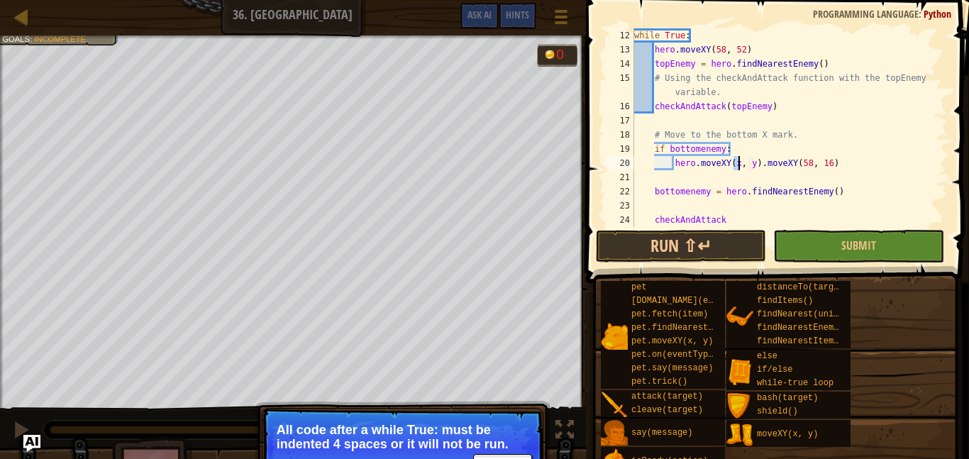
click at [760, 167] on div "while True : hero . moveXY ( 58 , 52 ) topEnemy = hero . findNearestEnemy ( ) #…" at bounding box center [789, 141] width 316 height 227
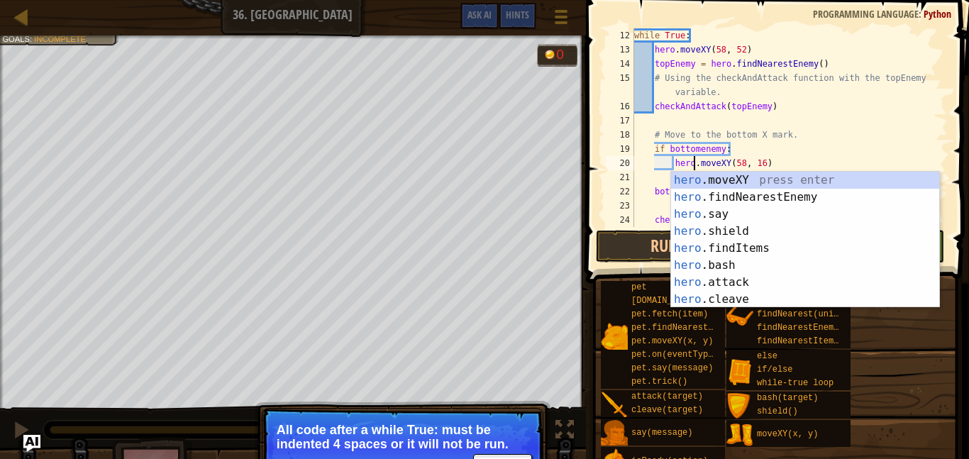
click at [810, 157] on div "while True : hero . moveXY ( 58 , 52 ) topEnemy = hero . findNearestEnemy ( ) #…" at bounding box center [789, 141] width 316 height 227
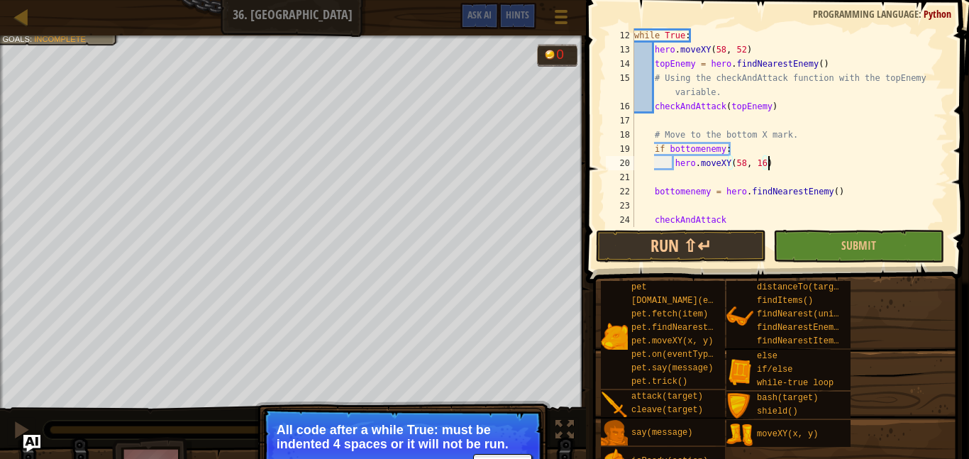
scroll to position [199, 0]
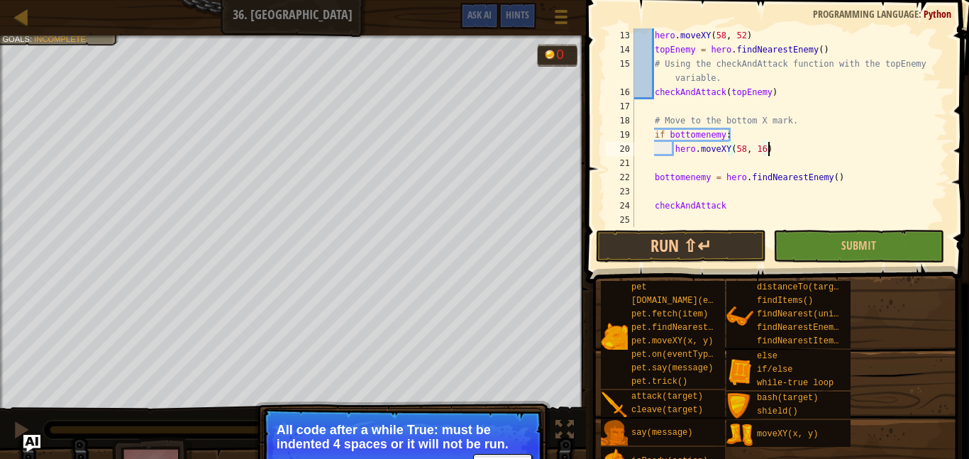
click at [652, 178] on div "hero . moveXY ( 58 , 52 ) topEnemy = hero . findNearestEnemy ( ) # Using the ch…" at bounding box center [789, 141] width 316 height 227
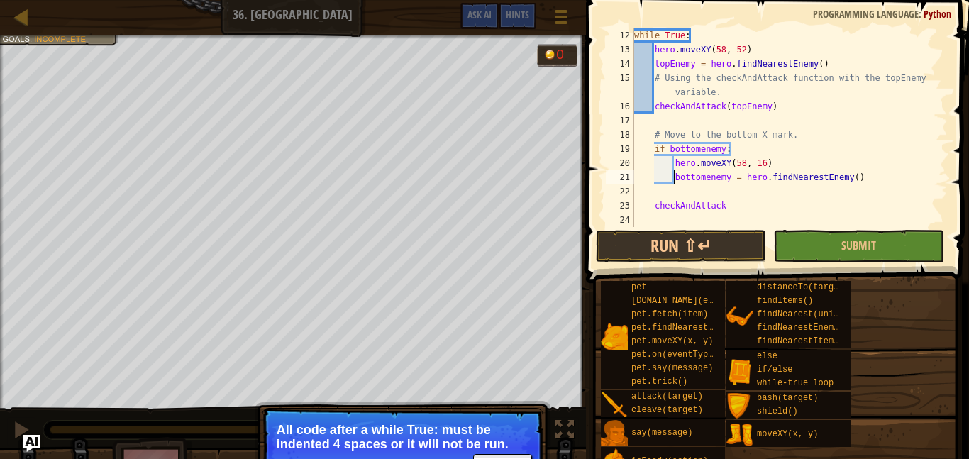
click at [652, 206] on div "while True : hero . moveXY ( 58 , 52 ) topEnemy = hero . findNearestEnemy ( ) #…" at bounding box center [789, 141] width 316 height 227
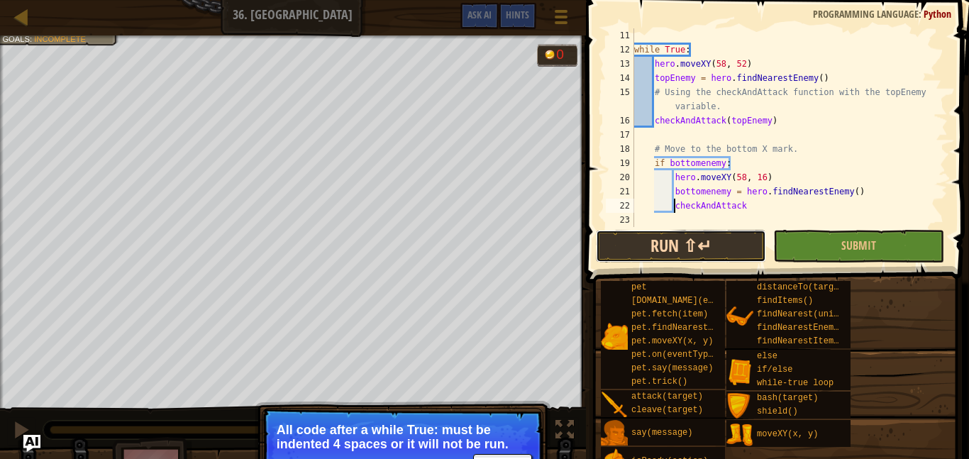
click at [682, 250] on button "Run ⇧↵" at bounding box center [681, 246] width 170 height 33
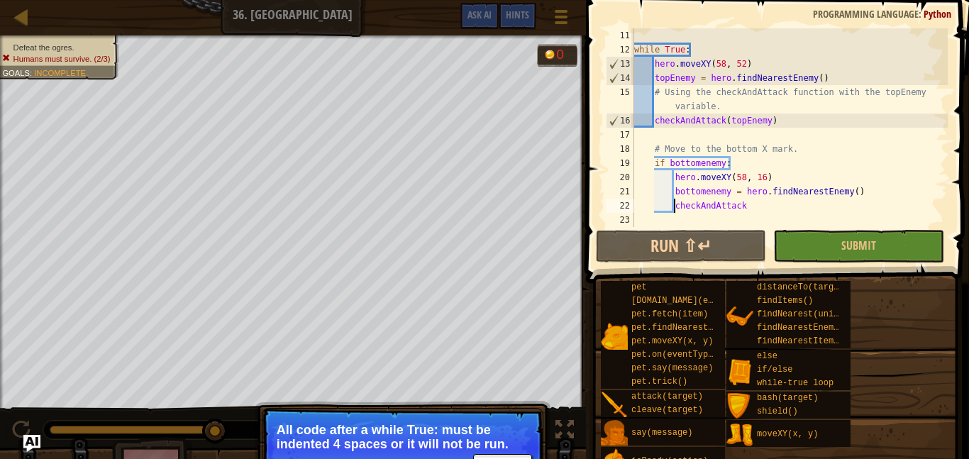
click at [503, 426] on p "All code after a while True: must be indented 4 spaces or it will not be run." at bounding box center [403, 437] width 252 height 28
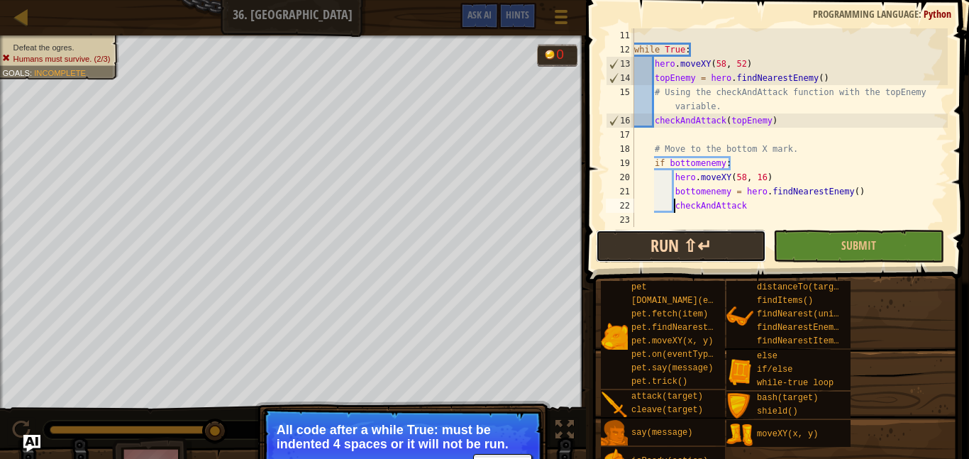
click at [713, 237] on button "Run ⇧↵" at bounding box center [681, 246] width 170 height 33
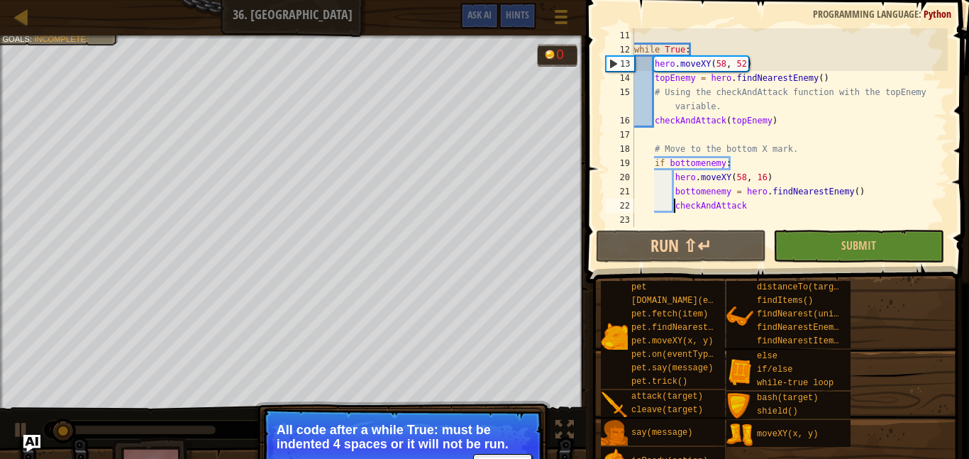
click at [321, 439] on p "All code after a while True: must be indented 4 spaces or it will not be run." at bounding box center [403, 437] width 252 height 28
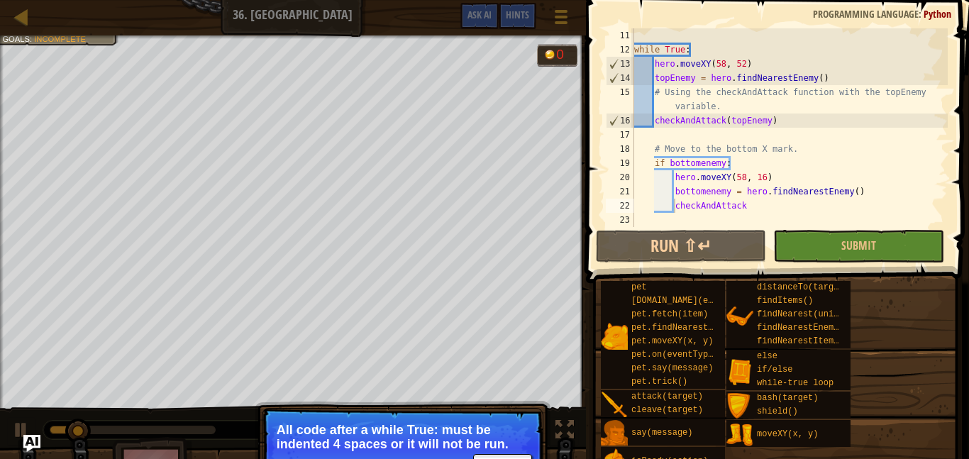
drag, startPoint x: 321, startPoint y: 439, endPoint x: 273, endPoint y: 421, distance: 51.4
click at [273, 421] on p "Skip (esc) Continue All code after a while True: must be indented 4 spaces or i…" at bounding box center [403, 447] width 282 height 79
click at [280, 423] on p "All code after a while True: must be indented 4 spaces or it will not be run." at bounding box center [403, 437] width 252 height 28
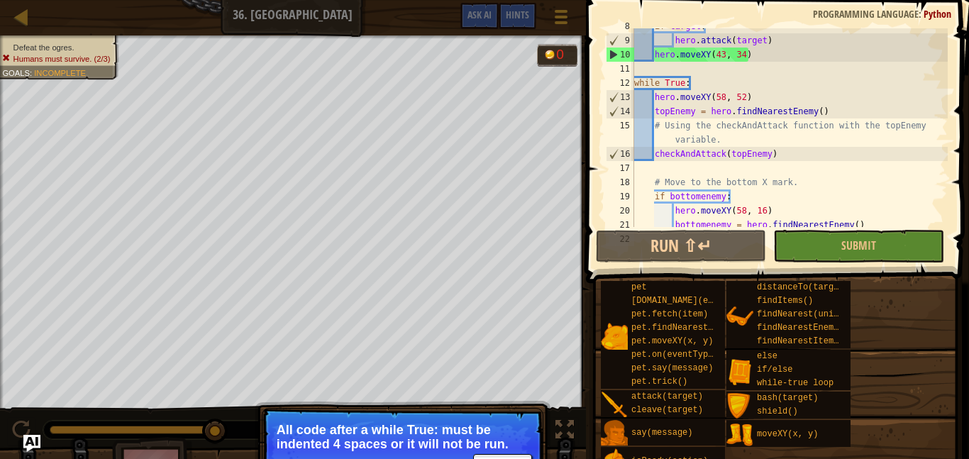
scroll to position [137, 0]
click at [679, 235] on button "Run ⇧↵" at bounding box center [681, 246] width 170 height 33
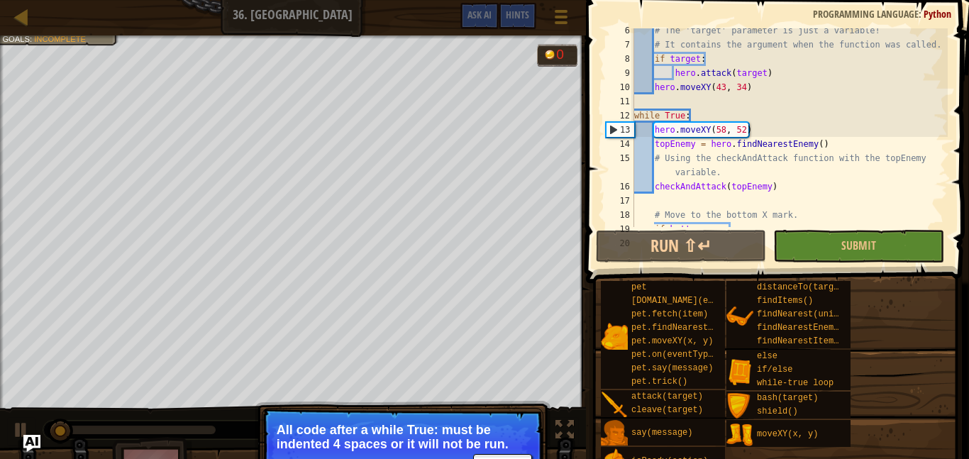
scroll to position [103, 0]
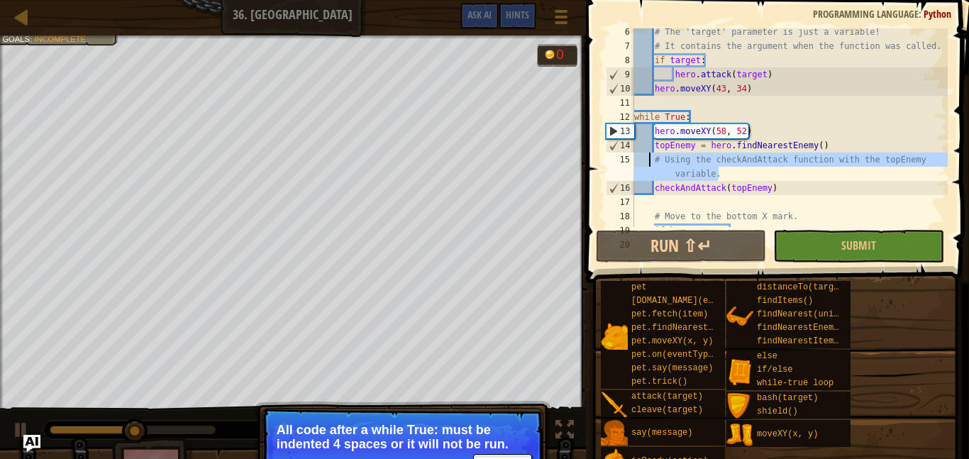
drag, startPoint x: 729, startPoint y: 175, endPoint x: 645, endPoint y: 155, distance: 86.0
click at [645, 155] on div "# The 'target' parameter is just a variable! # It contains the argument when th…" at bounding box center [789, 138] width 316 height 227
type textarea "# Using the checkAndAttack function with the topEnemy variable."
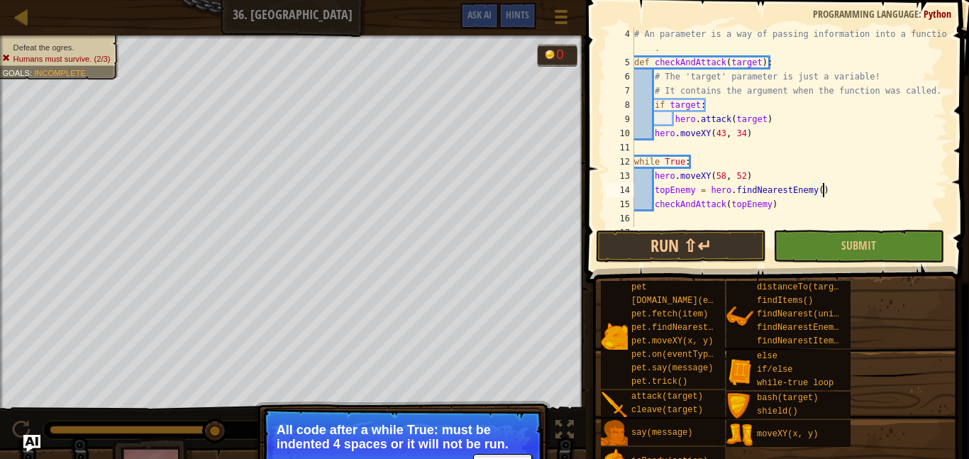
scroll to position [58, 0]
click at [653, 137] on div "# An parameter is a way of passing information into a function . def checkAndAt…" at bounding box center [789, 147] width 316 height 241
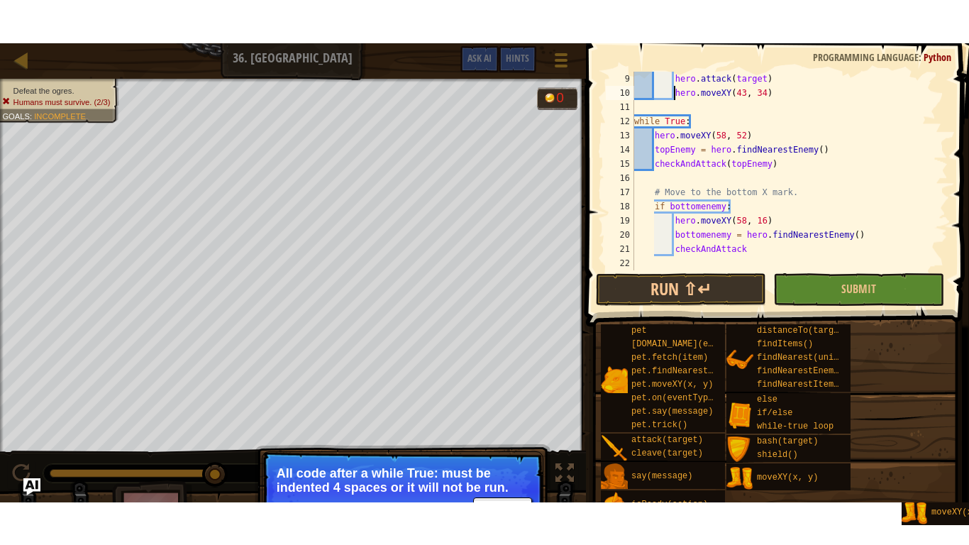
scroll to position [142, 0]
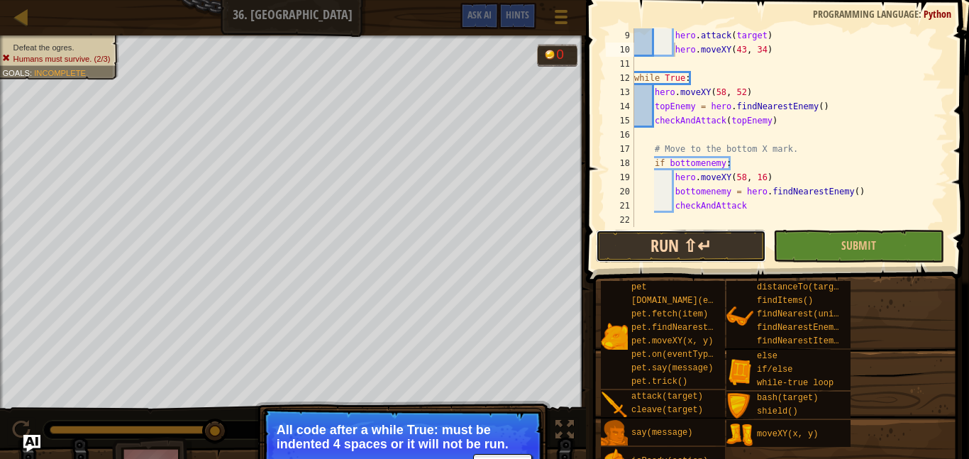
click at [697, 237] on button "Run ⇧↵" at bounding box center [681, 246] width 170 height 33
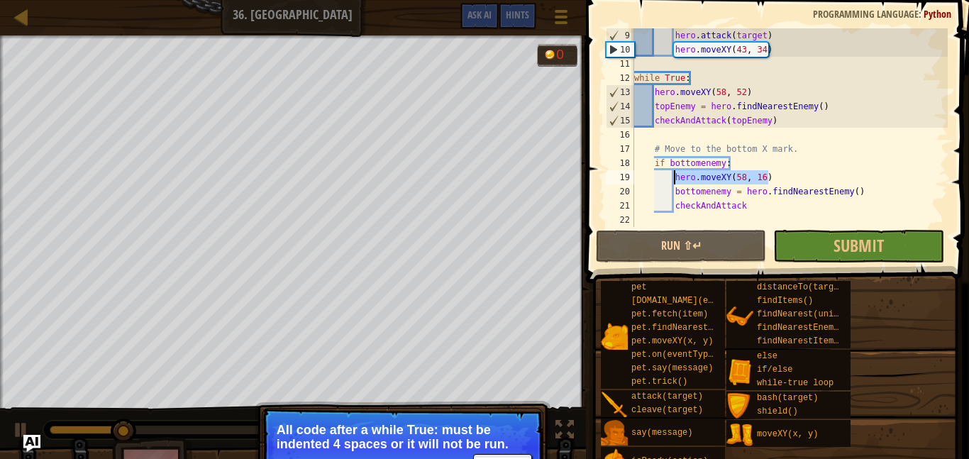
drag, startPoint x: 768, startPoint y: 177, endPoint x: 672, endPoint y: 179, distance: 95.8
click at [672, 179] on div "hero . attack ( target ) hero . moveXY ( 43 , 34 ) while True : hero . moveXY (…" at bounding box center [789, 141] width 316 height 227
type textarea "hero.moveXY(58, 16)"
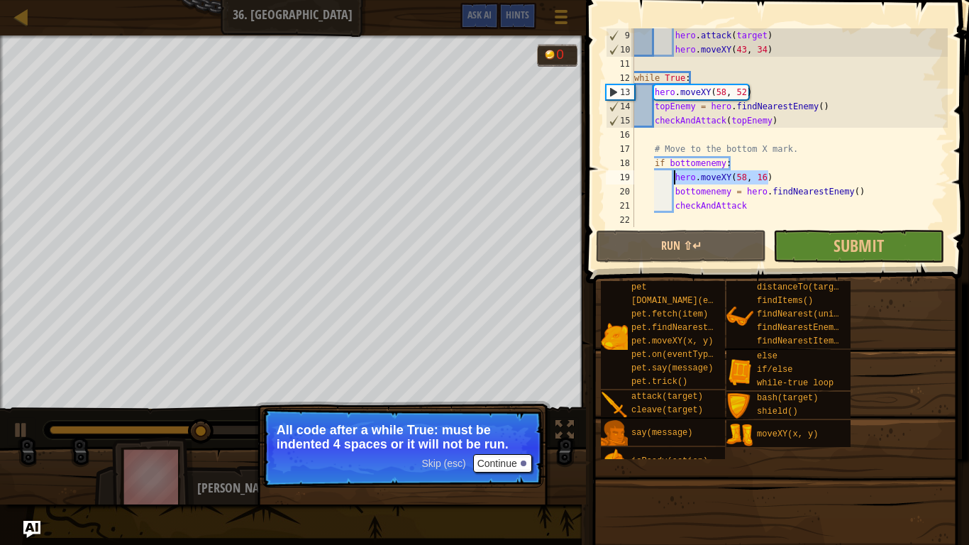
scroll to position [85, 0]
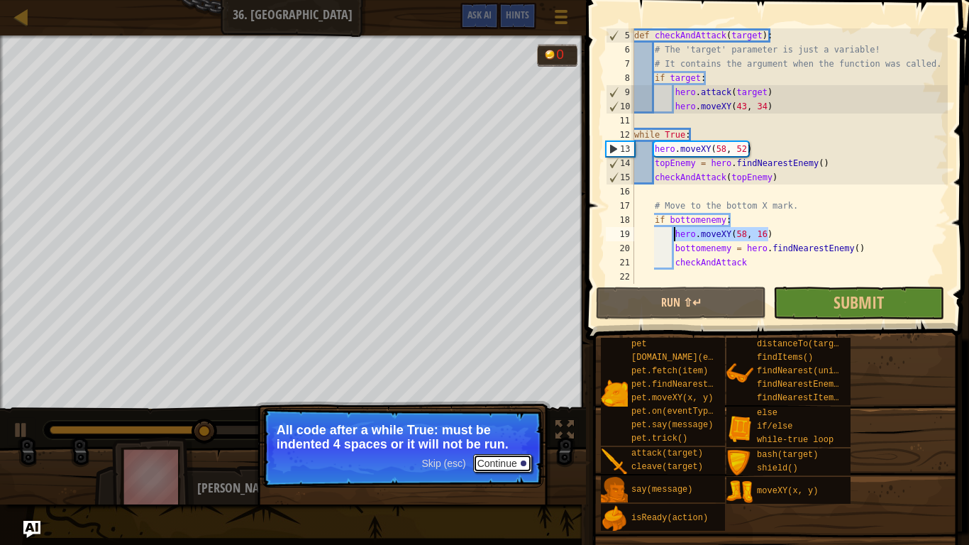
click at [515, 458] on button "Continue" at bounding box center [502, 463] width 59 height 18
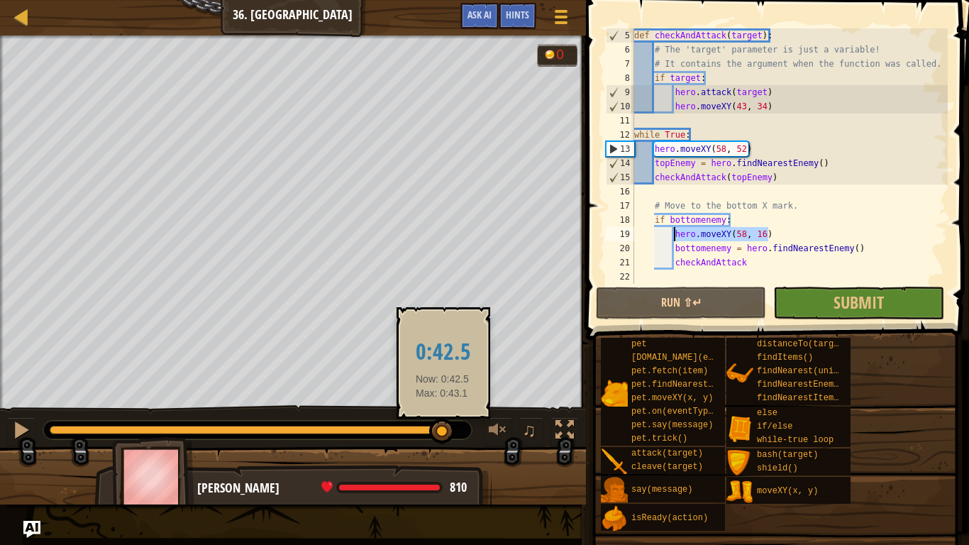
drag, startPoint x: 271, startPoint y: 432, endPoint x: 444, endPoint y: 439, distance: 173.2
click at [444, 439] on div at bounding box center [442, 431] width 26 height 26
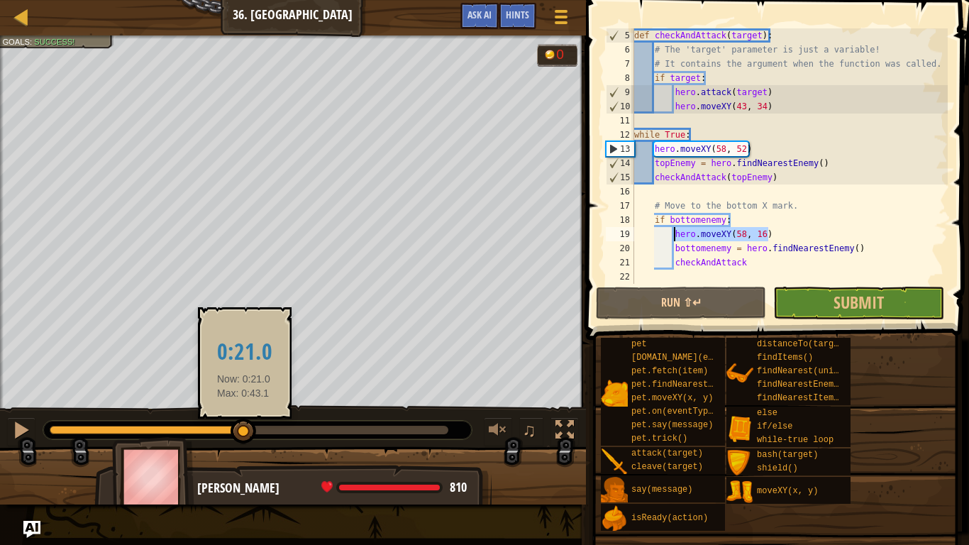
drag, startPoint x: 72, startPoint y: 431, endPoint x: 563, endPoint y: 448, distance: 491.1
click at [563, 448] on div "Defeat the ogres. Goals : Success! 0 ♫ [PERSON_NAME] 810 x: 58 y: 52 x: 58 y: 5…" at bounding box center [484, 269] width 969 height 469
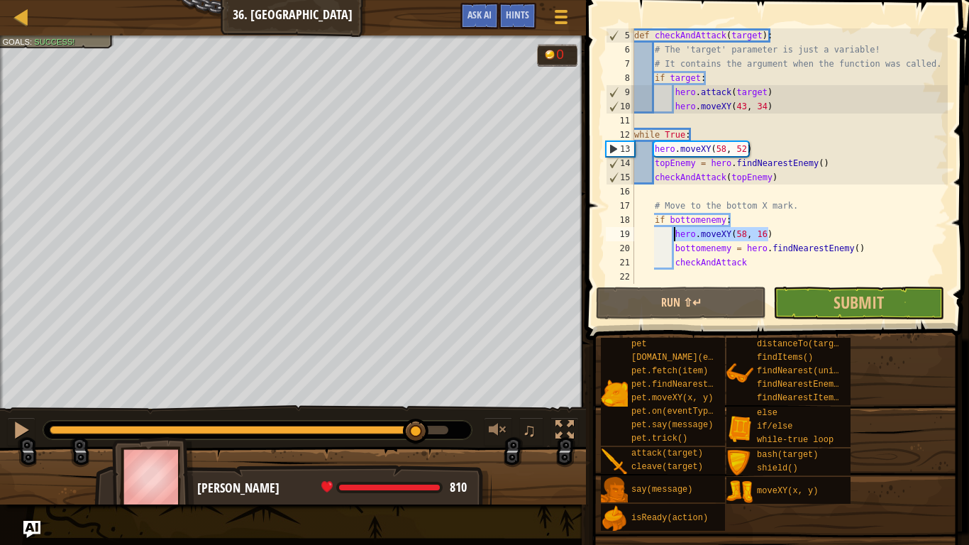
drag, startPoint x: 66, startPoint y: 429, endPoint x: 419, endPoint y: 416, distance: 353.5
click at [419, 416] on div "♫" at bounding box center [293, 426] width 586 height 43
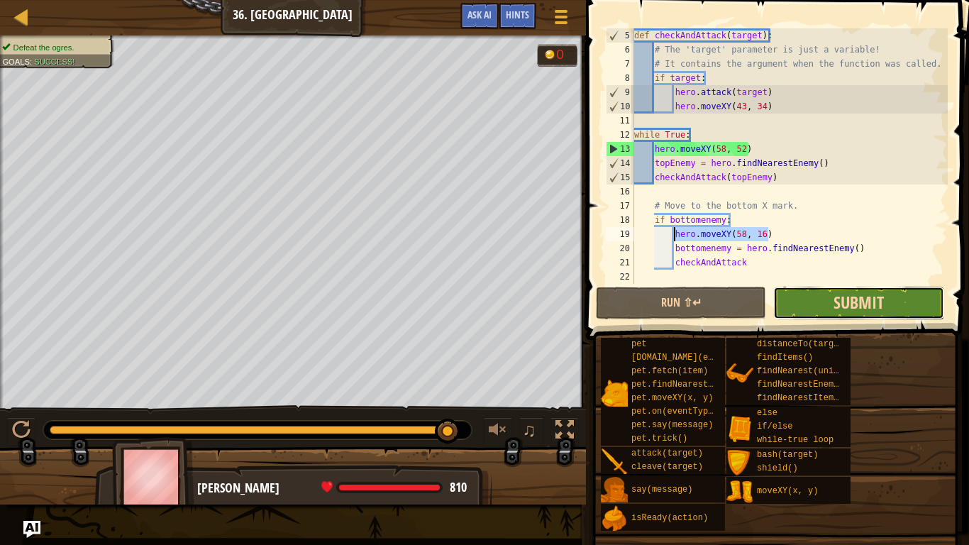
click at [837, 304] on span "Submit" at bounding box center [858, 302] width 50 height 23
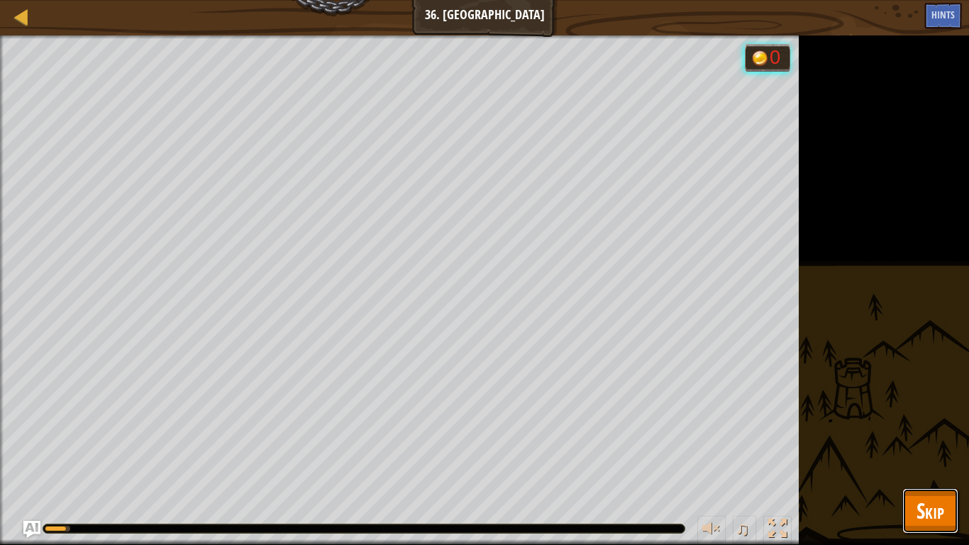
click at [927, 458] on span "Skip" at bounding box center [930, 510] width 28 height 29
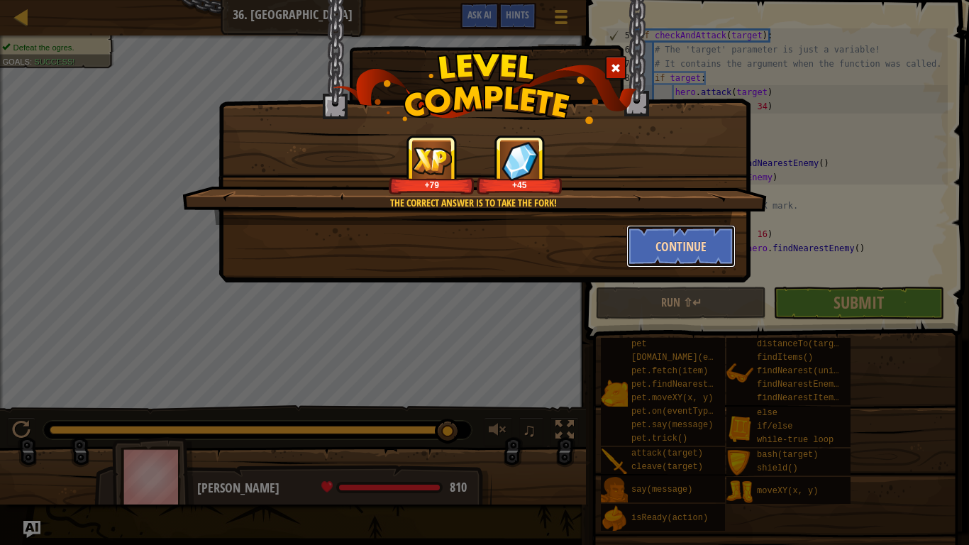
click at [696, 247] on button "Continue" at bounding box center [681, 246] width 110 height 43
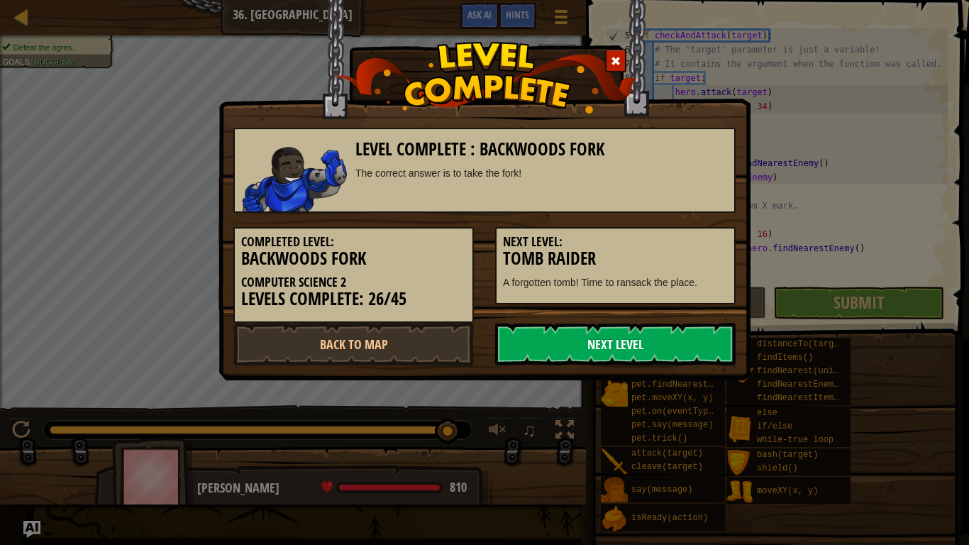
click at [604, 356] on link "Next Level" at bounding box center [615, 344] width 240 height 43
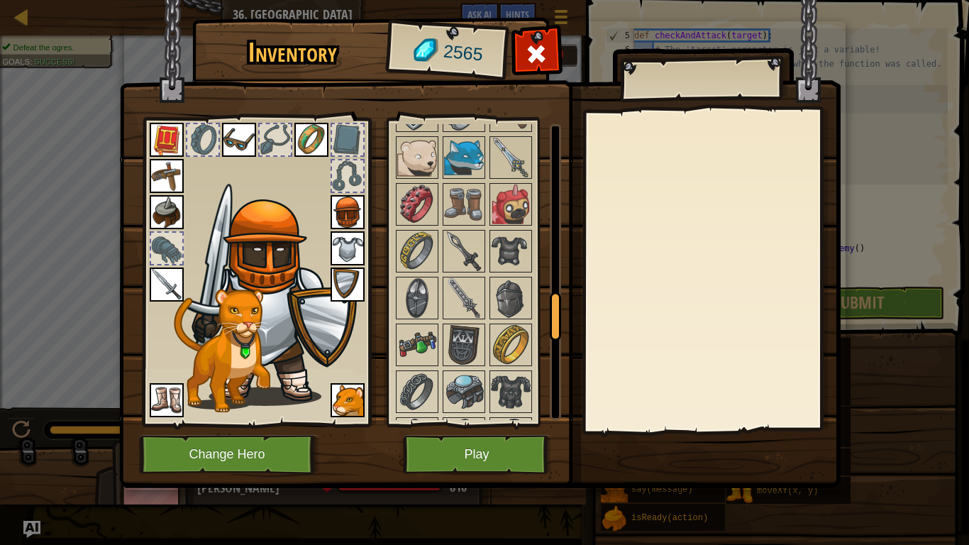
scroll to position [1117, 0]
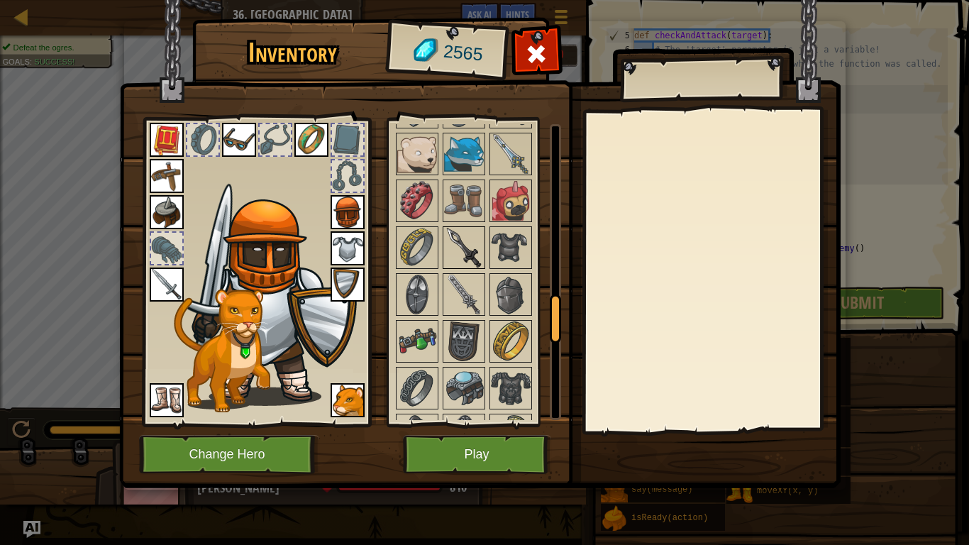
click at [451, 234] on img at bounding box center [464, 248] width 40 height 40
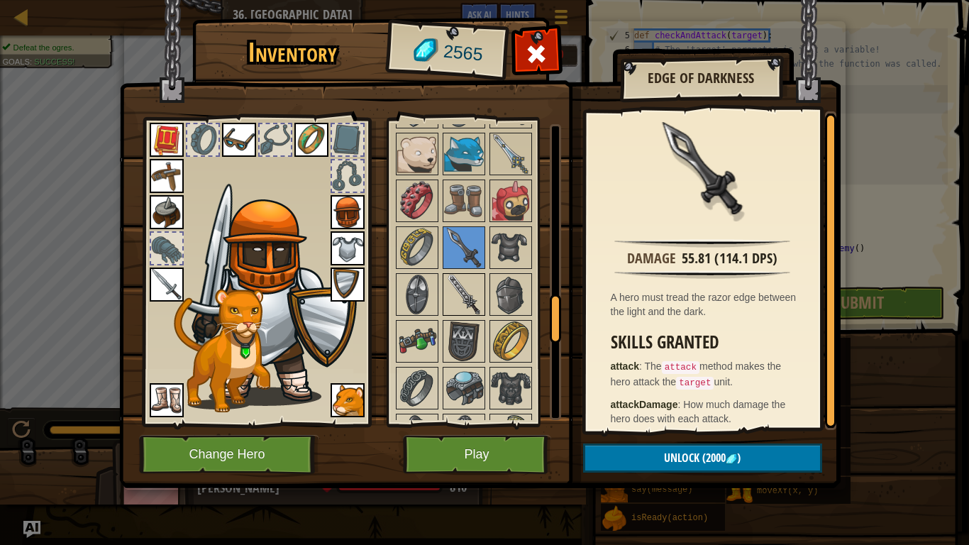
click at [472, 303] on img at bounding box center [464, 294] width 40 height 40
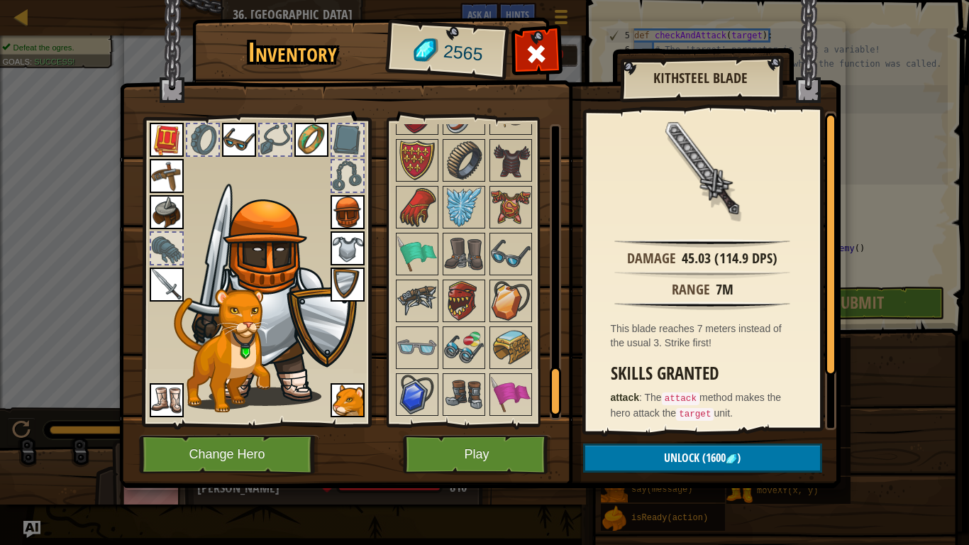
scroll to position [1609, 0]
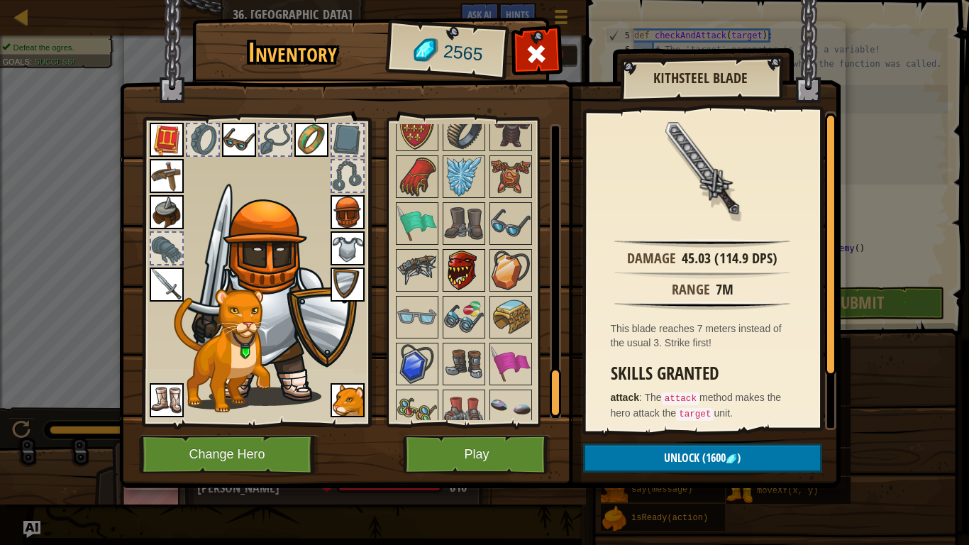
click at [462, 274] on img at bounding box center [464, 270] width 40 height 40
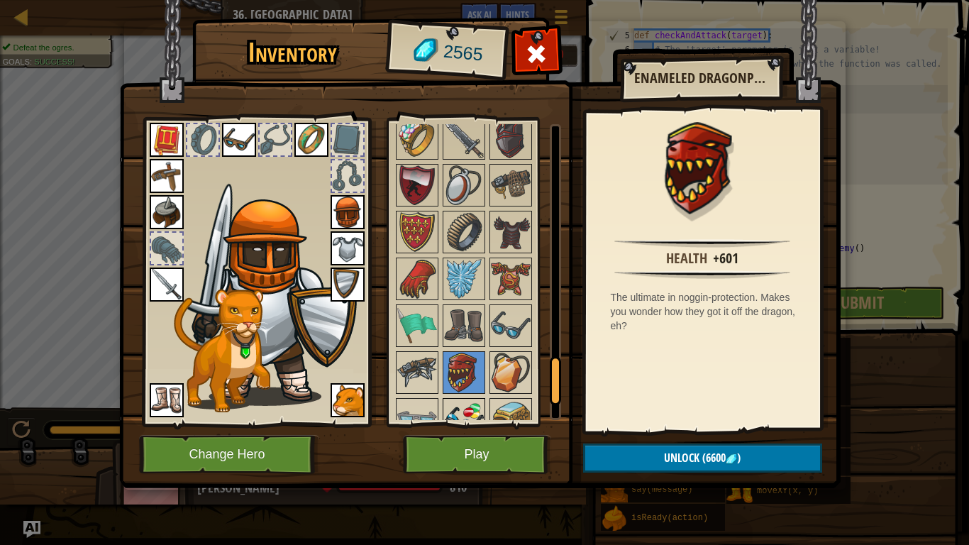
scroll to position [1489, 0]
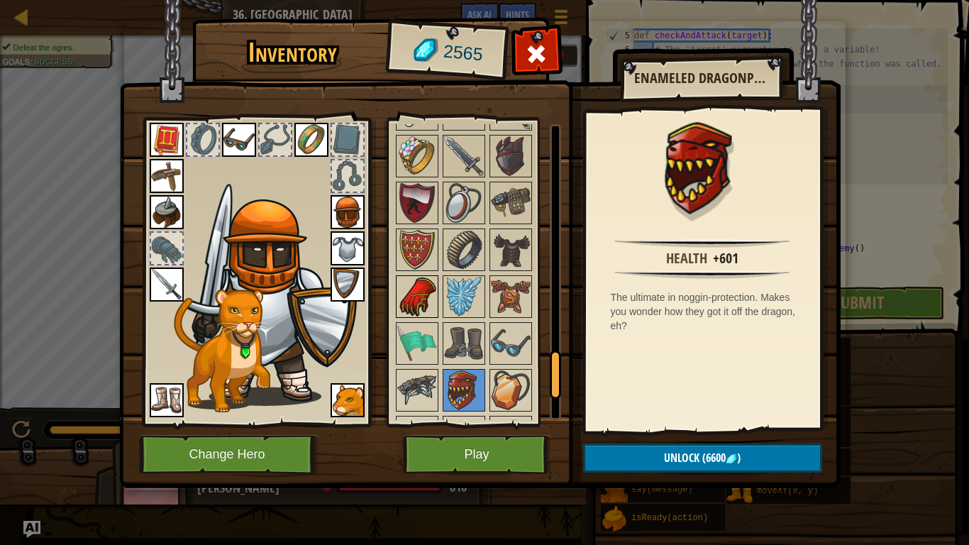
click at [431, 305] on img at bounding box center [417, 297] width 40 height 40
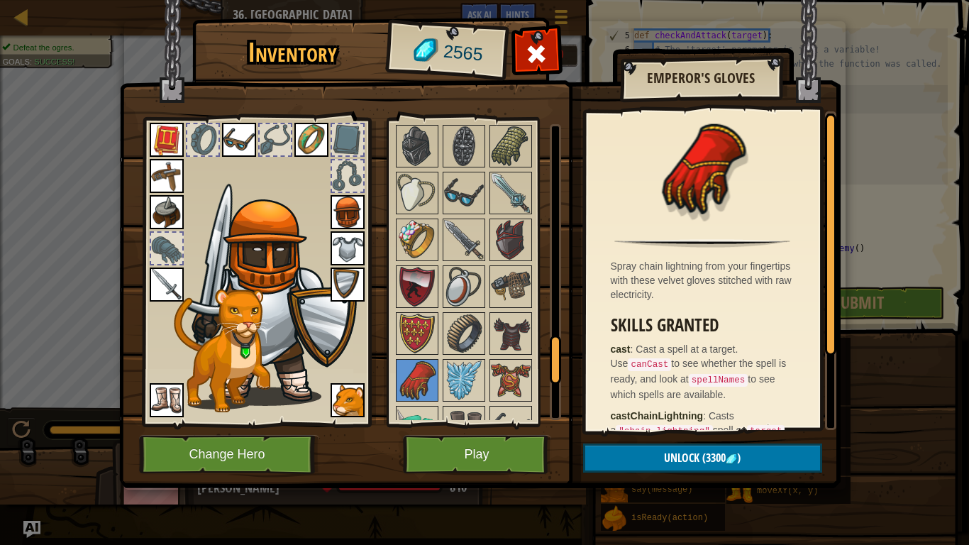
scroll to position [1390, 0]
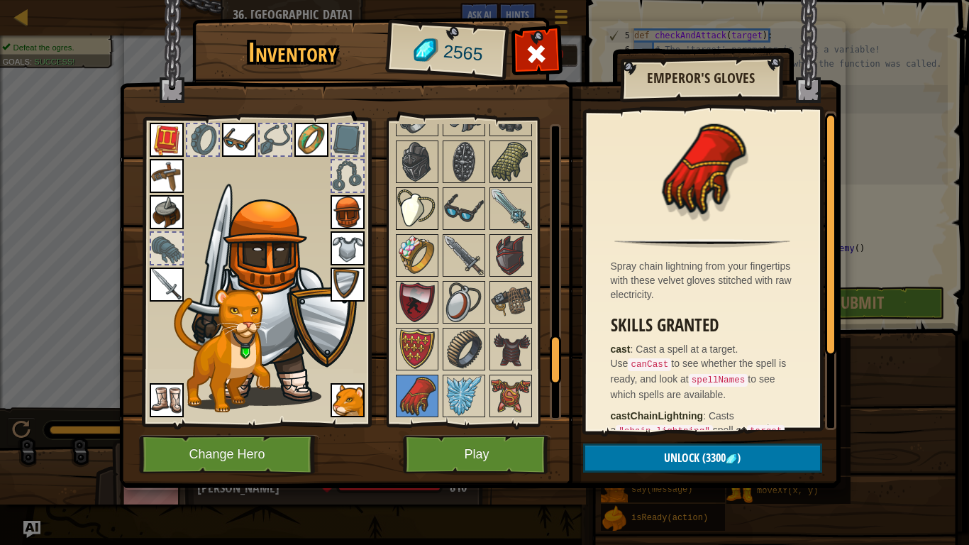
click at [410, 215] on img at bounding box center [417, 209] width 40 height 40
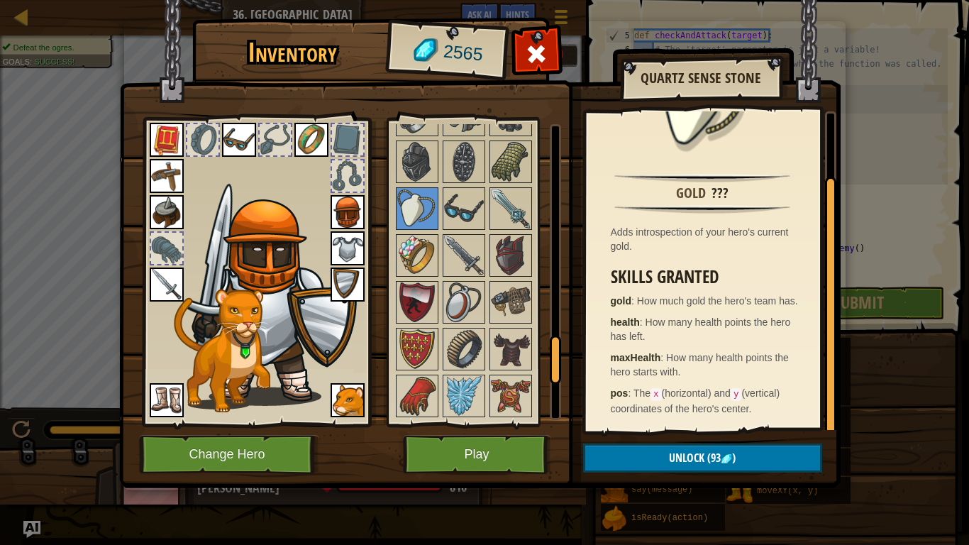
scroll to position [0, 0]
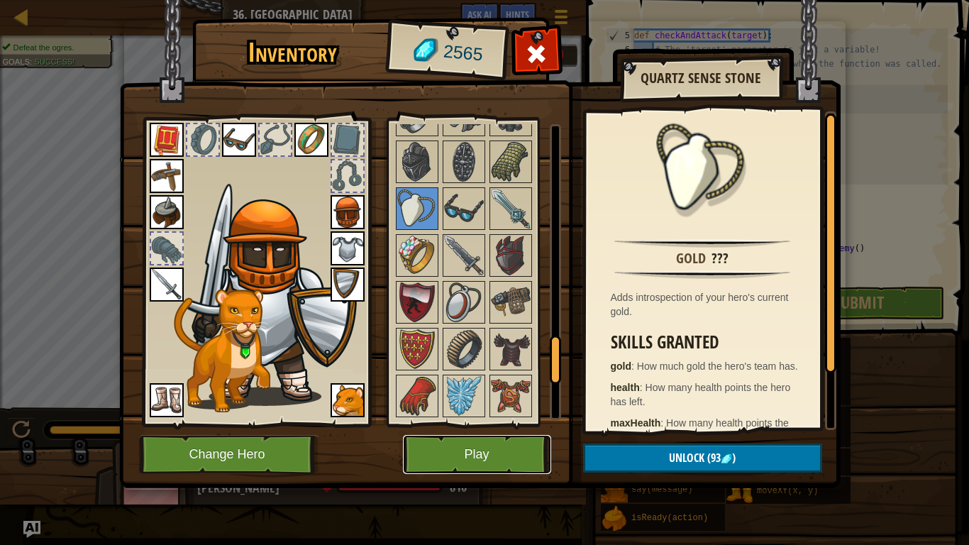
click at [485, 449] on button "Play" at bounding box center [477, 454] width 148 height 39
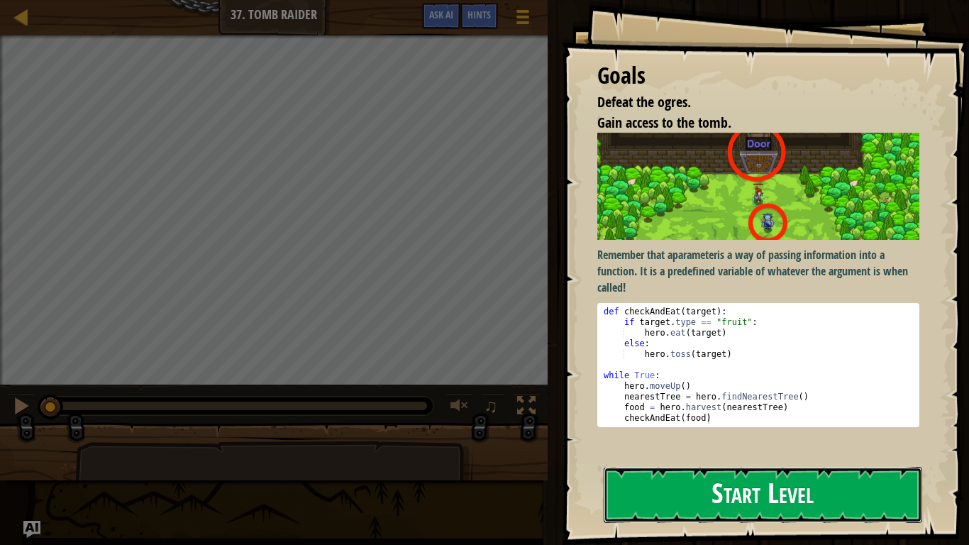
click at [777, 458] on button "Start Level" at bounding box center [763, 495] width 318 height 56
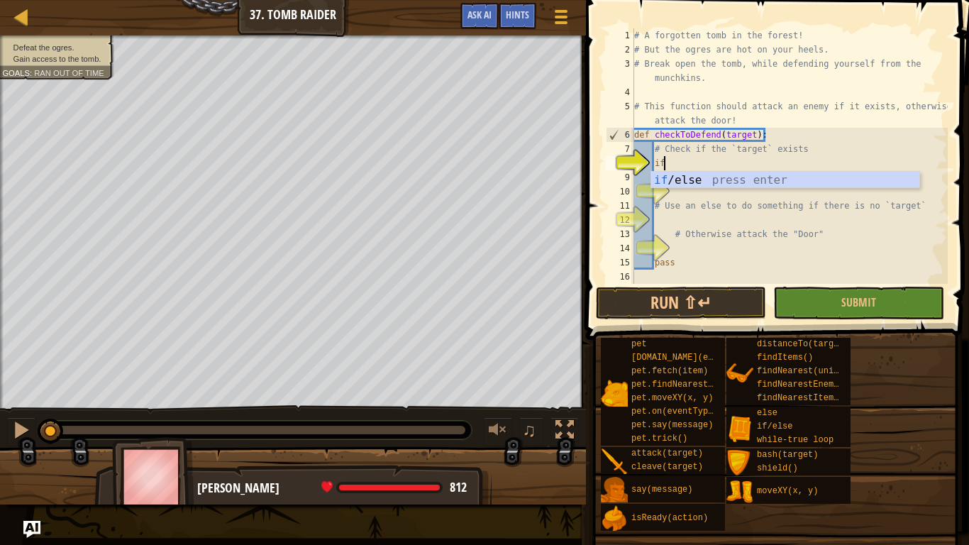
scroll to position [6, 4]
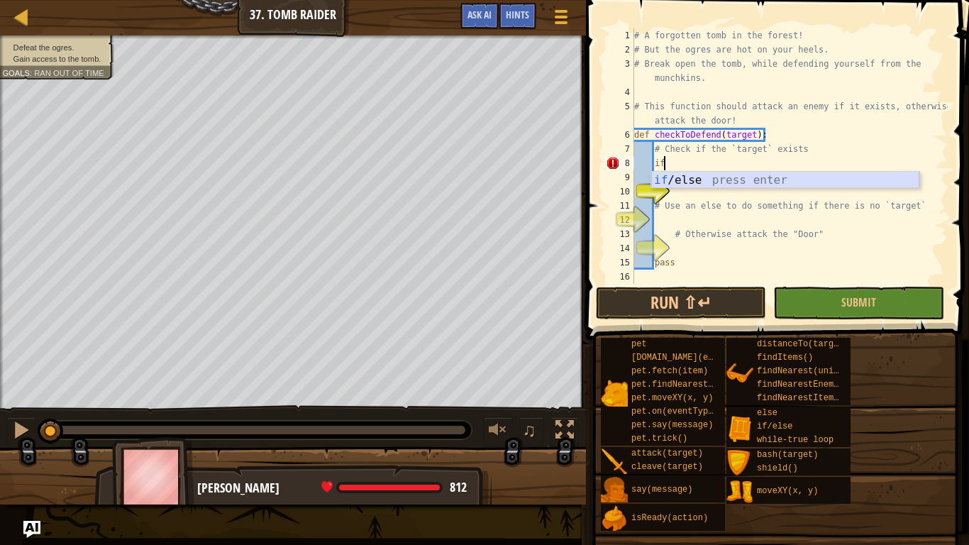
click at [719, 179] on div "if /else press enter" at bounding box center [785, 197] width 268 height 51
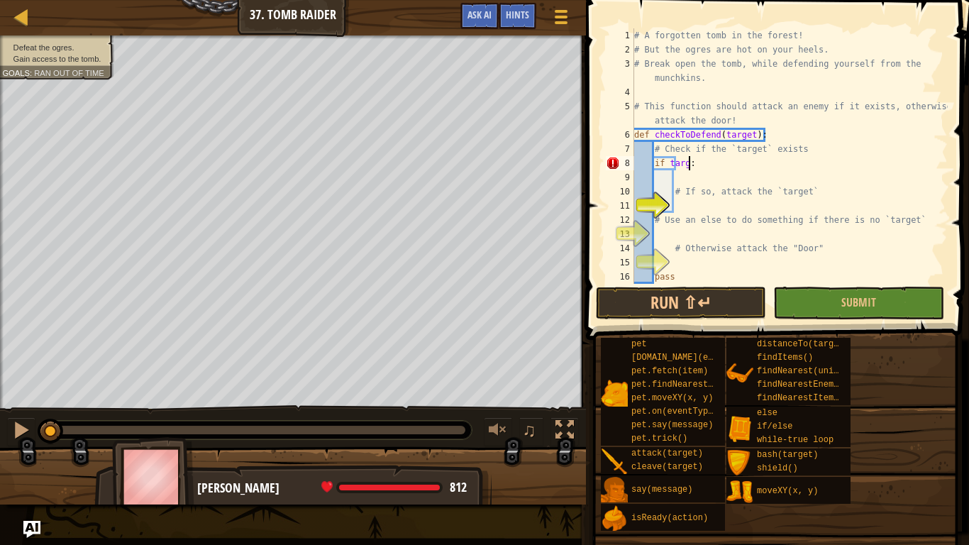
type textarea "if target:"
click at [686, 170] on div "# A forgotten tomb in the forest! # But the ogres are hot on your heels. # Brea…" at bounding box center [789, 170] width 316 height 284
click at [684, 199] on div "# A forgotten tomb in the forest! # But the ogres are hot on your heels. # Brea…" at bounding box center [789, 170] width 316 height 284
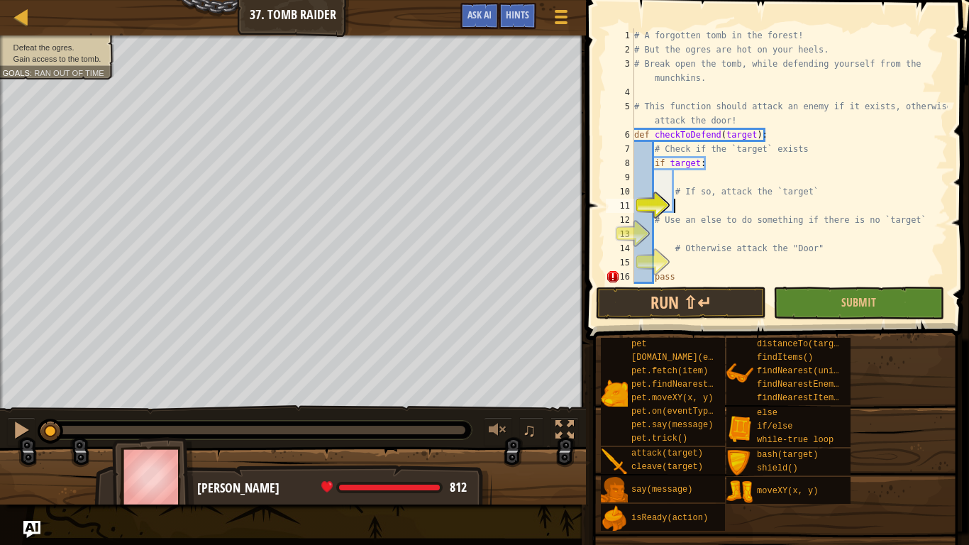
click at [680, 178] on div "# A forgotten tomb in the forest! # But the ogres are hot on your heels. # Brea…" at bounding box center [789, 170] width 316 height 284
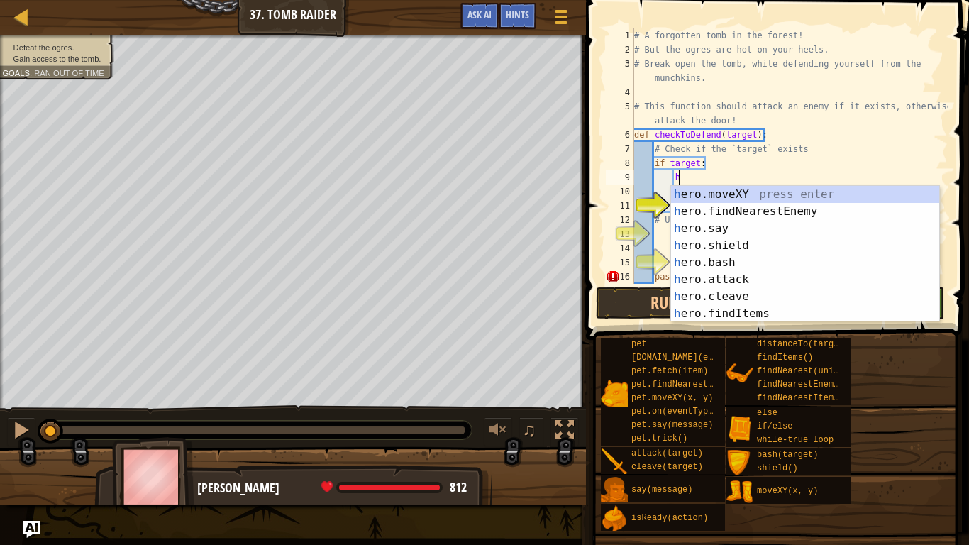
scroll to position [6, 8]
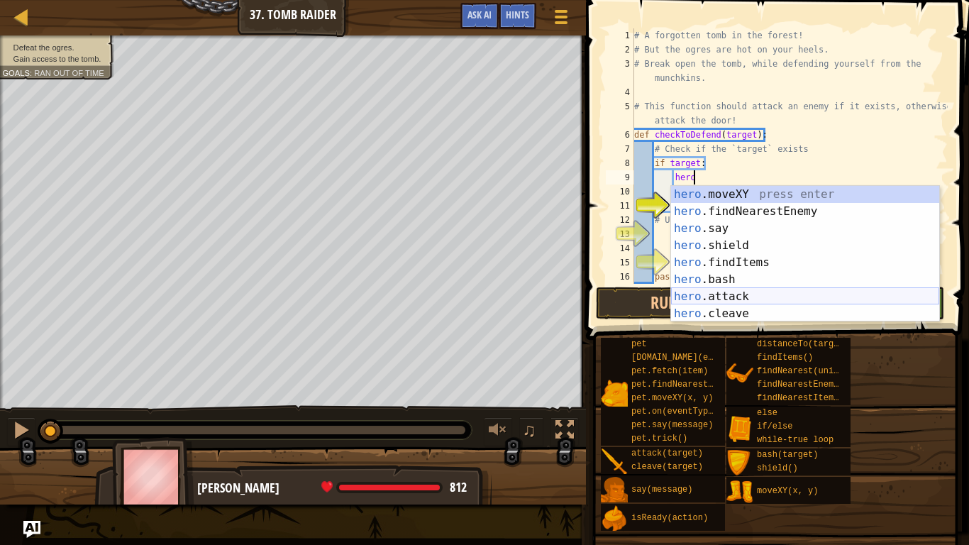
click at [726, 294] on div "hero .moveXY press enter hero .findNearestEnemy press enter hero .say press ent…" at bounding box center [805, 271] width 268 height 170
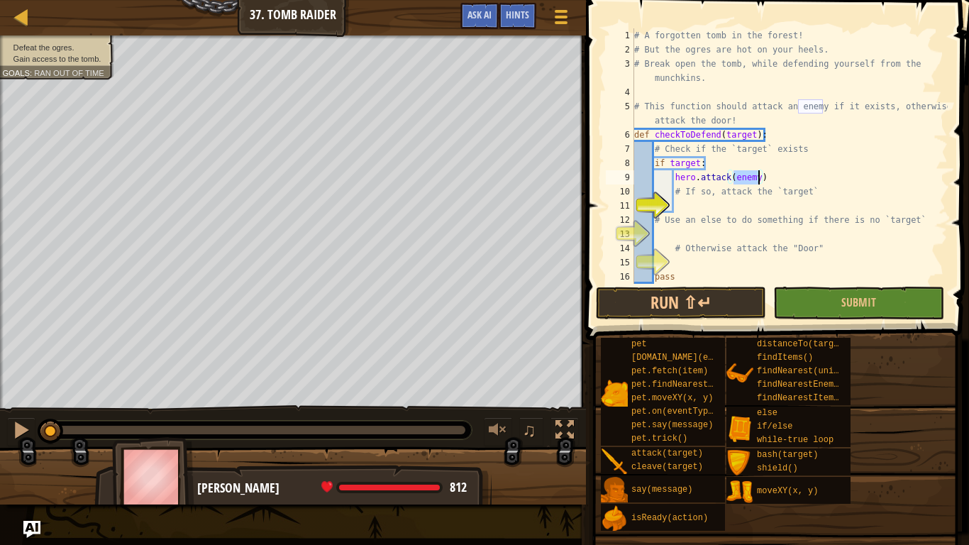
click at [765, 177] on div "# A forgotten tomb in the forest! # But the ogres are hot on your heels. # Brea…" at bounding box center [789, 170] width 316 height 284
click at [696, 164] on div "# A forgotten tomb in the forest! # But the ogres are hot on your heels. # Brea…" at bounding box center [789, 170] width 316 height 284
click at [764, 182] on div "# A forgotten tomb in the forest! # But the ogres are hot on your heels. # Brea…" at bounding box center [789, 170] width 316 height 284
type textarea "hero.attack(enemy)"
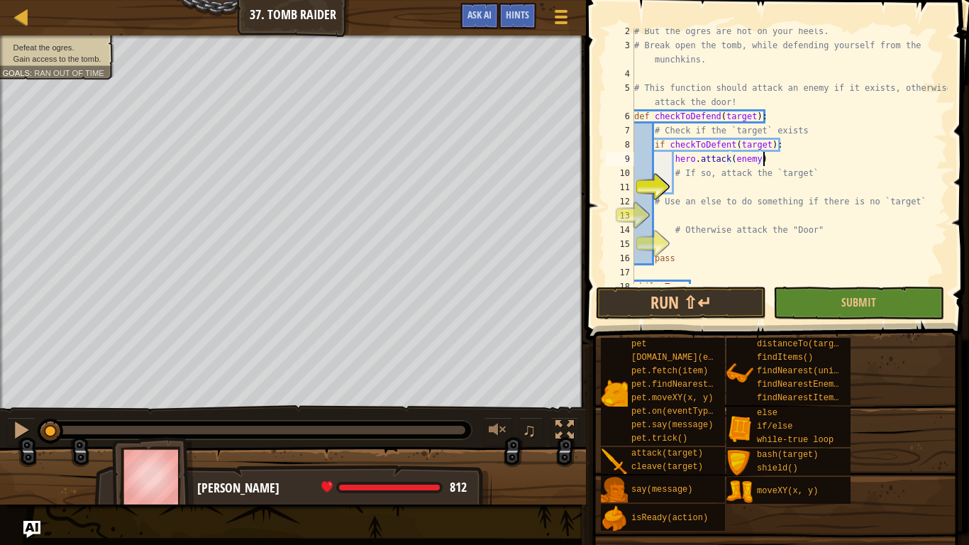
scroll to position [34, 0]
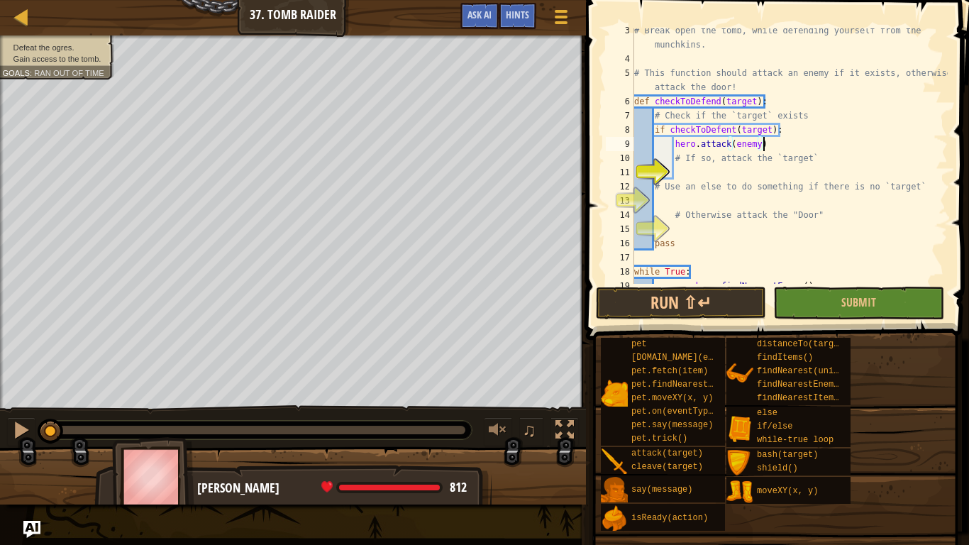
click at [677, 204] on div "# Break open the tomb, while defending yourself from the munchkins. # This func…" at bounding box center [789, 172] width 316 height 298
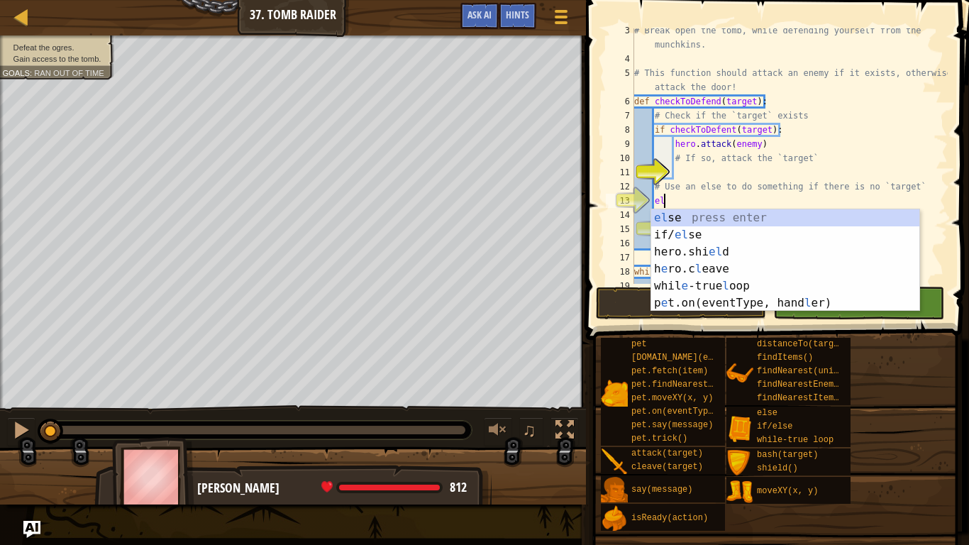
type textarea "else"
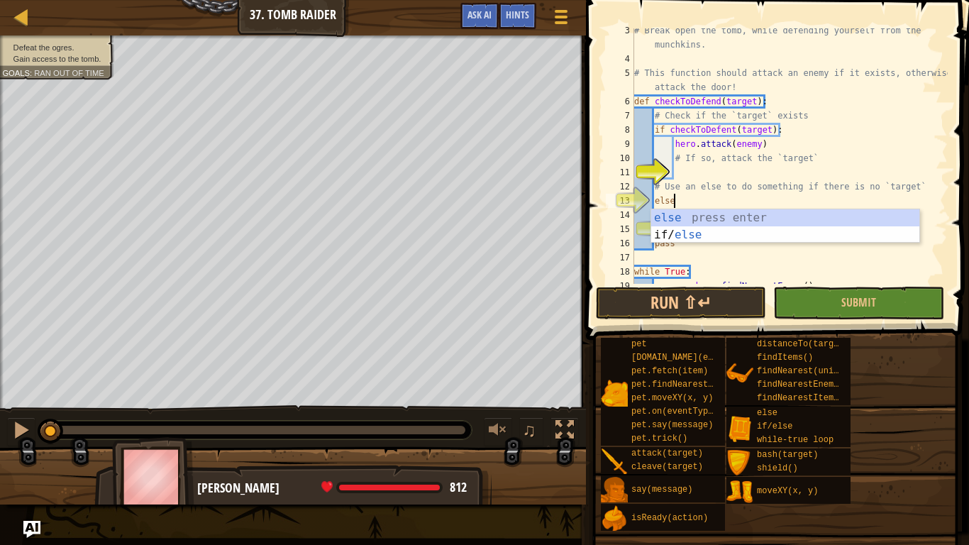
scroll to position [6, 5]
click at [719, 216] on div "else press enter if/ else press enter" at bounding box center [785, 243] width 268 height 68
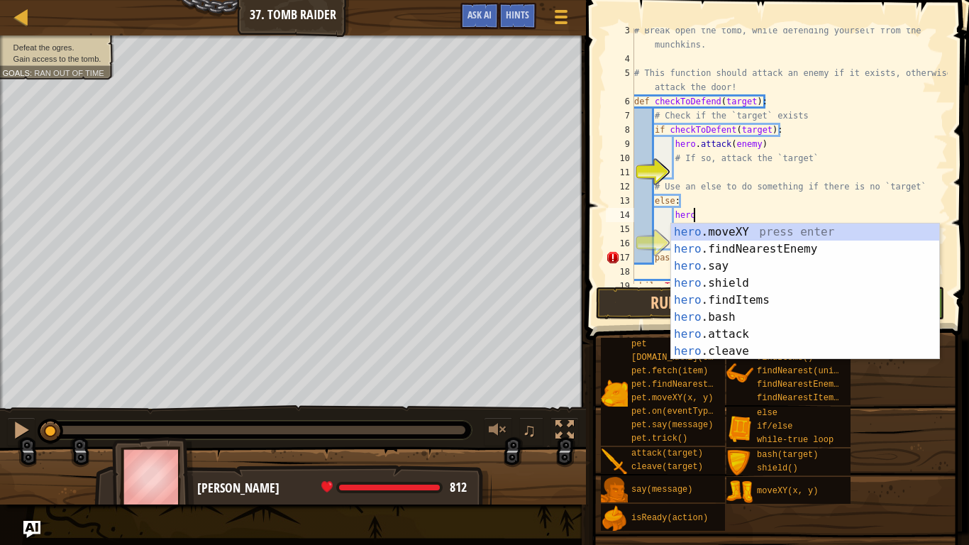
scroll to position [6, 8]
click at [726, 266] on div "hero .moveXY press enter hero .findNearestEnemy press enter hero .say press ent…" at bounding box center [805, 308] width 268 height 170
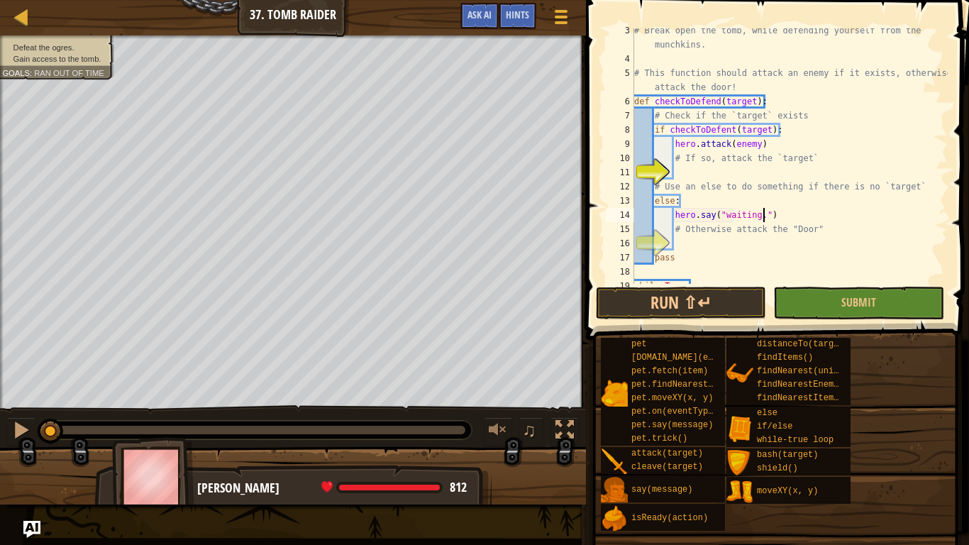
type textarea "hero.say("waiting..")"
click at [712, 238] on div "# Break open the tomb, while defending yourself from the munchkins. # This func…" at bounding box center [789, 172] width 316 height 298
drag, startPoint x: 778, startPoint y: 218, endPoint x: 677, endPoint y: 216, distance: 100.7
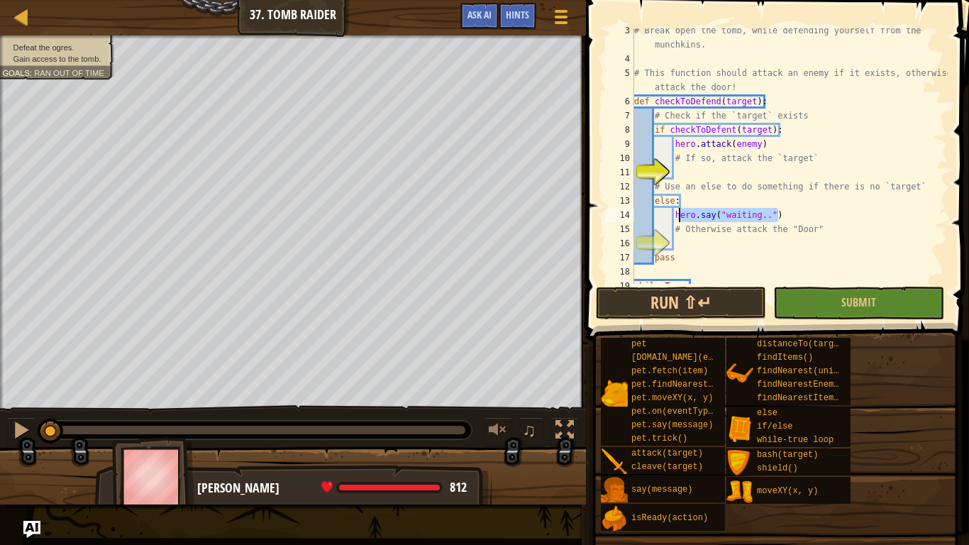
click at [677, 216] on div "# Break open the tomb, while defending yourself from the munchkins. # This func…" at bounding box center [789, 172] width 316 height 298
type textarea "h"
click at [686, 243] on div "# Break open the tomb, while defending yourself from the munchkins. # This func…" at bounding box center [789, 172] width 316 height 298
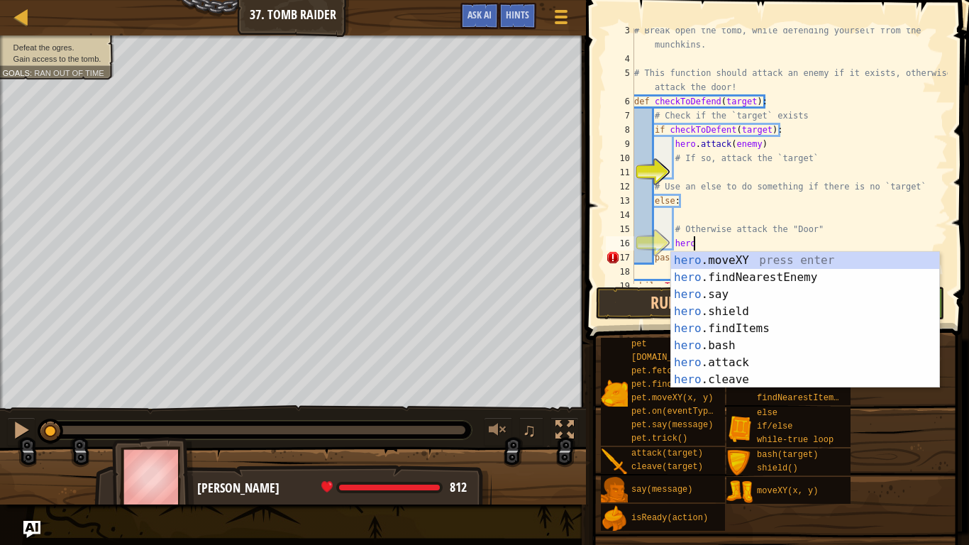
scroll to position [6, 8]
click at [728, 357] on div "hero .moveXY press enter hero .findNearestEnemy press enter hero .say press ent…" at bounding box center [805, 337] width 268 height 170
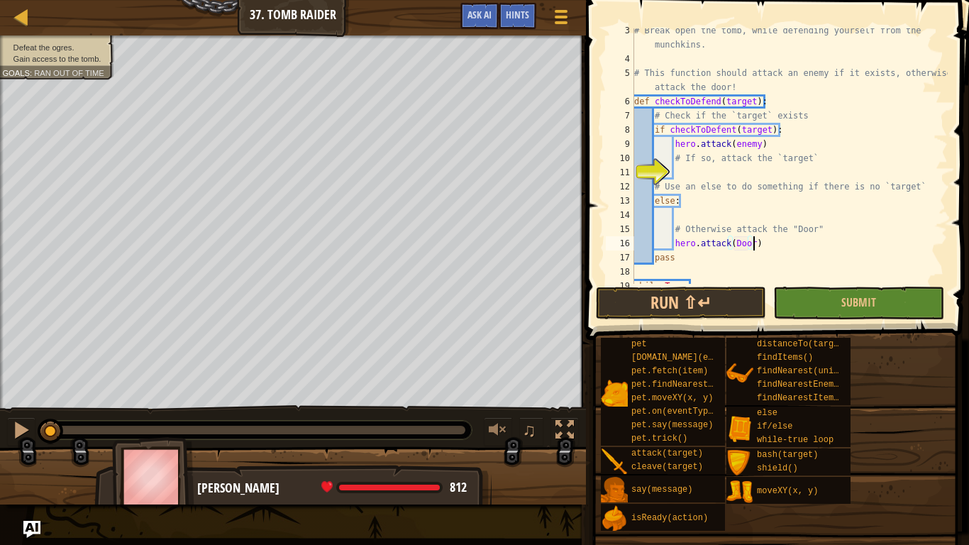
type textarea "hero.attack(Door)"
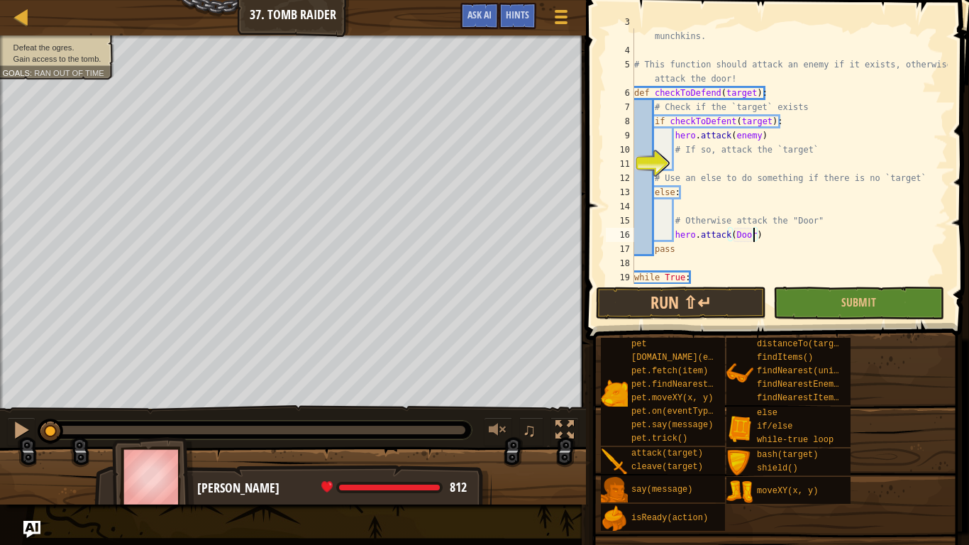
click at [684, 162] on div "# Break open the tomb, while defending yourself from the munchkins. # This func…" at bounding box center [789, 164] width 316 height 298
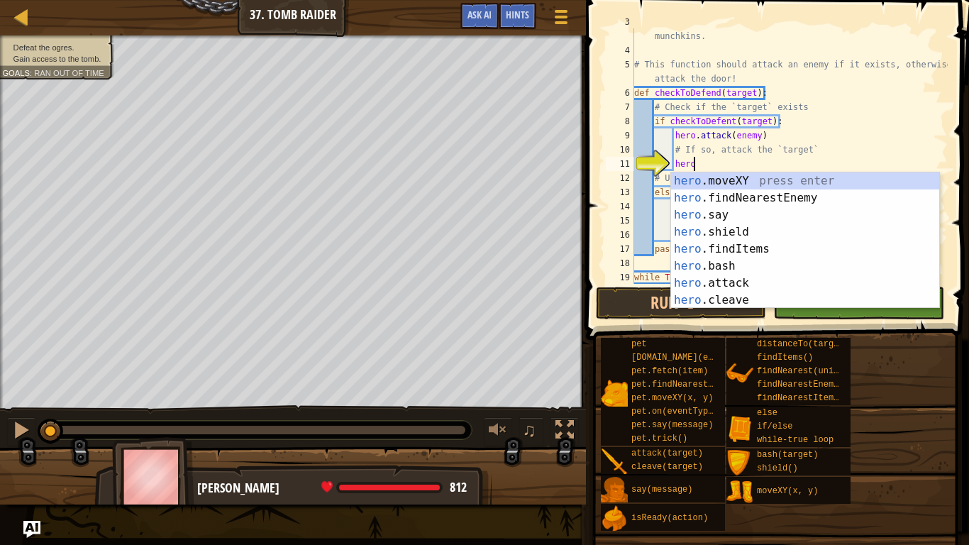
scroll to position [6, 8]
click at [741, 283] on div "hero .moveXY press enter hero .findNearestEnemy press enter hero .say press ent…" at bounding box center [805, 257] width 268 height 170
type textarea "hero.attack(enemy)"
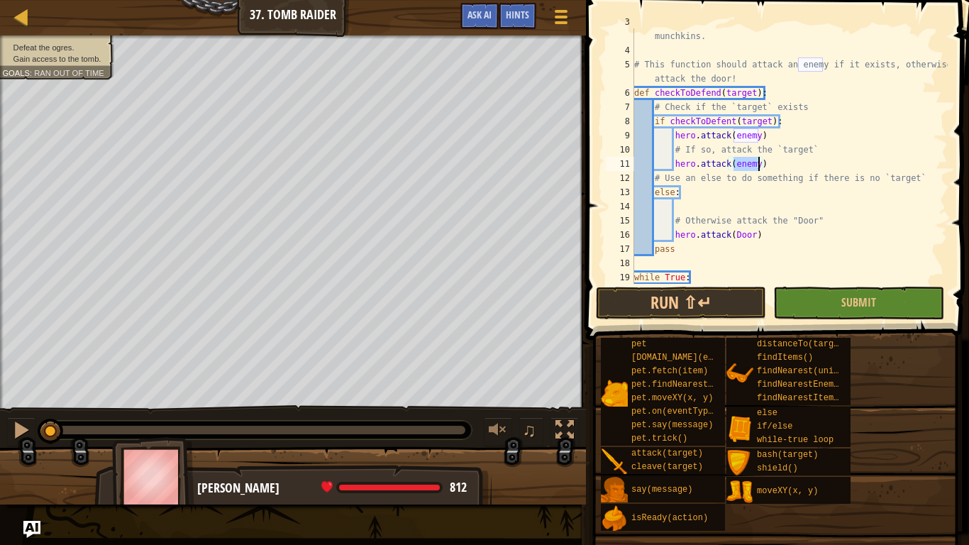
click at [767, 160] on div "# Break open the tomb, while defending yourself from the munchkins. # This func…" at bounding box center [789, 164] width 316 height 298
drag, startPoint x: 765, startPoint y: 133, endPoint x: 635, endPoint y: 138, distance: 129.2
click at [635, 138] on div "# Break open the tomb, while defending yourself from the munchkins. # This func…" at bounding box center [789, 164] width 316 height 298
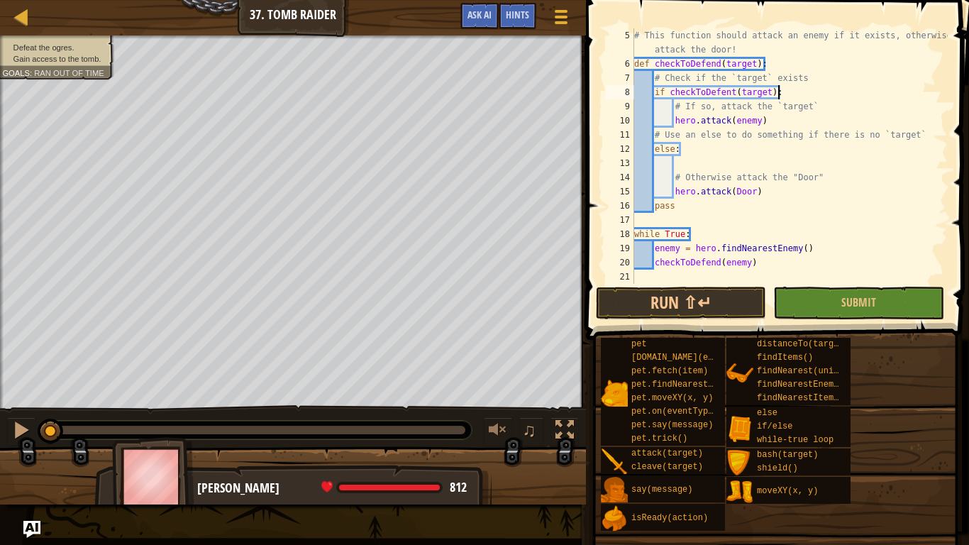
scroll to position [71, 0]
click at [714, 305] on button "Run ⇧↵" at bounding box center [681, 303] width 170 height 33
click at [714, 305] on button "Running" at bounding box center [681, 303] width 170 height 33
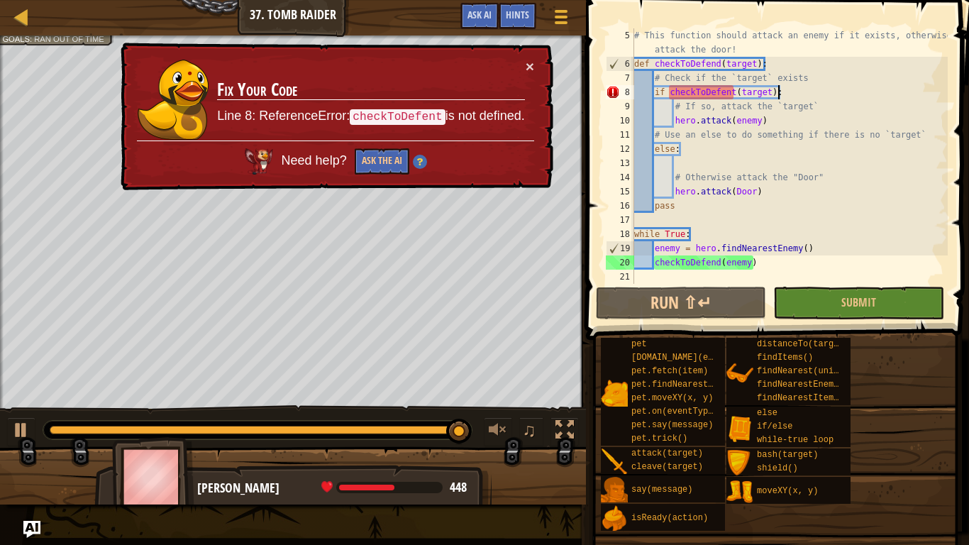
click at [733, 95] on div "# This function should attack an enemy if it exists, otherwise attack the door!…" at bounding box center [789, 177] width 316 height 298
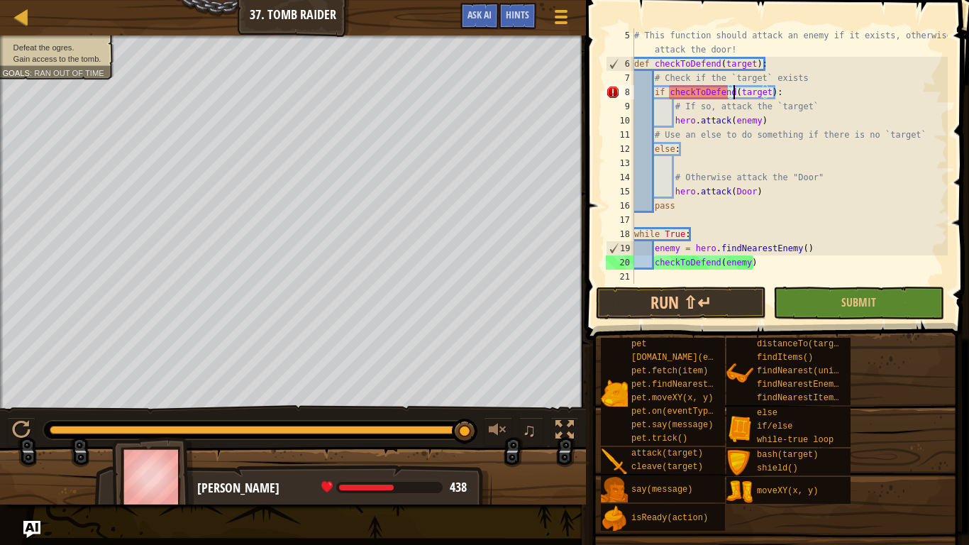
scroll to position [6, 14]
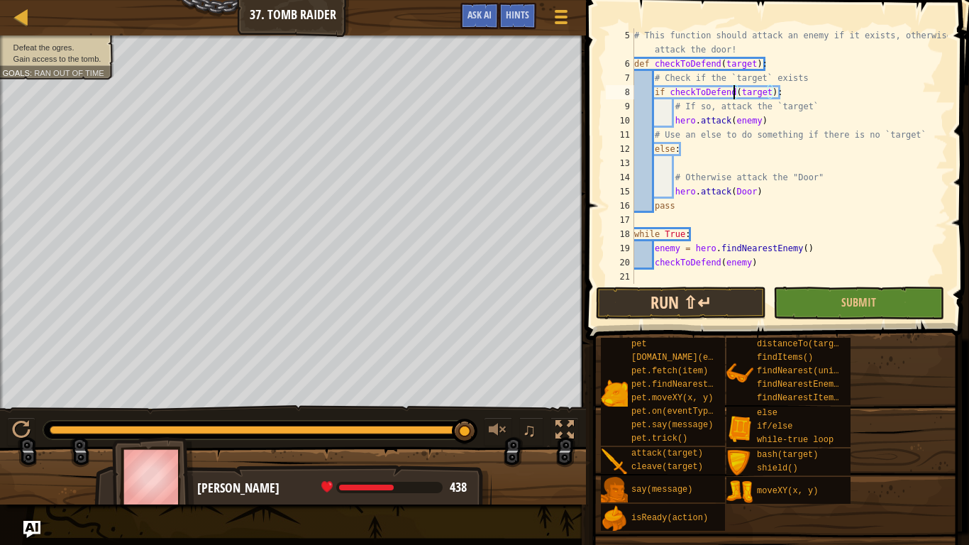
type textarea "if checkToDefend(target):"
click at [726, 299] on button "Run ⇧↵" at bounding box center [681, 303] width 170 height 33
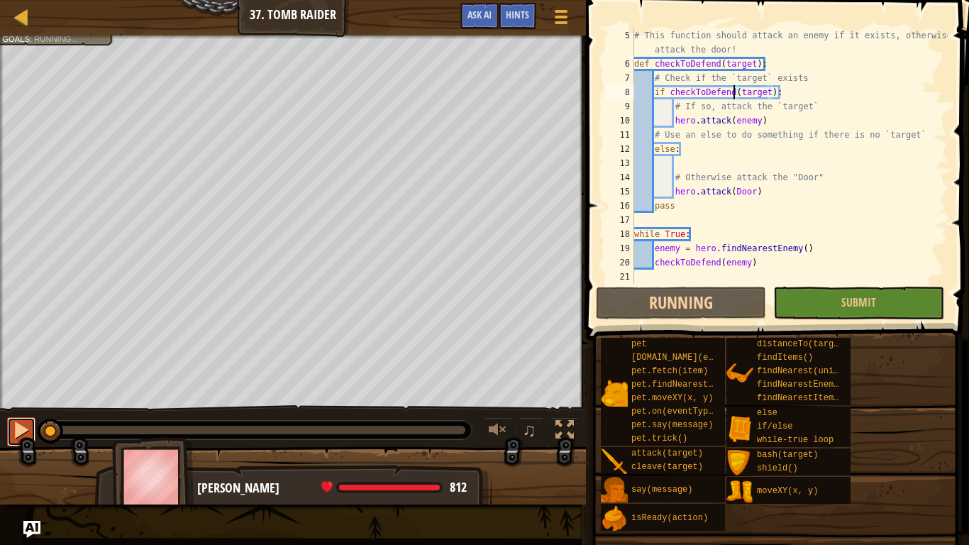
click at [12, 433] on div at bounding box center [21, 430] width 18 height 18
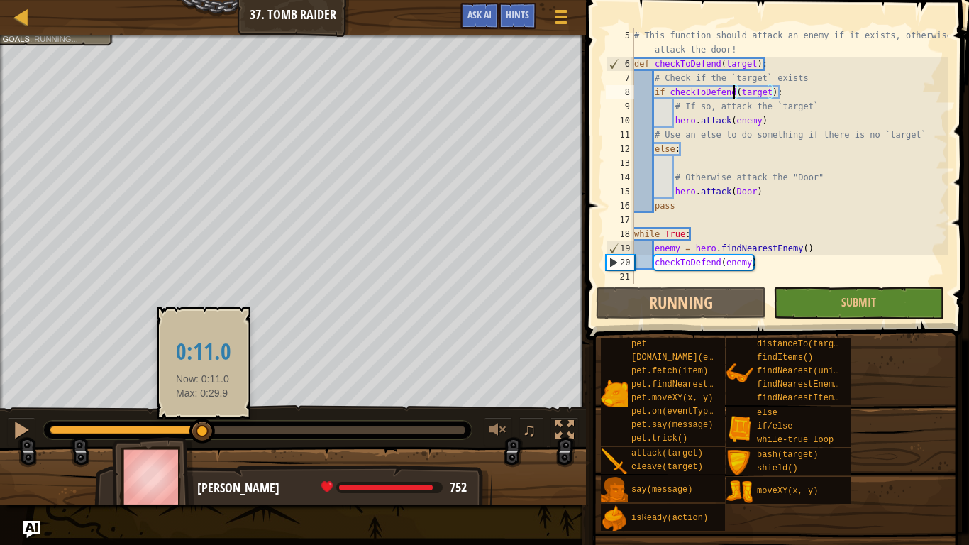
drag, startPoint x: 58, startPoint y: 429, endPoint x: 204, endPoint y: 420, distance: 146.4
click at [204, 420] on div at bounding box center [202, 431] width 26 height 26
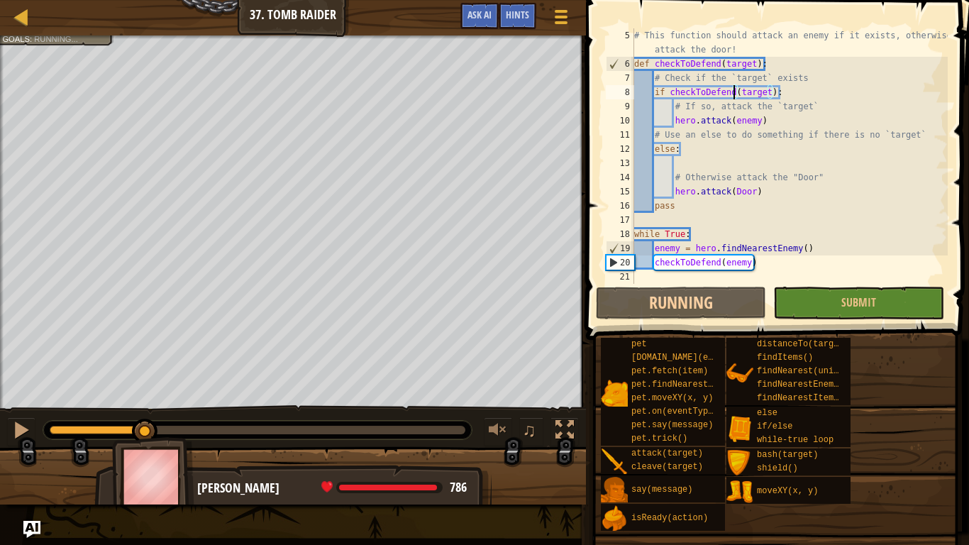
click at [137, 394] on div "Defeat the ogres. Gain access to the tomb. Goals : Running... ♫ [PERSON_NAME] 7…" at bounding box center [484, 269] width 969 height 469
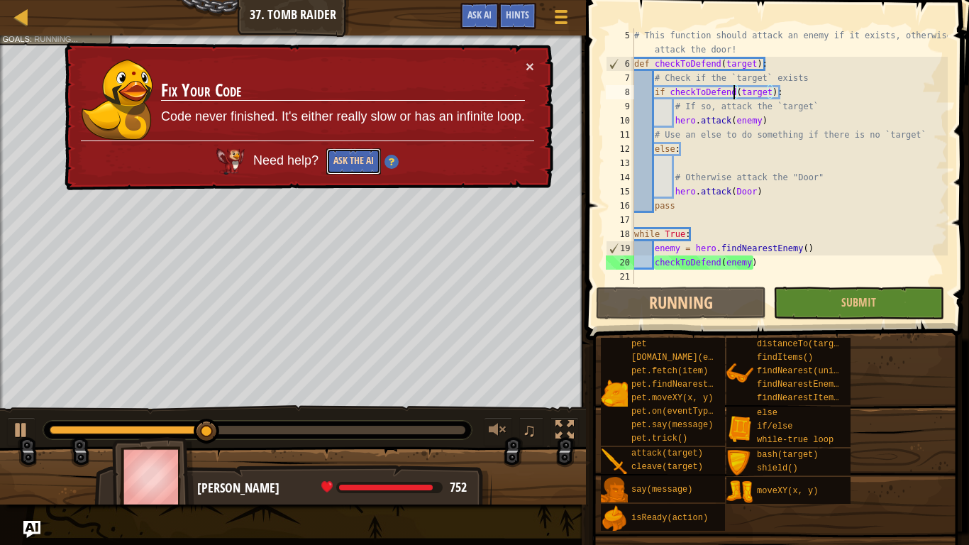
click at [360, 163] on button "Ask the AI" at bounding box center [353, 161] width 55 height 26
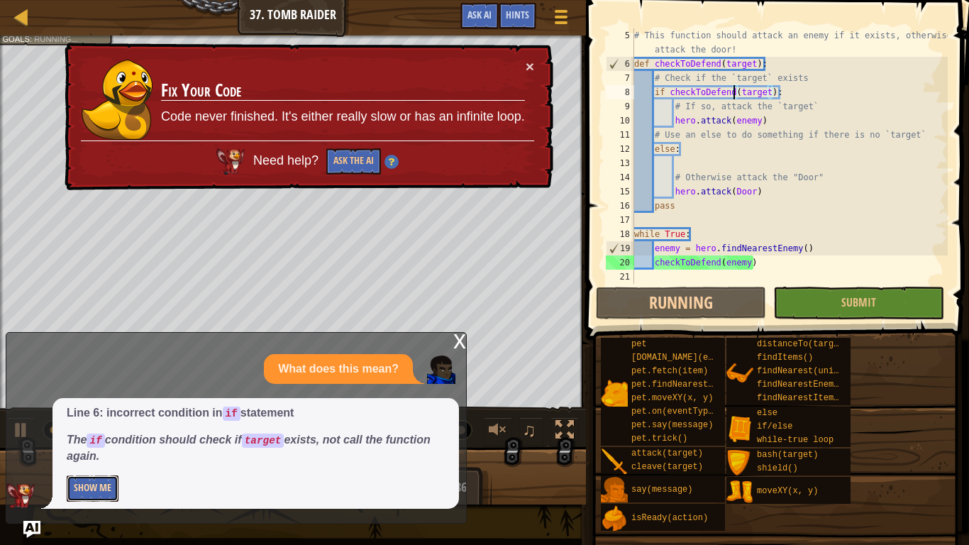
click at [104, 458] on button "Show Me" at bounding box center [93, 488] width 52 height 26
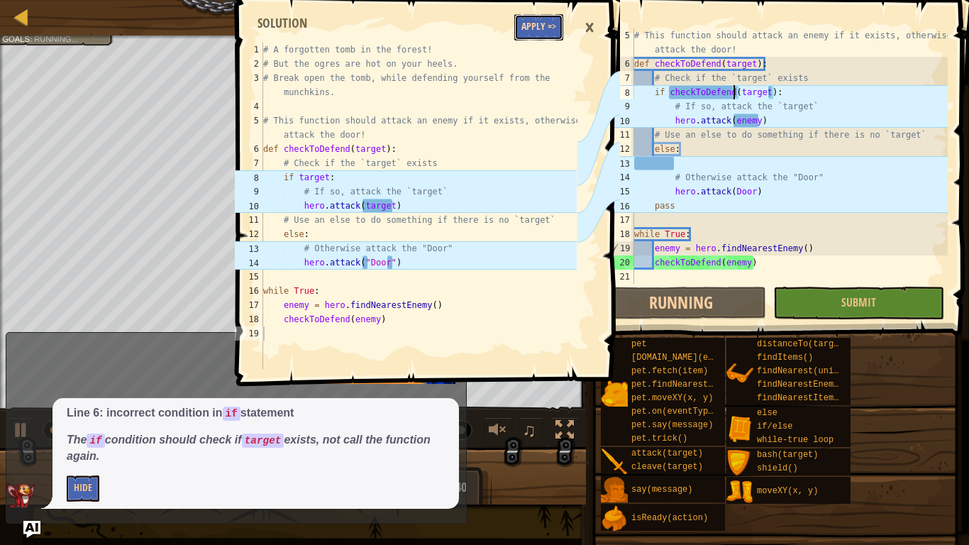
click at [541, 29] on button "Apply =>" at bounding box center [538, 27] width 49 height 26
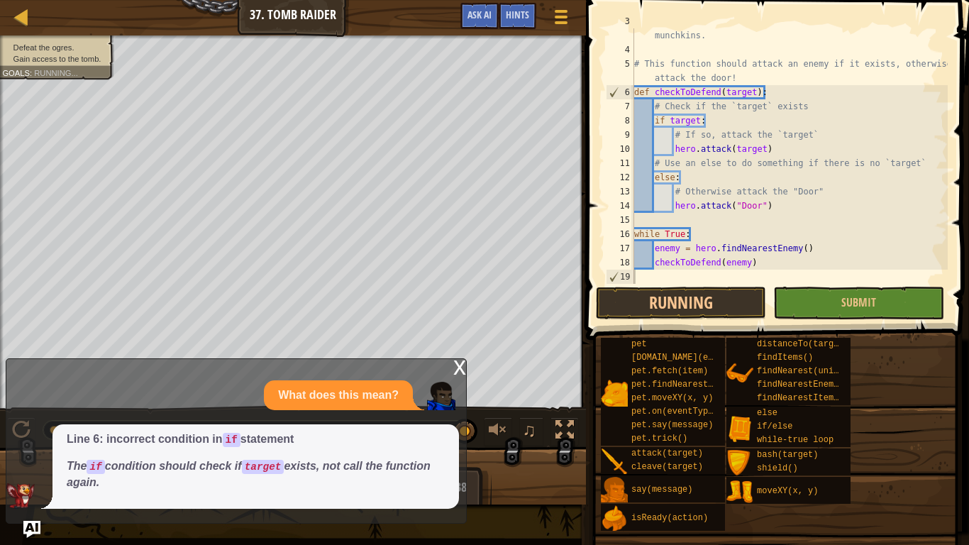
click at [464, 366] on div "x" at bounding box center [459, 366] width 13 height 14
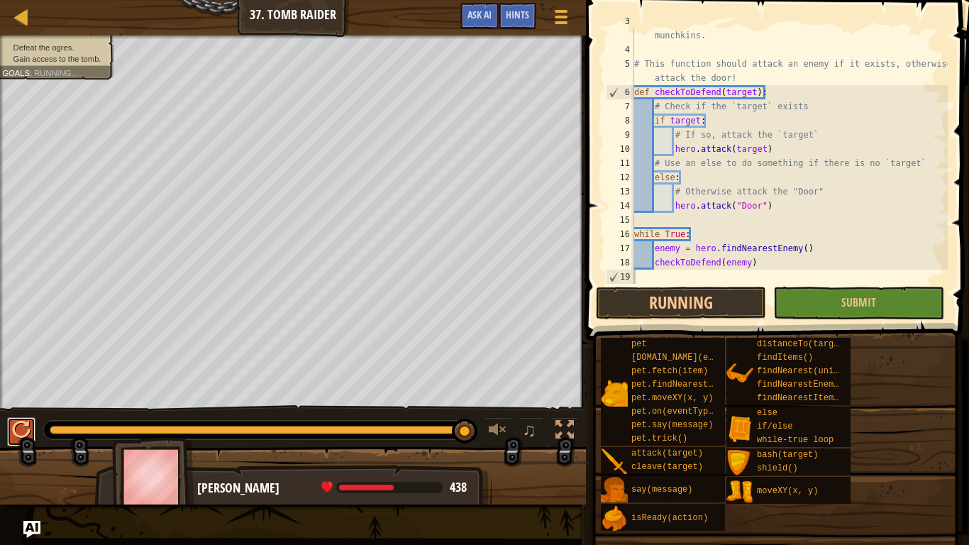
click at [18, 422] on div at bounding box center [21, 430] width 18 height 18
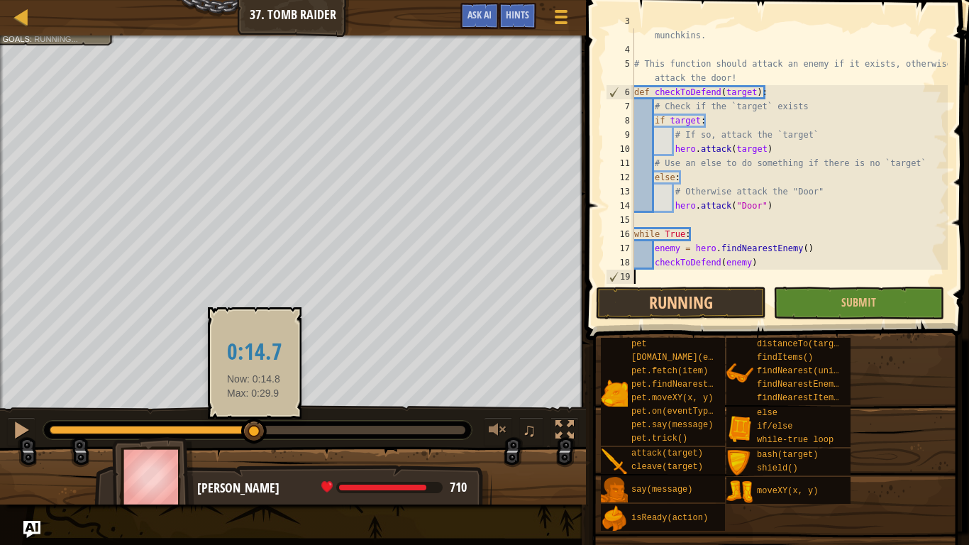
drag, startPoint x: 93, startPoint y: 429, endPoint x: 267, endPoint y: 431, distance: 173.8
click at [267, 431] on div at bounding box center [254, 431] width 26 height 26
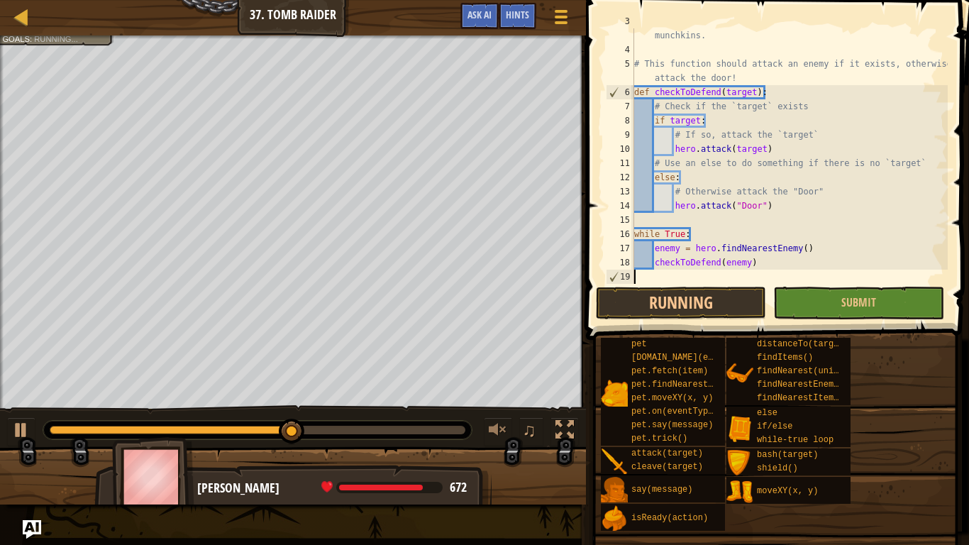
click at [33, 458] on img "Ask AI" at bounding box center [32, 529] width 18 height 18
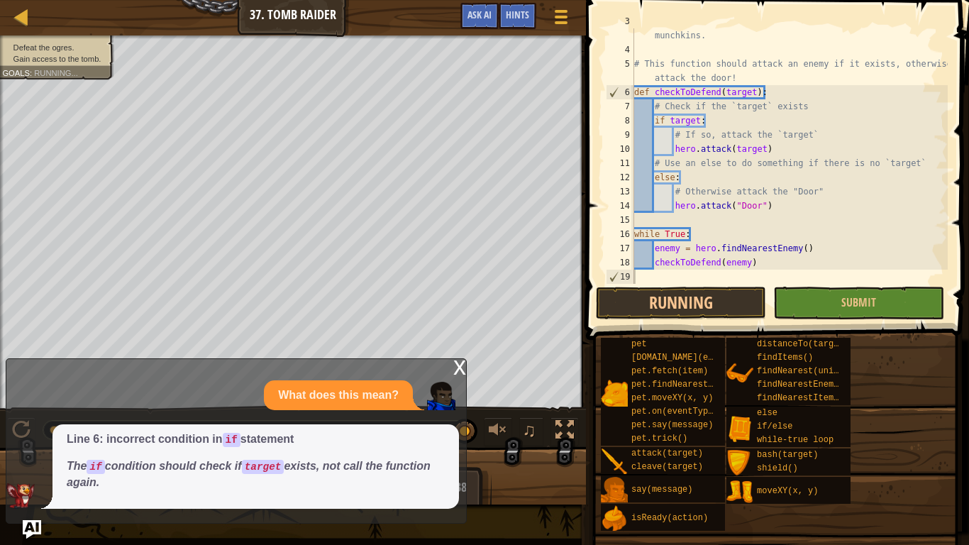
click at [26, 458] on img "Ask AI" at bounding box center [32, 529] width 18 height 18
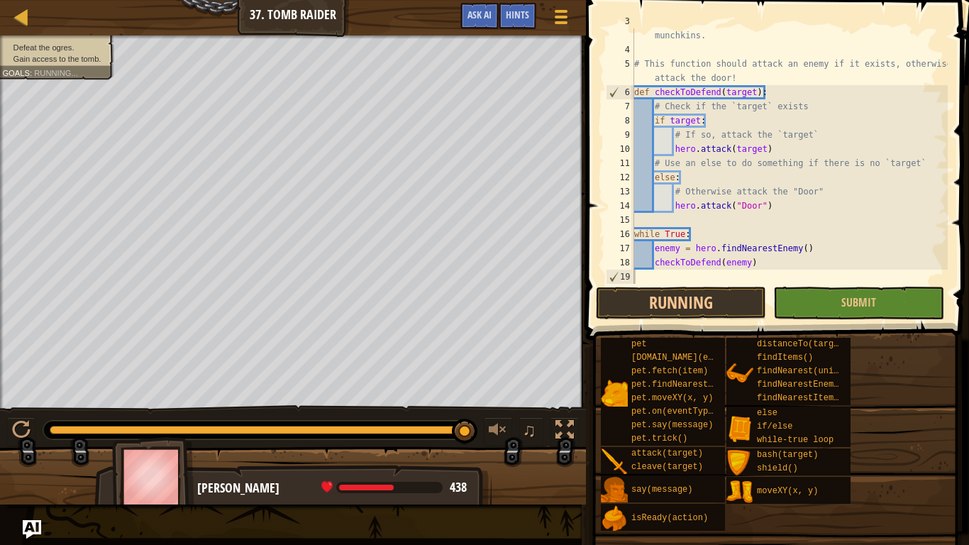
click at [28, 458] on img "Ask AI" at bounding box center [32, 529] width 18 height 18
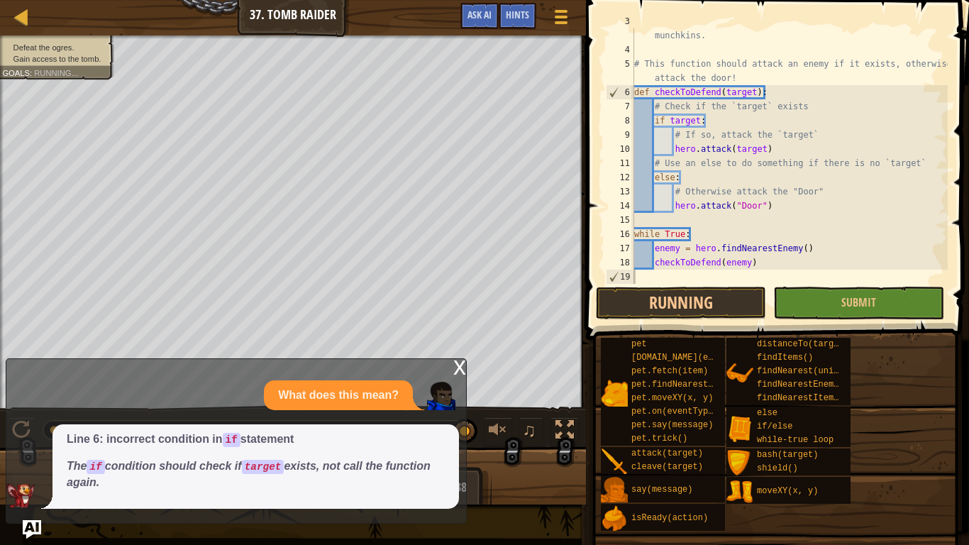
click at [28, 458] on img "Ask AI" at bounding box center [32, 529] width 18 height 18
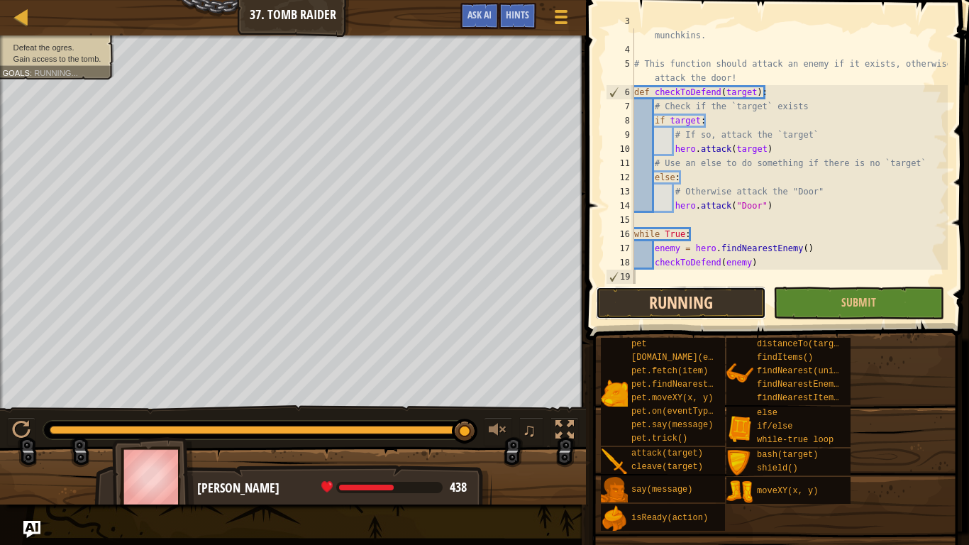
click at [706, 297] on button "Running" at bounding box center [681, 303] width 170 height 33
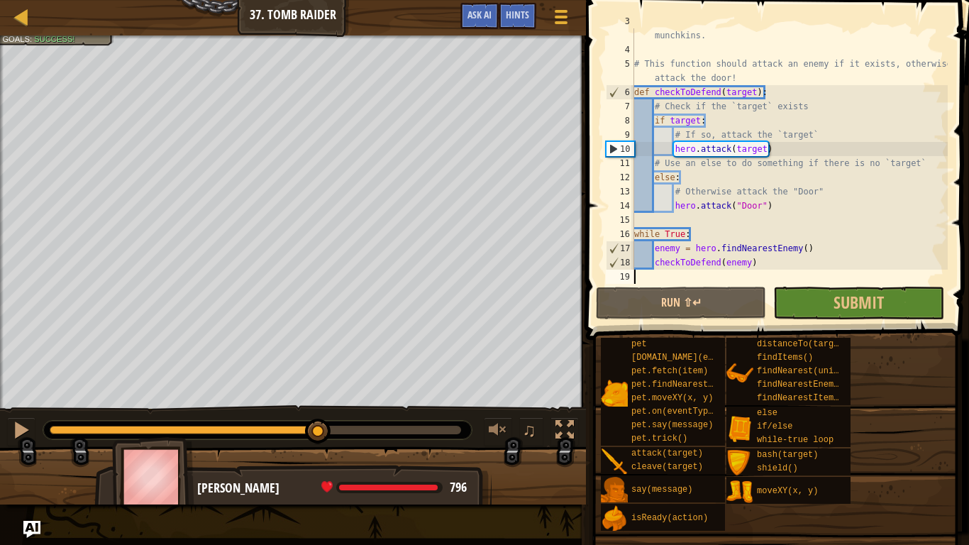
drag, startPoint x: 79, startPoint y: 425, endPoint x: 319, endPoint y: 418, distance: 240.5
click at [319, 418] on div "♫" at bounding box center [293, 426] width 586 height 43
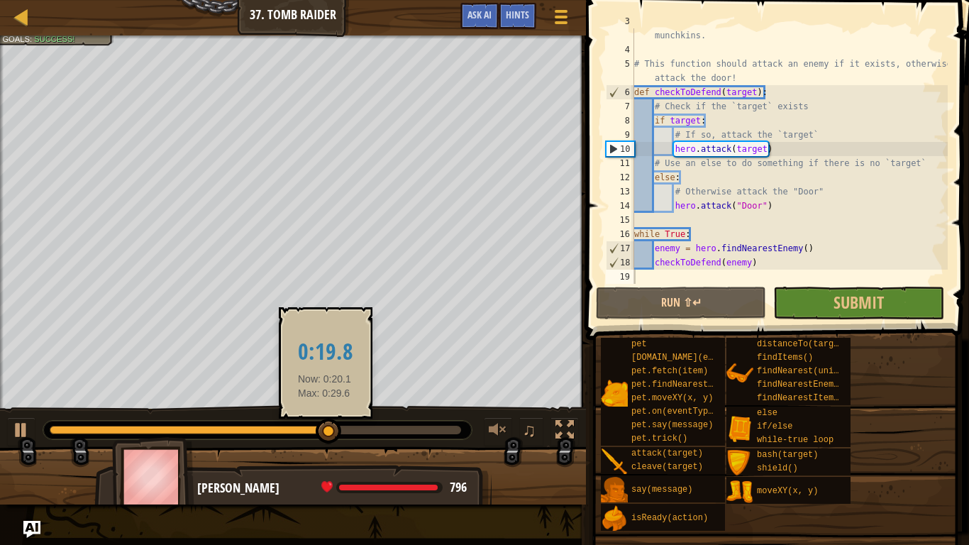
drag, startPoint x: 319, startPoint y: 418, endPoint x: 328, endPoint y: 423, distance: 10.5
click at [328, 423] on div "♫" at bounding box center [293, 426] width 586 height 43
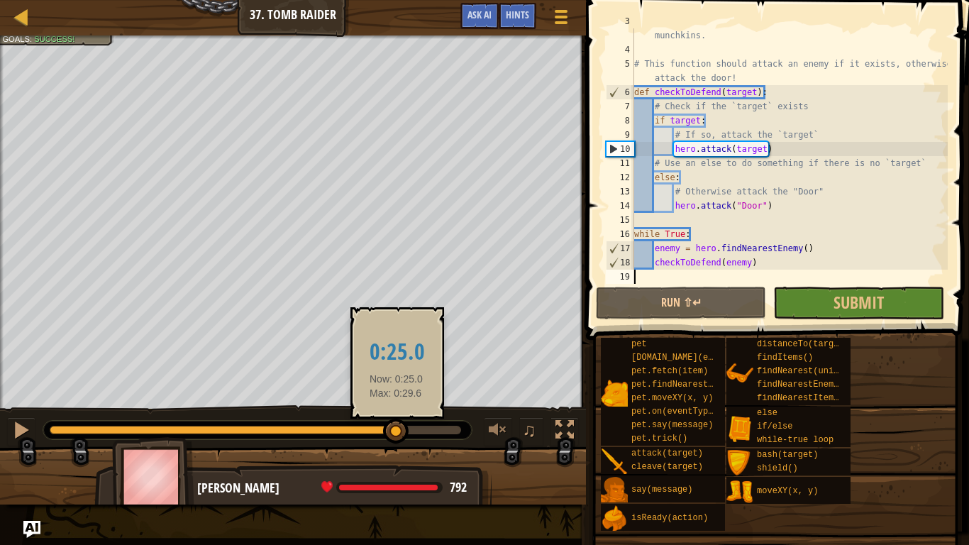
drag, startPoint x: 329, startPoint y: 423, endPoint x: 399, endPoint y: 427, distance: 69.6
click at [399, 427] on div at bounding box center [396, 431] width 26 height 26
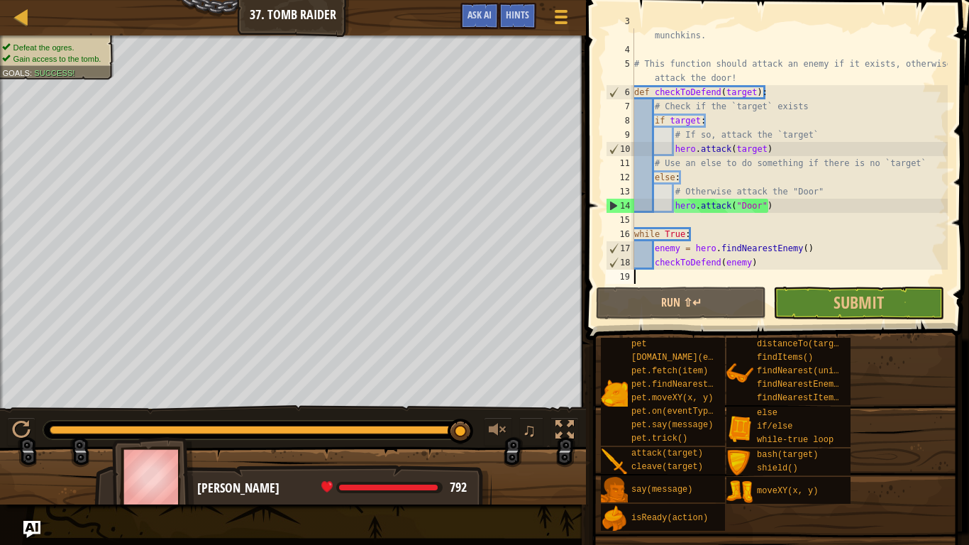
click at [780, 321] on div "Hints 3 4 5 6 7 8 9 10 11 12 13 14 15 16 17 18 19 # Break open the tomb, while …" at bounding box center [775, 269] width 387 height 538
click at [796, 310] on button "Submit" at bounding box center [858, 303] width 170 height 33
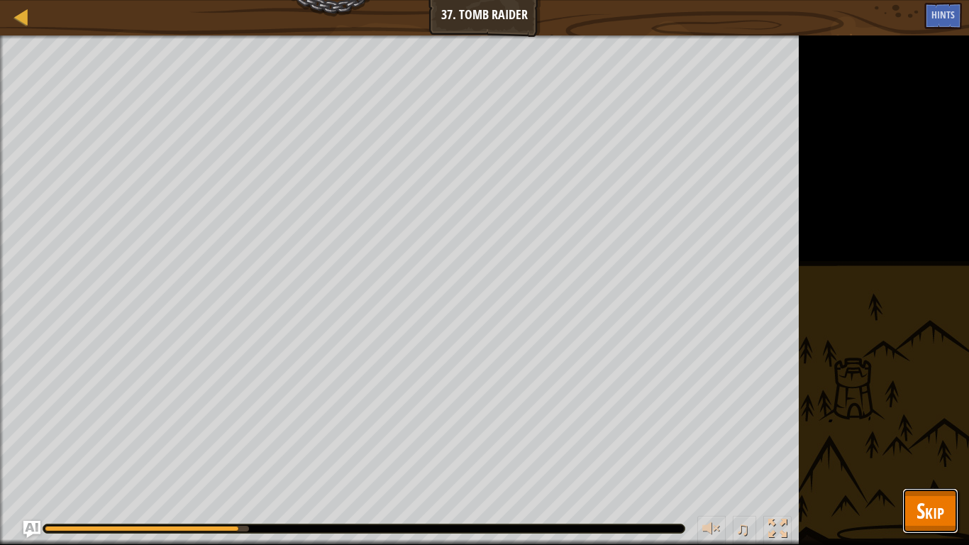
click at [937, 458] on span "Skip" at bounding box center [930, 510] width 28 height 29
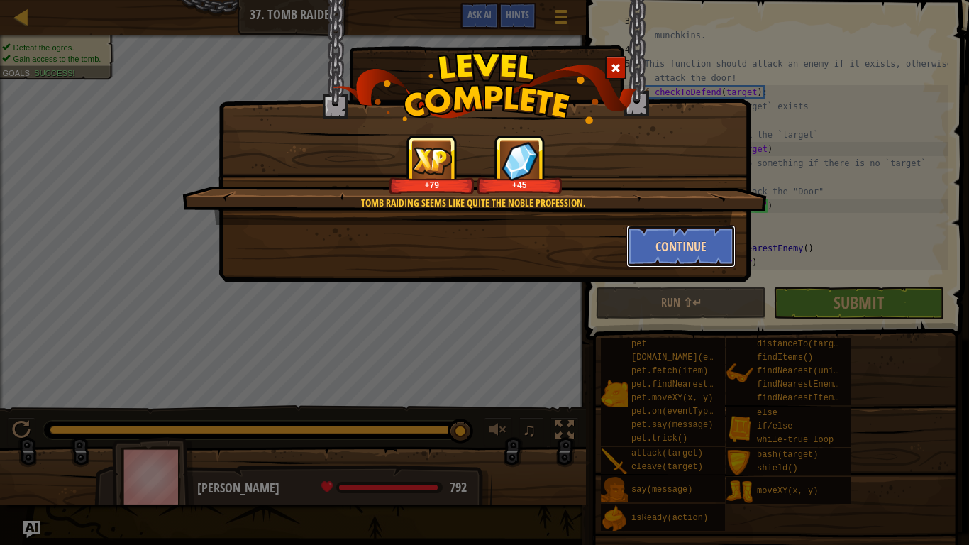
click at [684, 233] on button "Continue" at bounding box center [681, 246] width 110 height 43
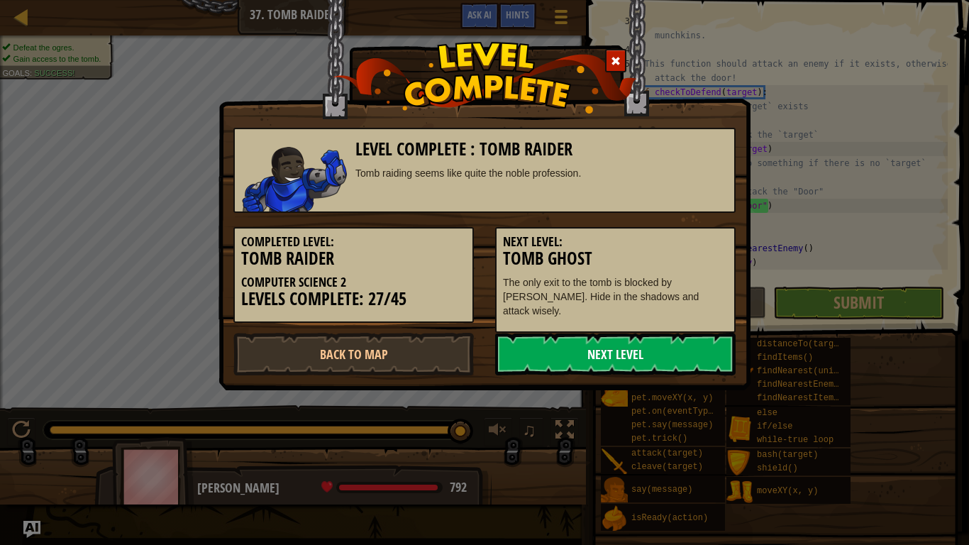
click at [641, 339] on link "Next Level" at bounding box center [615, 354] width 240 height 43
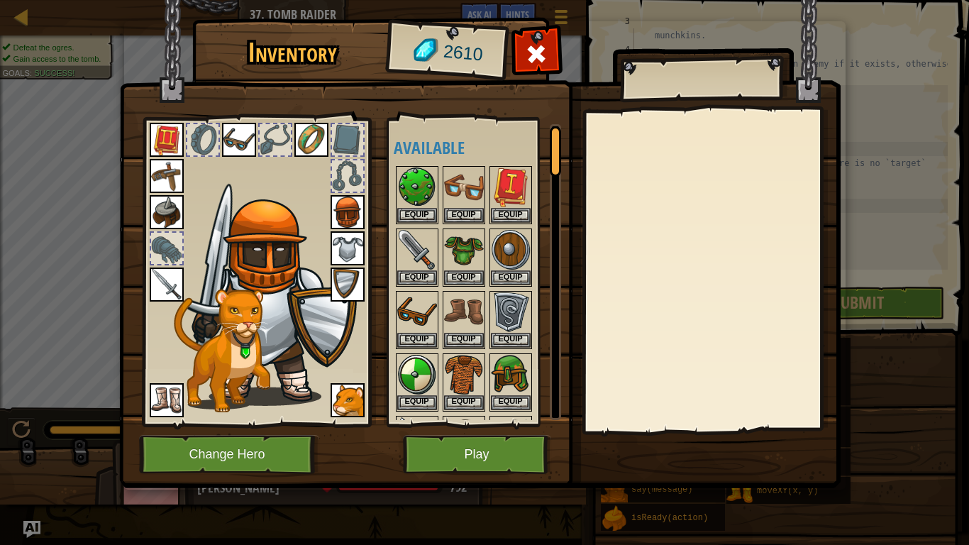
click at [360, 252] on img at bounding box center [348, 248] width 34 height 34
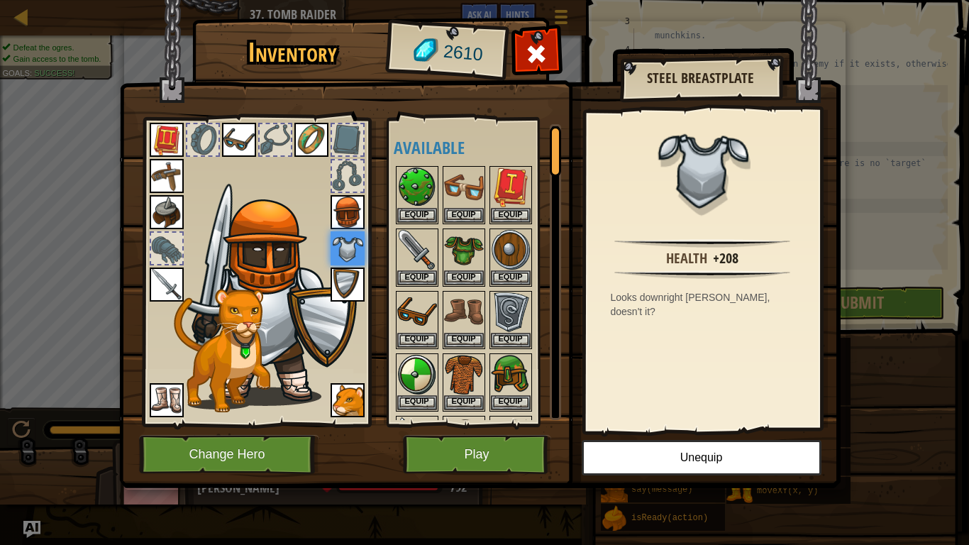
click at [347, 222] on img at bounding box center [348, 212] width 34 height 34
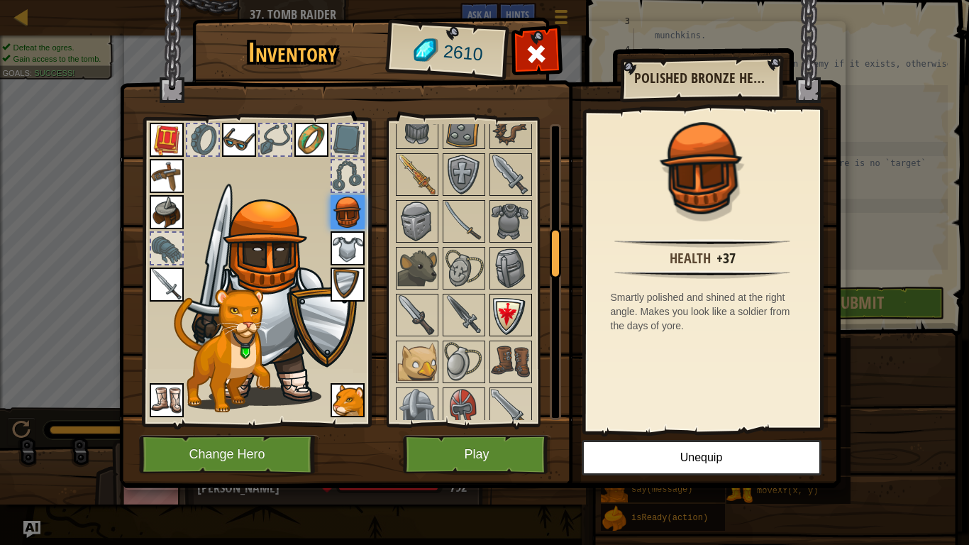
scroll to position [665, 0]
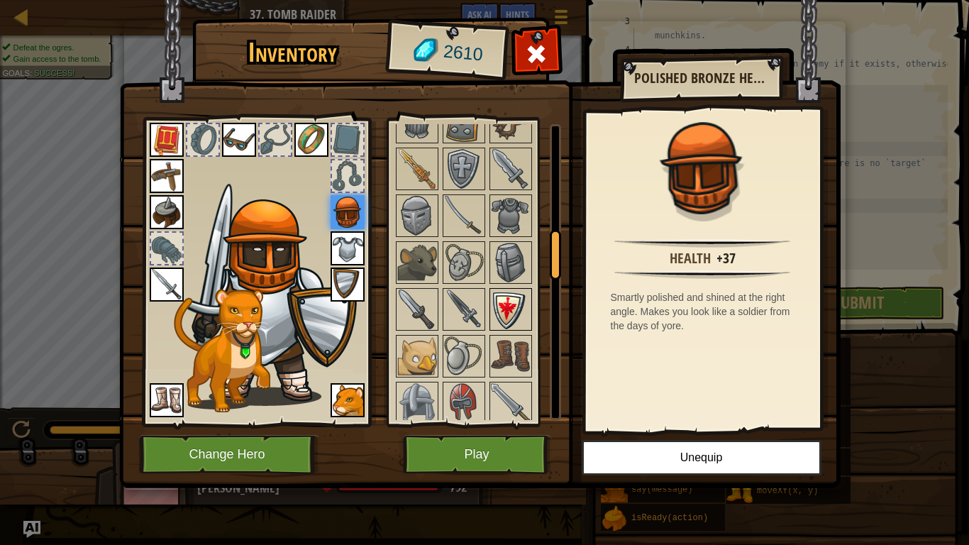
click at [503, 296] on img at bounding box center [511, 309] width 40 height 40
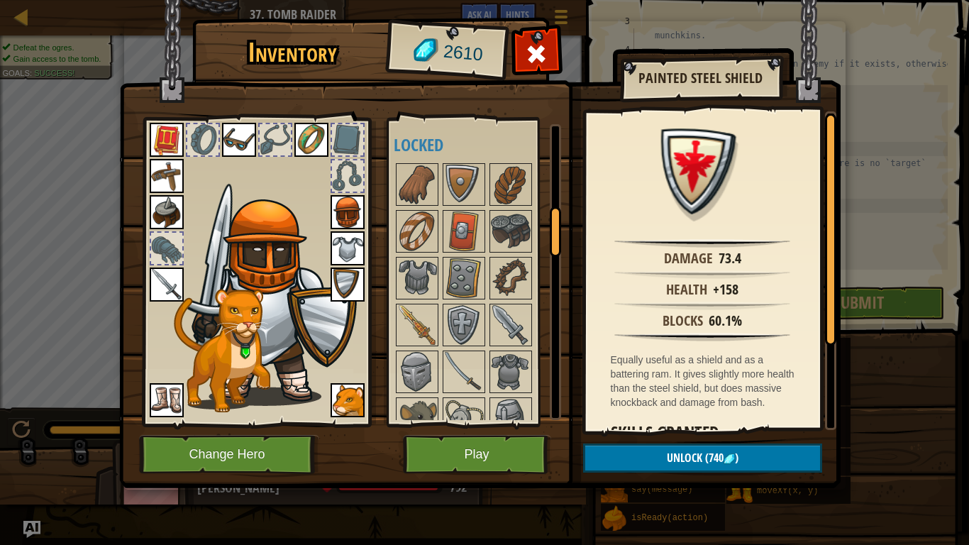
scroll to position [494, 0]
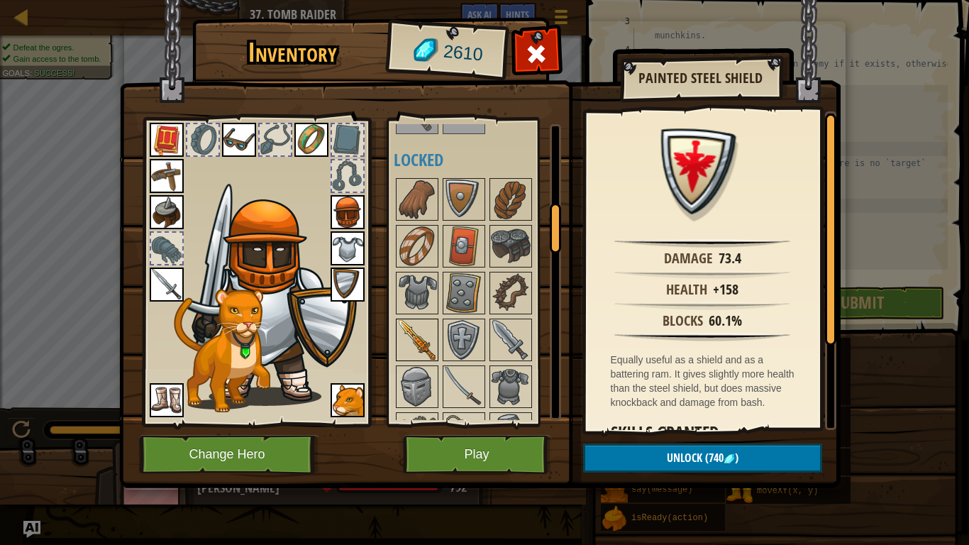
click at [421, 333] on img at bounding box center [417, 340] width 40 height 40
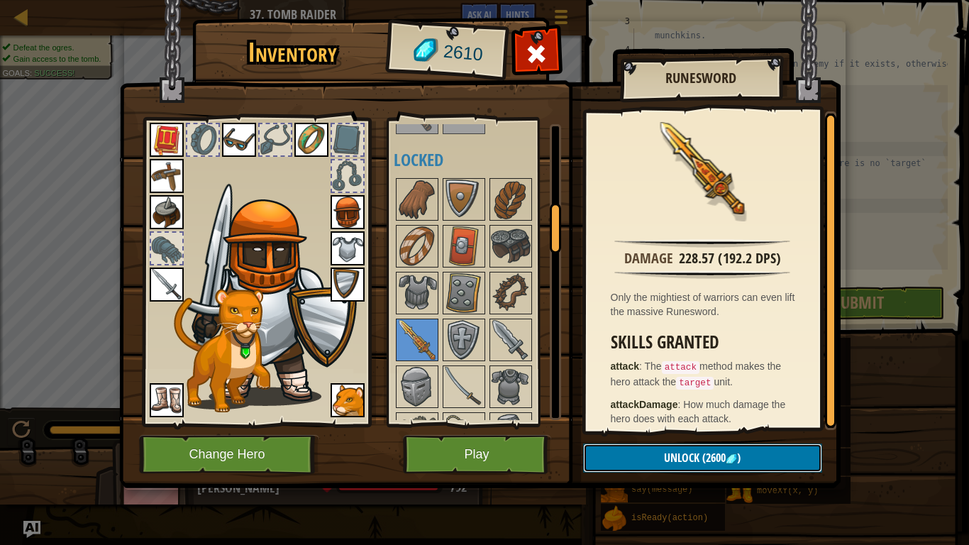
click at [658, 457] on button "Unlock (2600 )" at bounding box center [702, 457] width 239 height 29
click at [665, 458] on button "Confirm" at bounding box center [702, 457] width 239 height 29
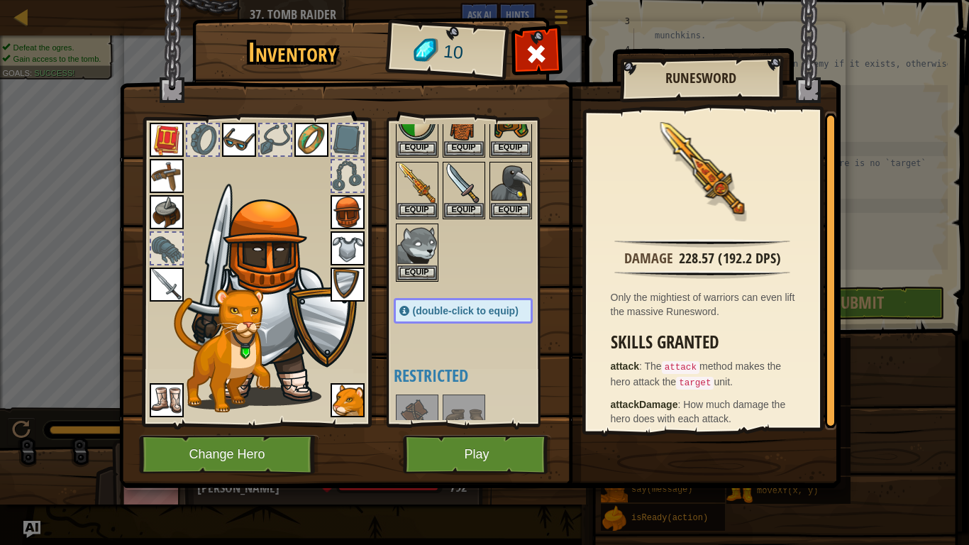
scroll to position [253, 0]
click at [411, 188] on img at bounding box center [417, 184] width 40 height 40
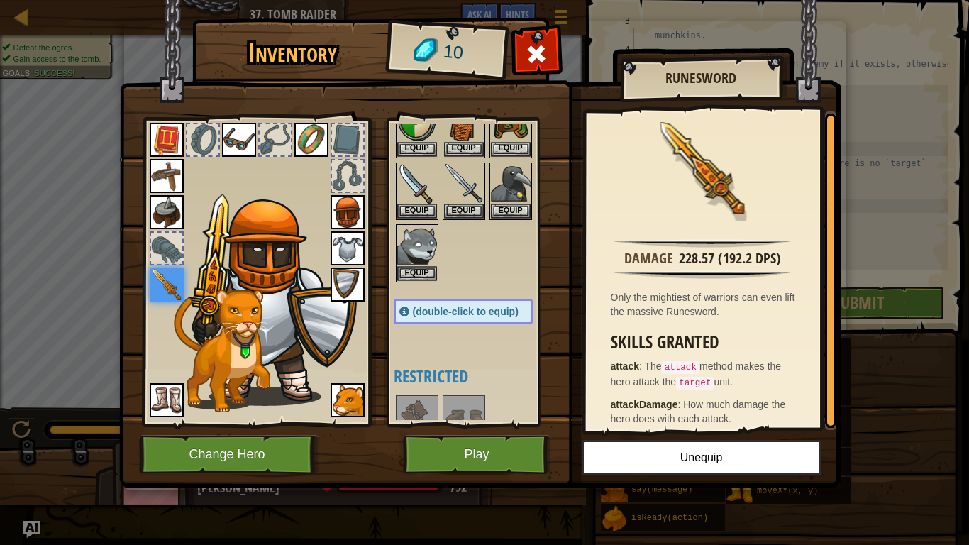
click at [164, 211] on img at bounding box center [167, 212] width 34 height 34
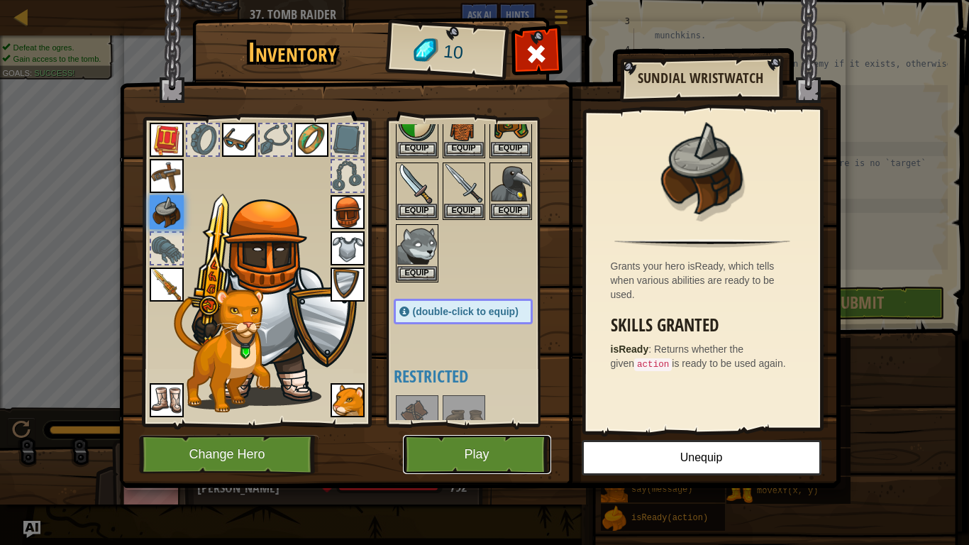
click at [471, 448] on button "Play" at bounding box center [477, 454] width 148 height 39
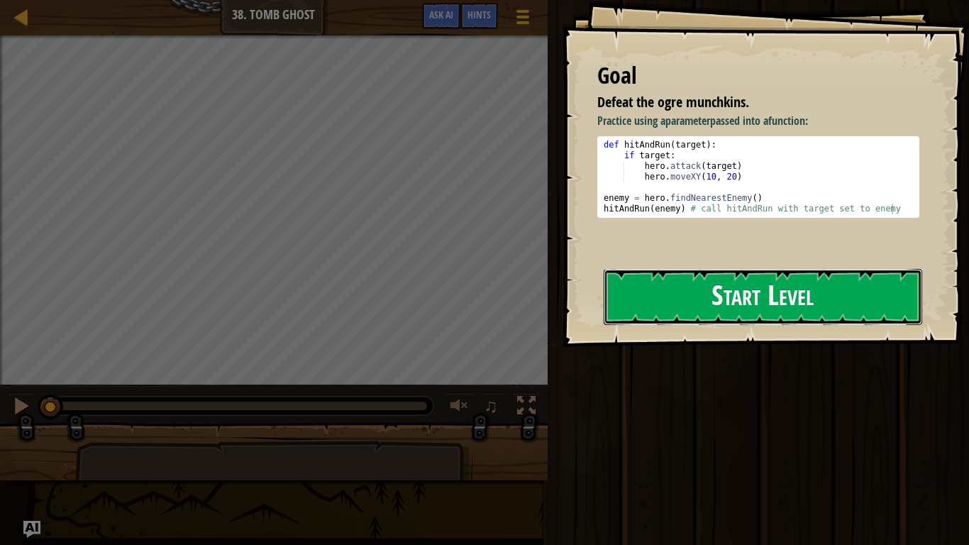
click at [706, 295] on button "Start Level" at bounding box center [763, 297] width 318 height 56
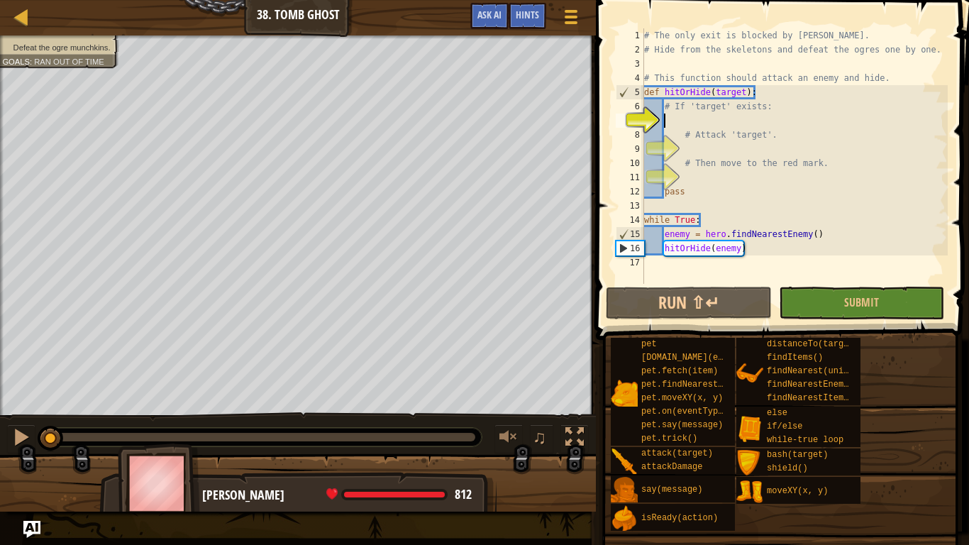
click at [682, 145] on div "# The only exit is blocked by [PERSON_NAME]. # Hide from the skeletons and defe…" at bounding box center [794, 170] width 306 height 284
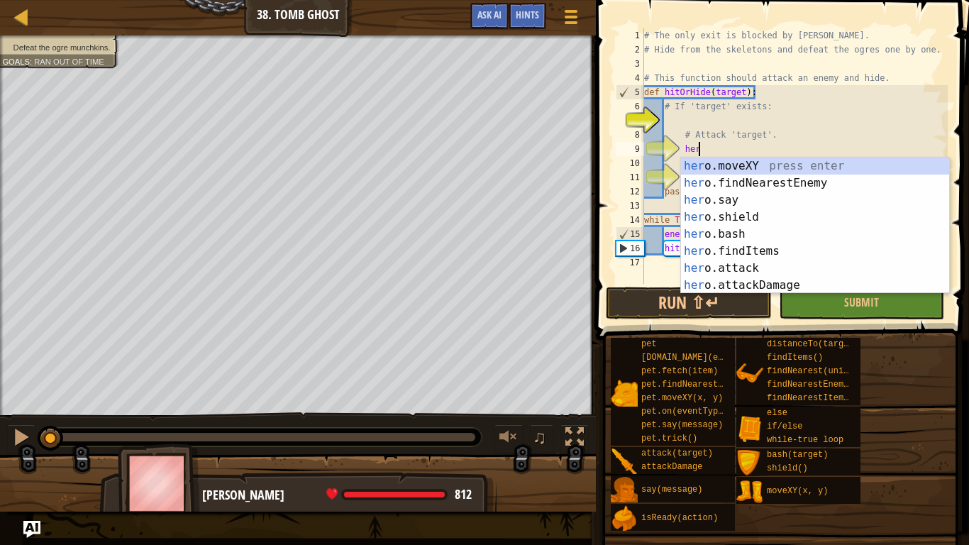
scroll to position [6, 8]
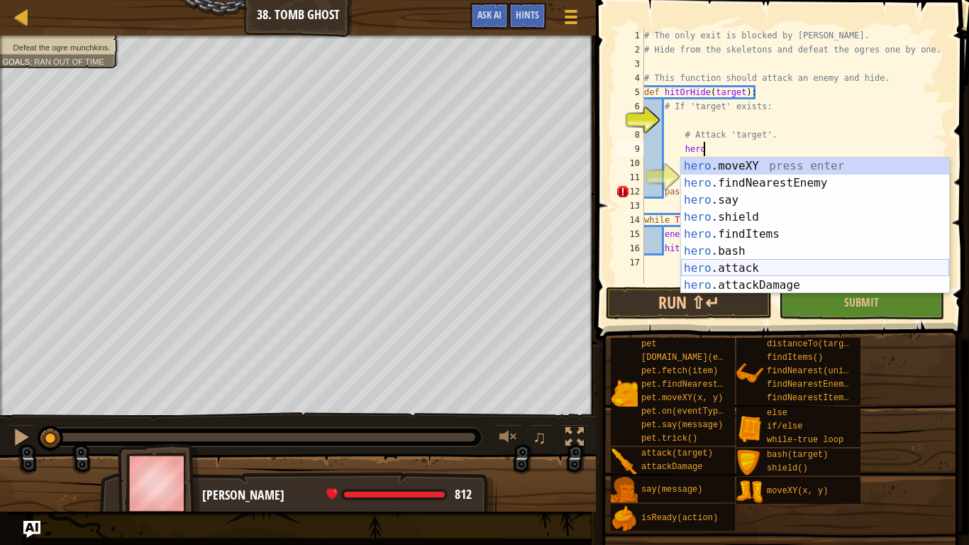
click at [740, 264] on div "hero .moveXY press enter hero .findNearestEnemy press enter hero .say press ent…" at bounding box center [815, 242] width 268 height 170
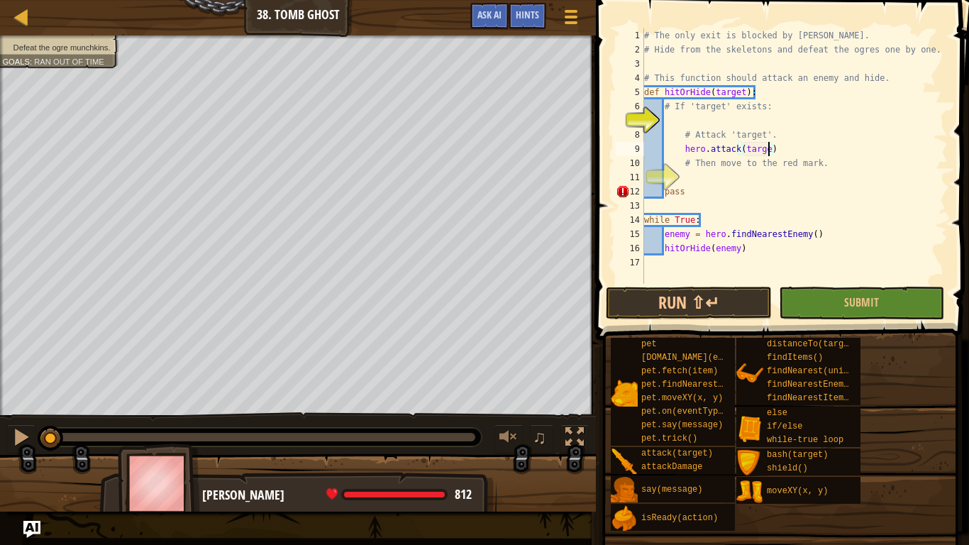
type textarea "hero.attack(target)"
click at [693, 119] on div "# The only exit is blocked by [PERSON_NAME]. # Hide from the skeletons and defe…" at bounding box center [794, 170] width 306 height 284
click at [682, 146] on div "# The only exit is blocked by [PERSON_NAME]. # Hide from the skeletons and defe…" at bounding box center [794, 170] width 306 height 284
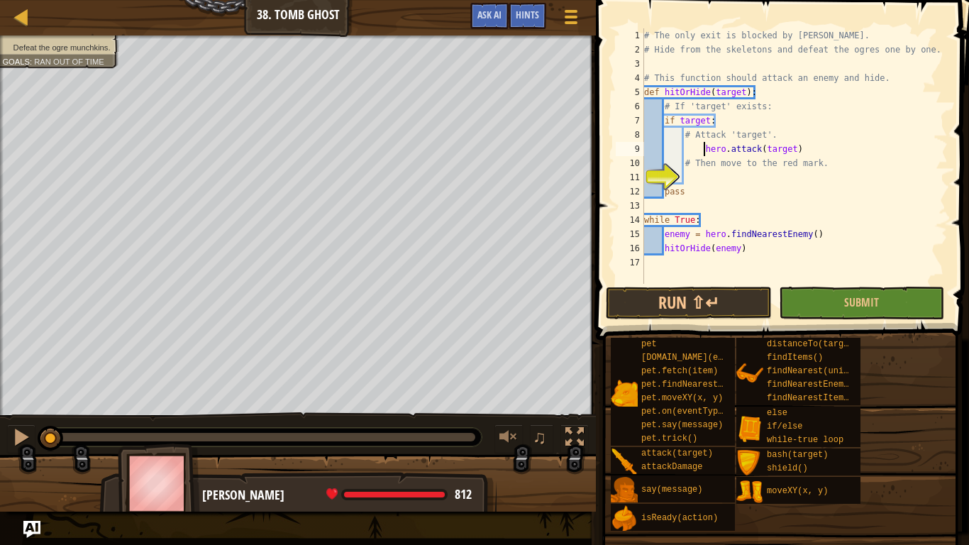
type textarea "hero.attack(target)"
click at [688, 178] on div "# The only exit is blocked by [PERSON_NAME]. # Hide from the skeletons and defe…" at bounding box center [794, 170] width 306 height 284
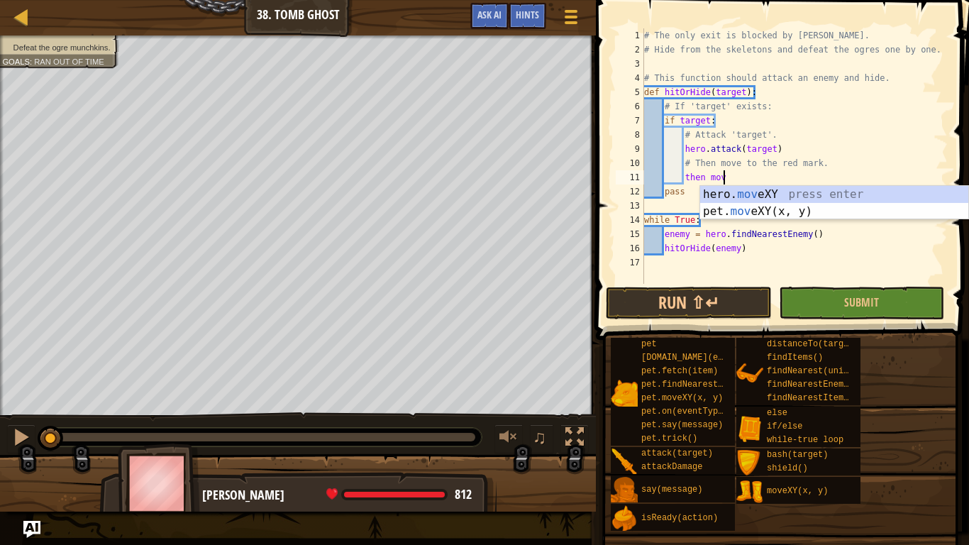
scroll to position [6, 11]
click at [726, 194] on div "hero. move XY press enter pet. move XY(x, y) press enter" at bounding box center [834, 220] width 268 height 68
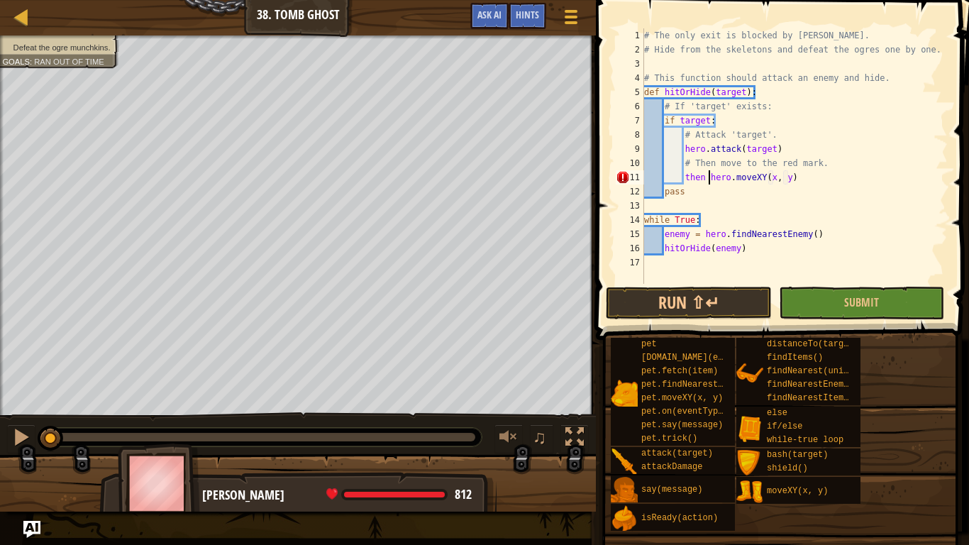
click at [711, 179] on div "# The only exit is blocked by [PERSON_NAME]. # Hide from the skeletons and defe…" at bounding box center [794, 170] width 306 height 284
type textarea "hero.moveXY(32, 17)"
click at [661, 300] on button "Run ⇧↵" at bounding box center [688, 303] width 165 height 33
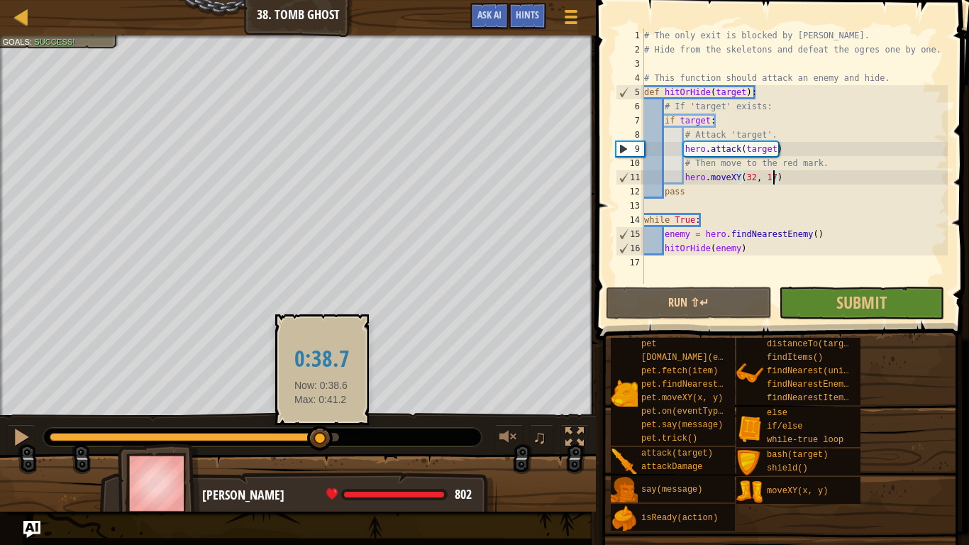
drag, startPoint x: 294, startPoint y: 440, endPoint x: 323, endPoint y: 438, distance: 29.2
click at [323, 438] on div at bounding box center [320, 439] width 26 height 26
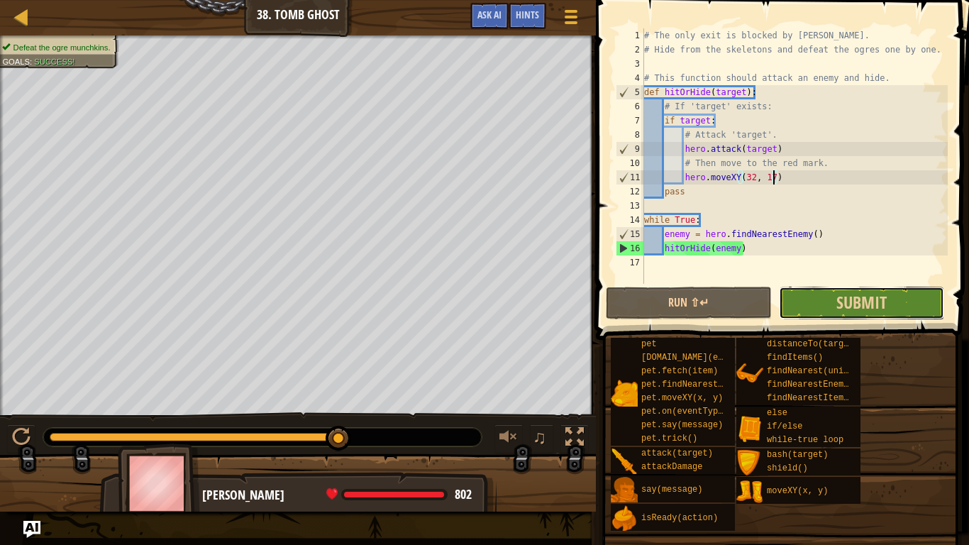
click at [818, 302] on button "Submit" at bounding box center [861, 303] width 165 height 33
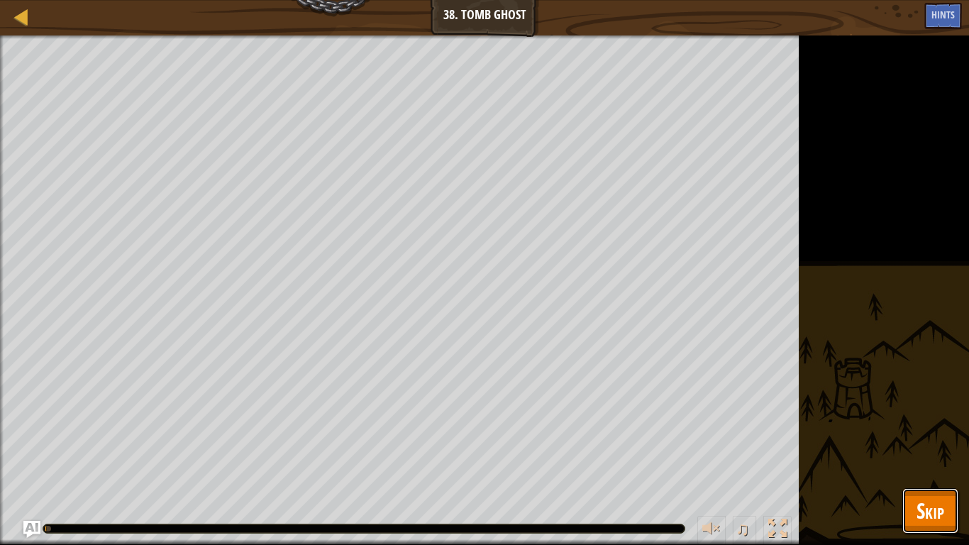
click at [920, 458] on span "Skip" at bounding box center [930, 510] width 28 height 29
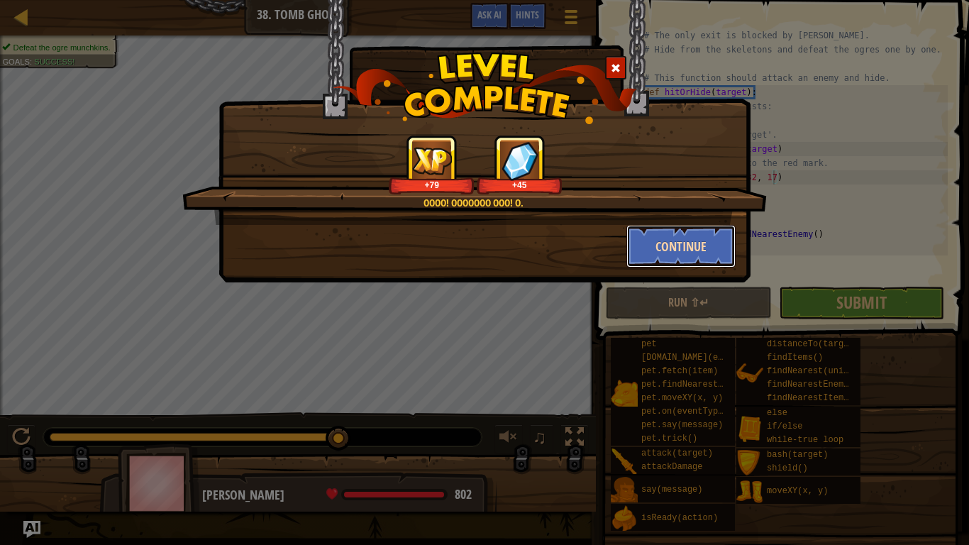
click at [664, 245] on button "Continue" at bounding box center [681, 246] width 110 height 43
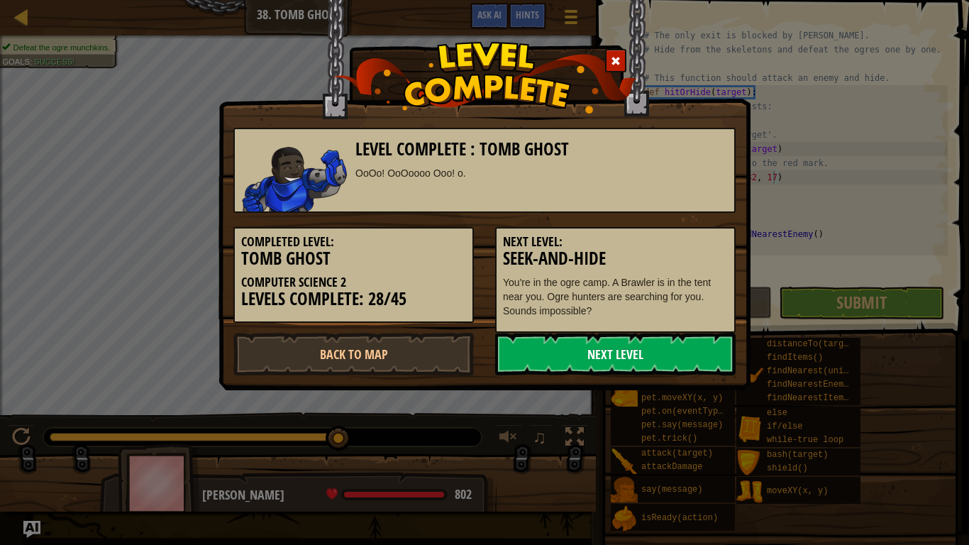
scroll to position [6, 18]
click at [581, 355] on link "Next Level" at bounding box center [615, 354] width 240 height 43
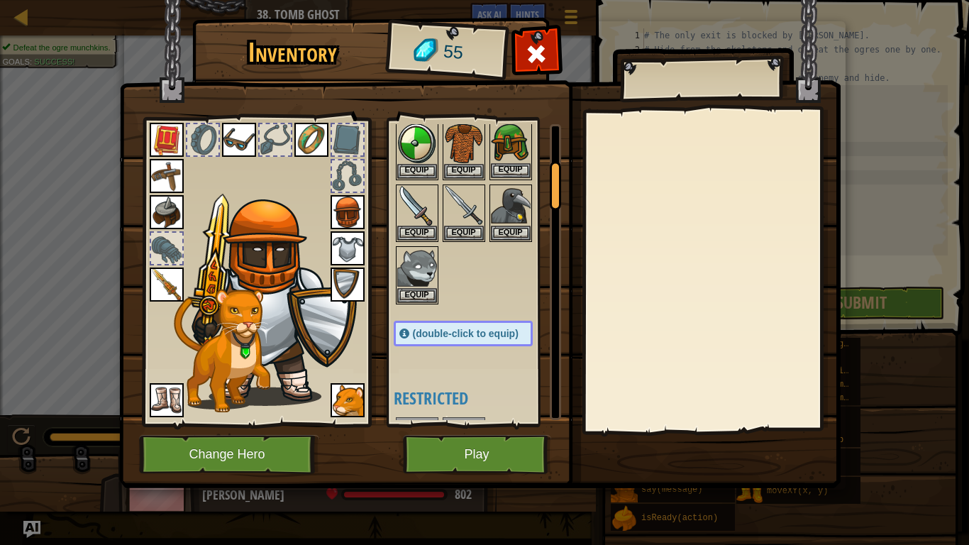
scroll to position [234, 0]
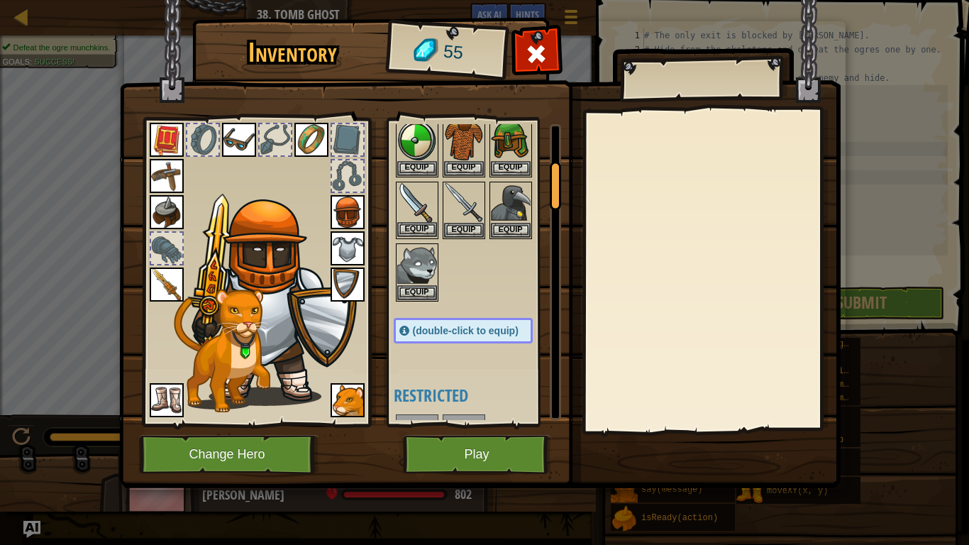
click at [424, 199] on img at bounding box center [417, 203] width 40 height 40
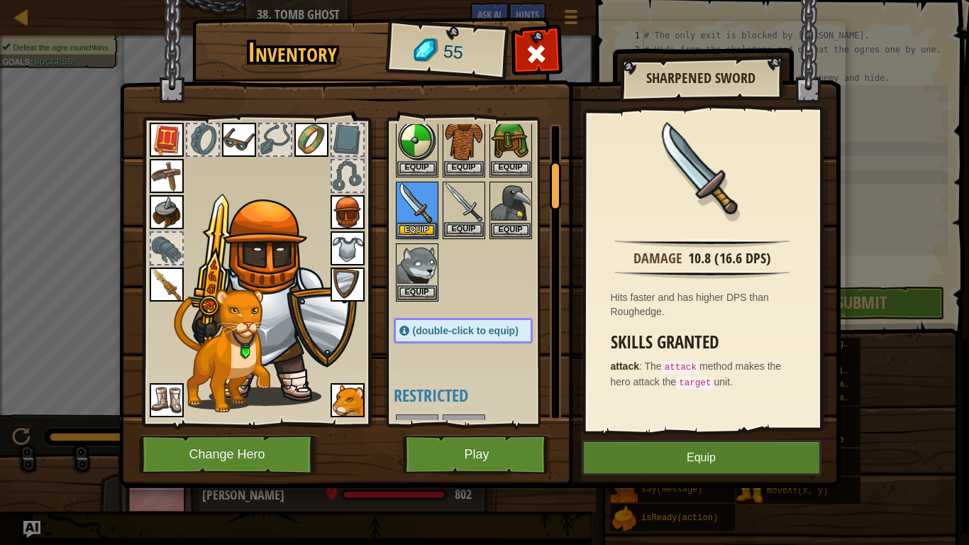
click at [469, 190] on img at bounding box center [464, 203] width 40 height 40
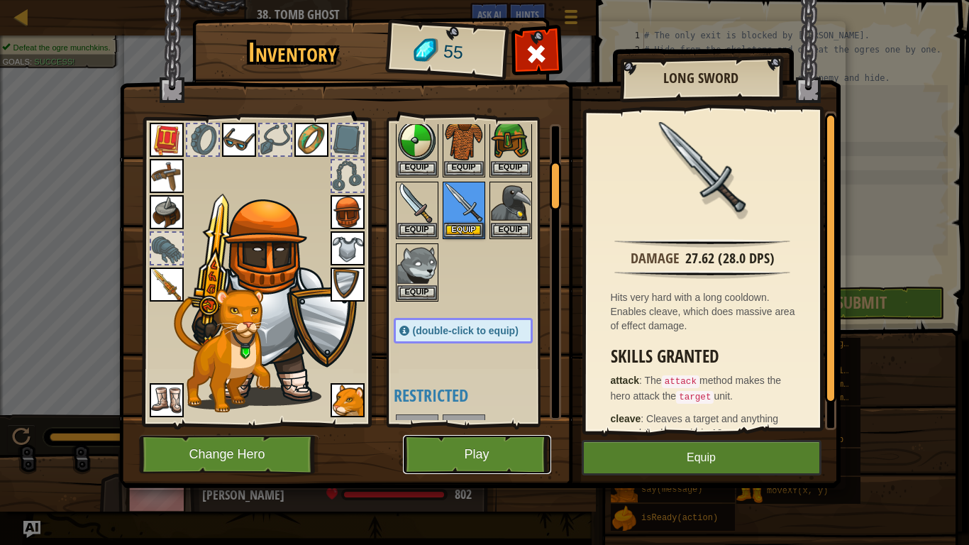
click at [489, 454] on button "Play" at bounding box center [477, 454] width 148 height 39
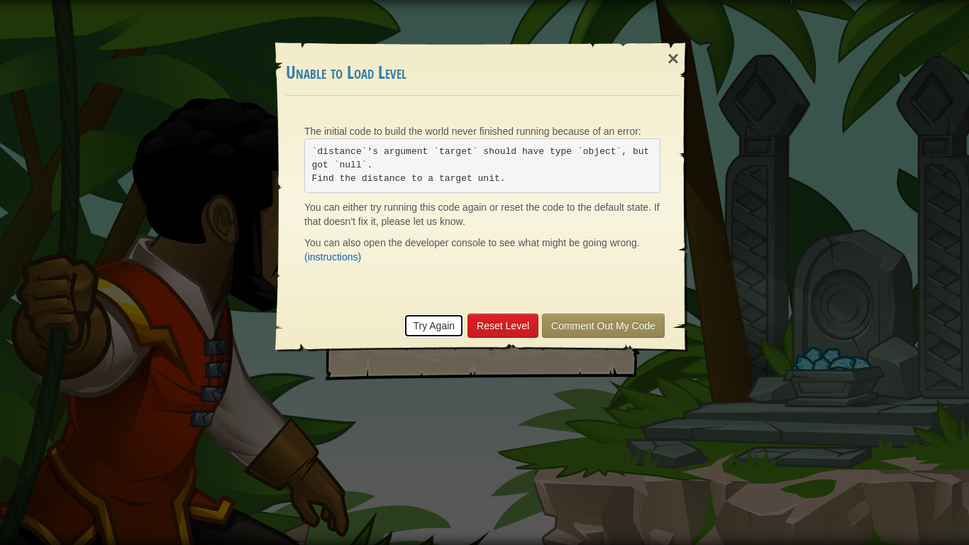
click at [441, 320] on link "Try Again" at bounding box center [434, 325] width 60 height 24
click at [484, 320] on link "Reset Level" at bounding box center [502, 325] width 71 height 24
click at [425, 327] on link "Try Again" at bounding box center [434, 325] width 60 height 24
click at [435, 328] on link "Try Again" at bounding box center [434, 325] width 60 height 24
click at [431, 326] on link "Try Again" at bounding box center [434, 325] width 60 height 24
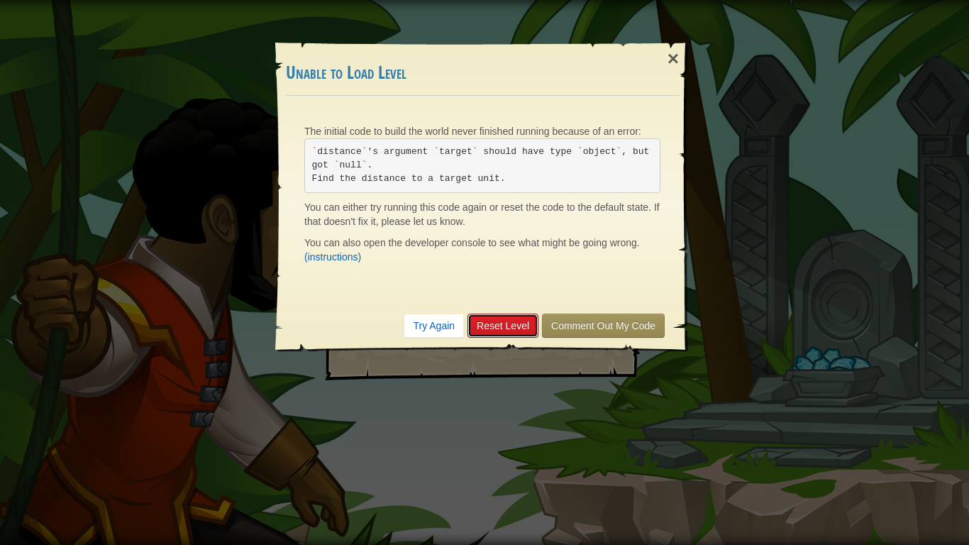
click at [513, 331] on link "Reset Level" at bounding box center [502, 325] width 71 height 24
click at [671, 53] on div "×" at bounding box center [673, 58] width 33 height 41
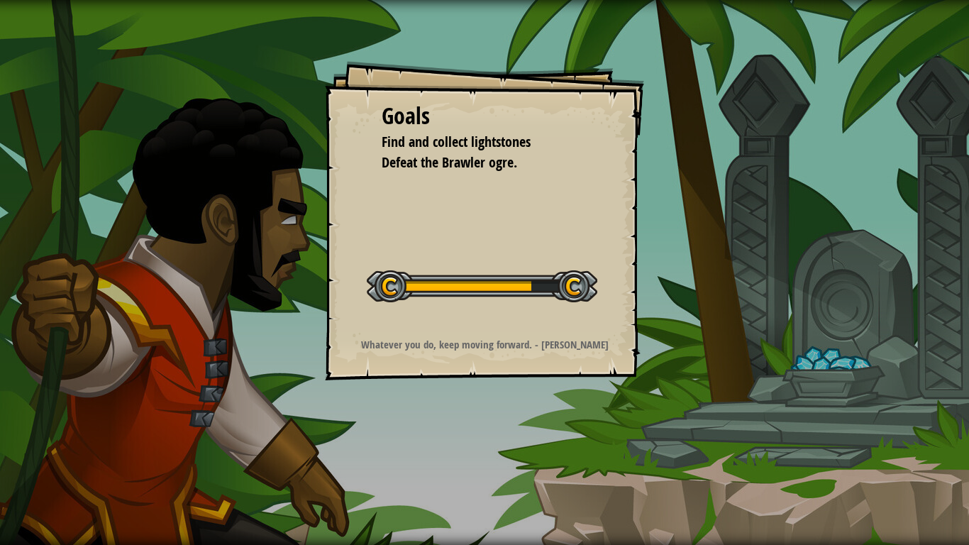
click at [567, 348] on strong "Whatever you do, keep moving forward. - [PERSON_NAME]" at bounding box center [485, 344] width 248 height 15
drag, startPoint x: 537, startPoint y: 346, endPoint x: 572, endPoint y: 345, distance: 35.5
click at [572, 345] on strong "Whatever you do, keep moving forward. - [PERSON_NAME]" at bounding box center [485, 344] width 248 height 15
